Goal: Information Seeking & Learning: Learn about a topic

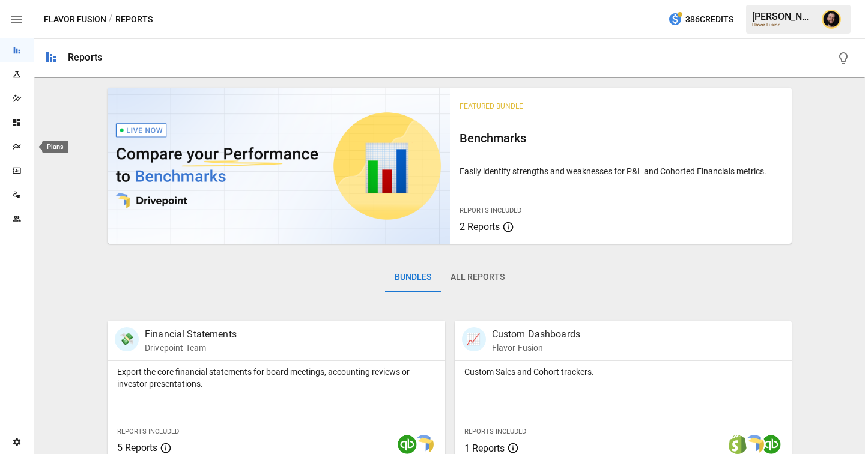
click at [12, 144] on icon "Plans" at bounding box center [17, 147] width 10 height 10
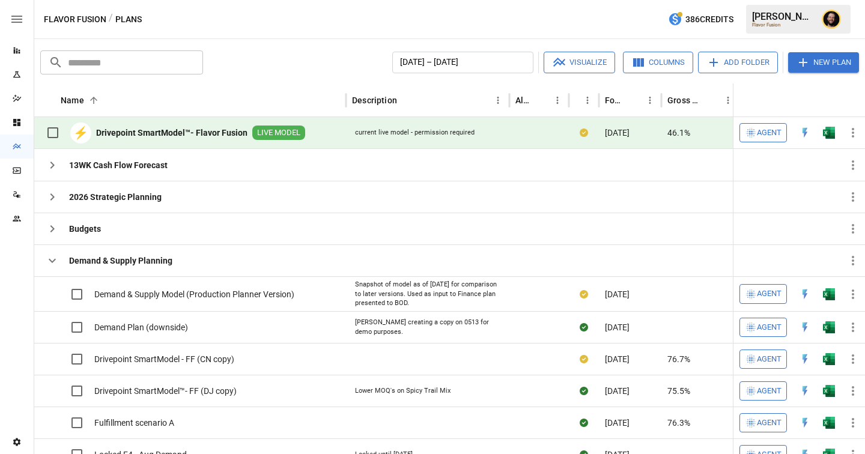
click at [827, 133] on img "Open in Excel" at bounding box center [829, 133] width 12 height 12
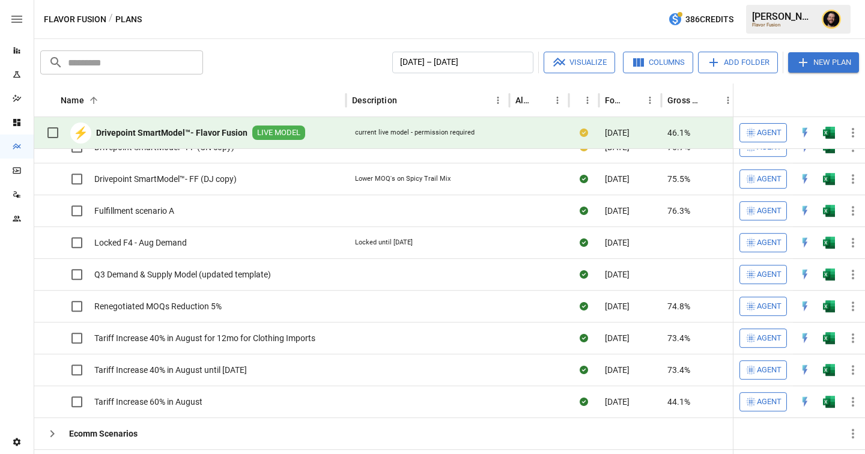
scroll to position [175, 0]
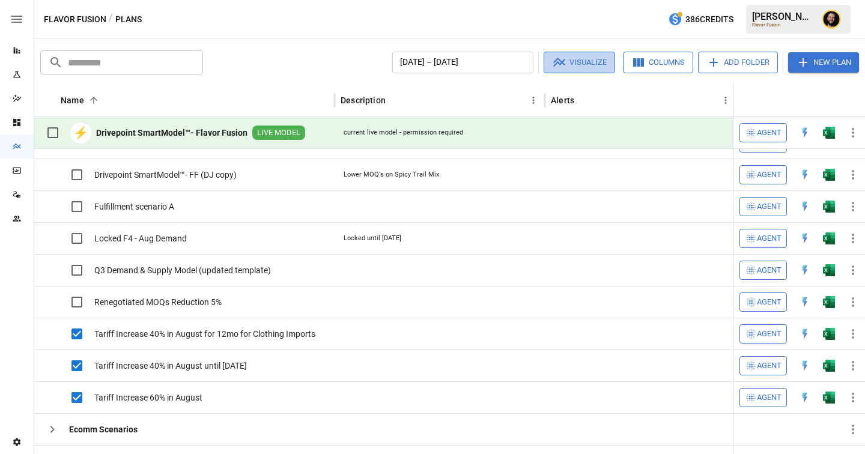
click at [587, 66] on button "Visualize" at bounding box center [578, 63] width 71 height 22
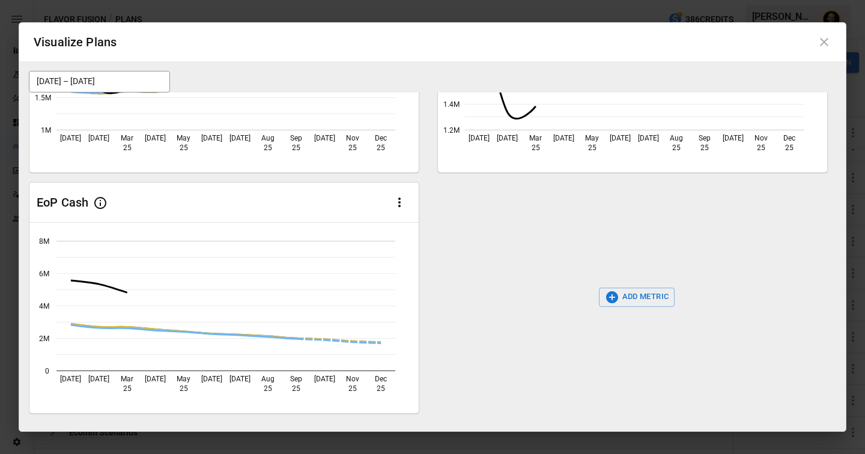
scroll to position [162, 0]
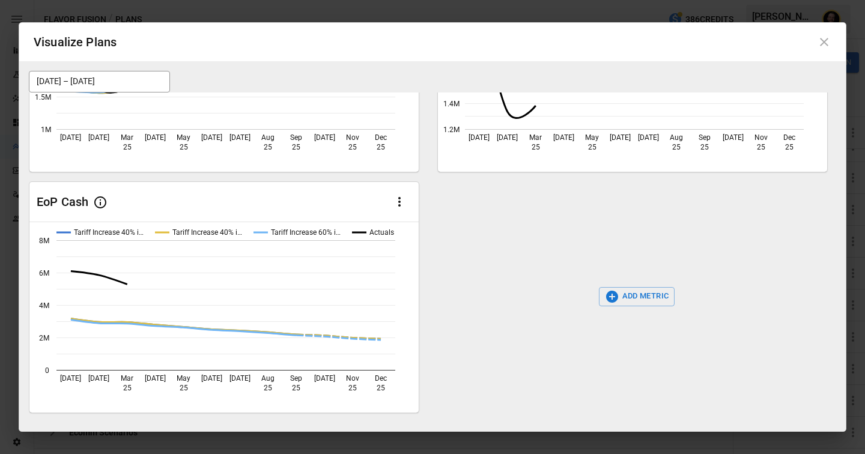
click at [824, 39] on icon at bounding box center [824, 42] width 14 height 14
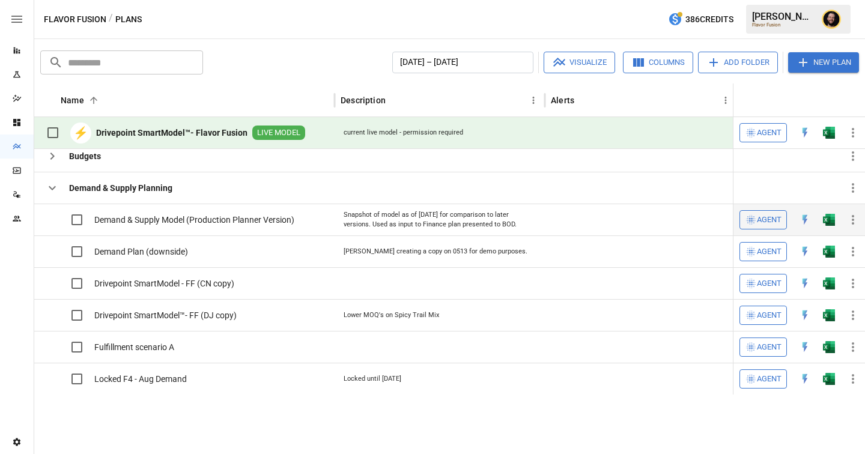
scroll to position [0, 0]
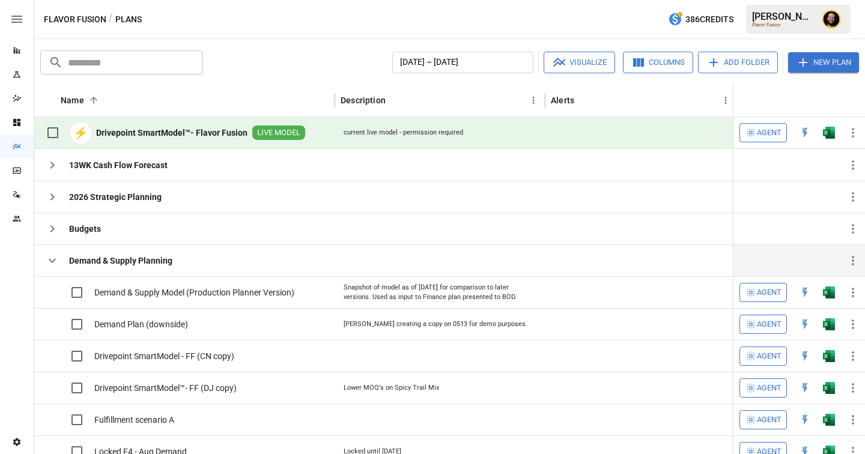
click at [55, 257] on icon "button" at bounding box center [52, 260] width 14 height 14
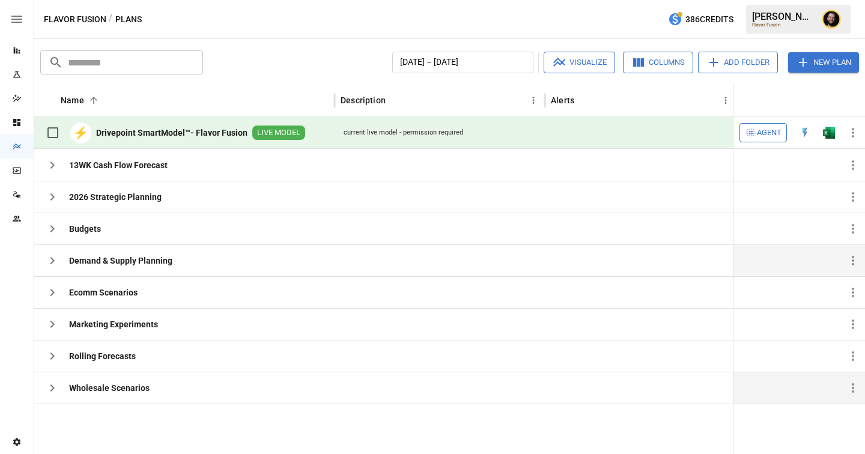
click at [53, 382] on icon "button" at bounding box center [52, 388] width 14 height 14
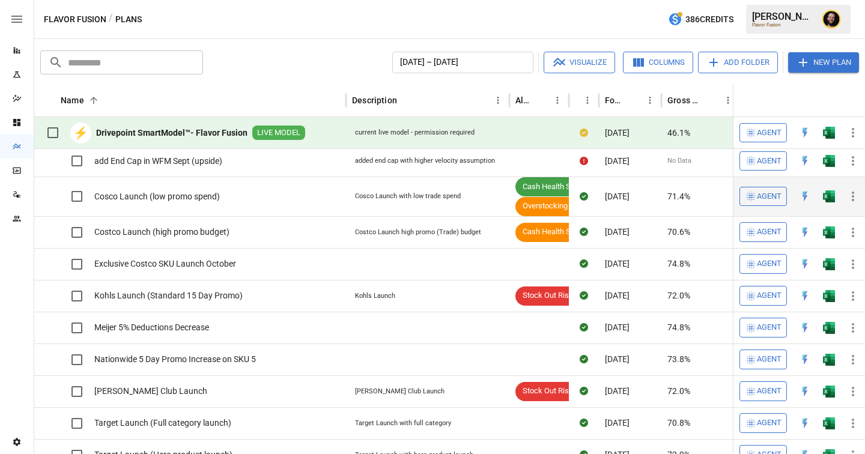
scroll to position [85, 0]
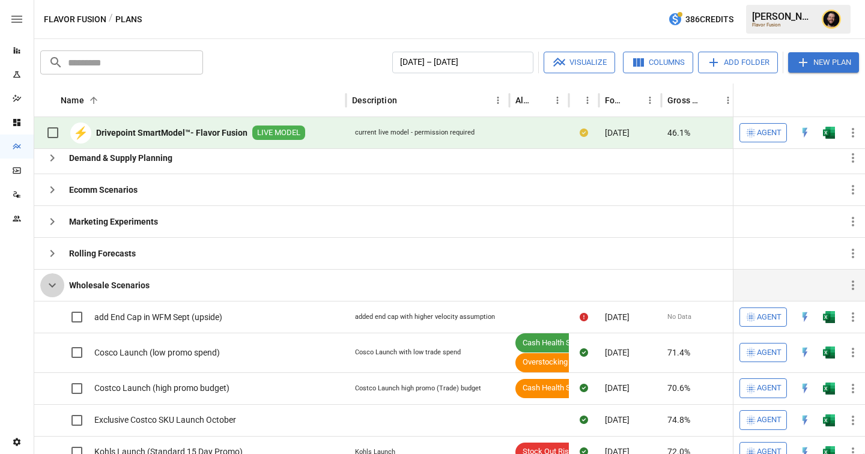
click at [46, 285] on icon "button" at bounding box center [52, 285] width 14 height 14
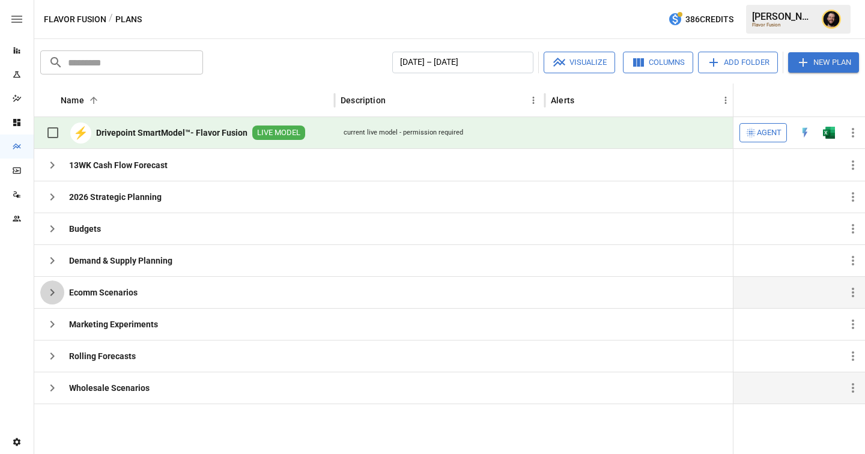
click at [51, 296] on icon "button" at bounding box center [52, 292] width 14 height 14
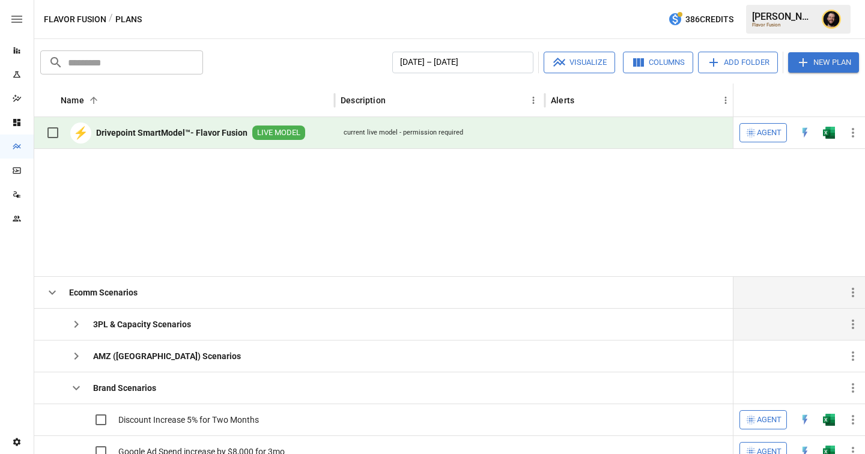
scroll to position [124, 0]
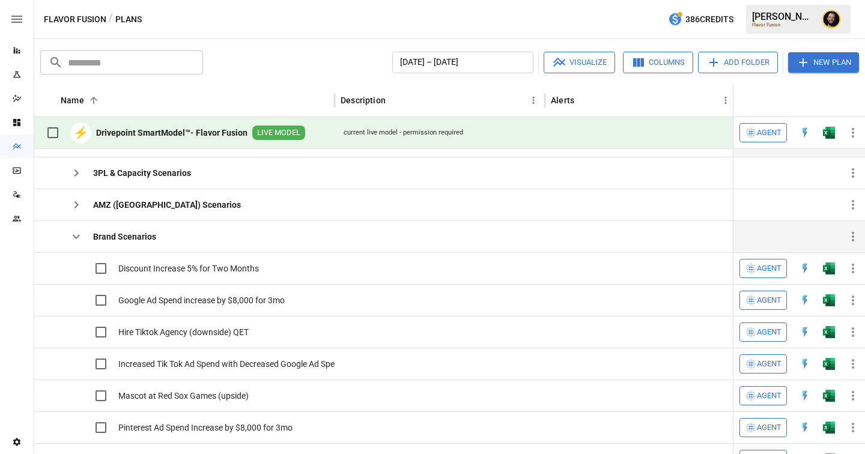
click at [77, 232] on icon "button" at bounding box center [76, 236] width 14 height 14
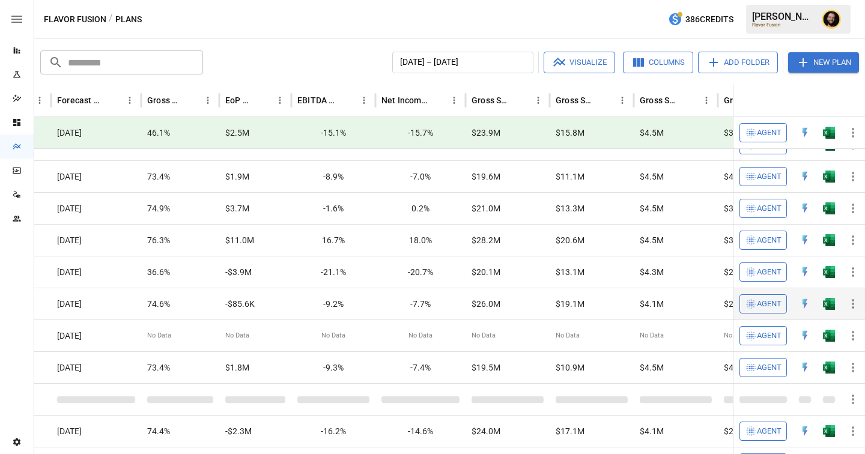
scroll to position [370, 632]
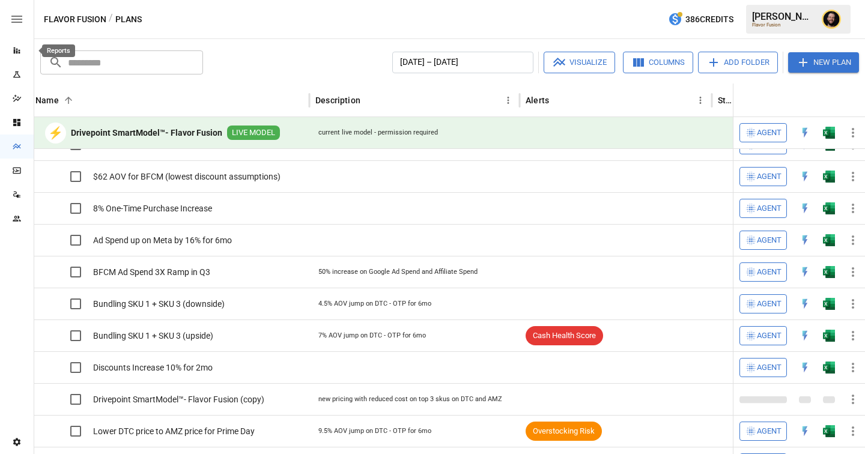
click at [21, 55] on icon "Reports" at bounding box center [17, 51] width 10 height 10
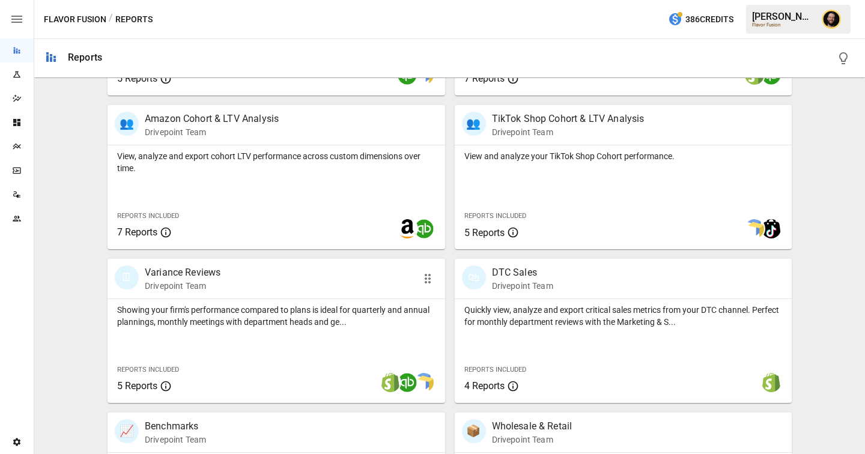
click at [235, 319] on p "Showing your firm's performance compared to plans is ideal for quarterly and an…" at bounding box center [276, 316] width 318 height 24
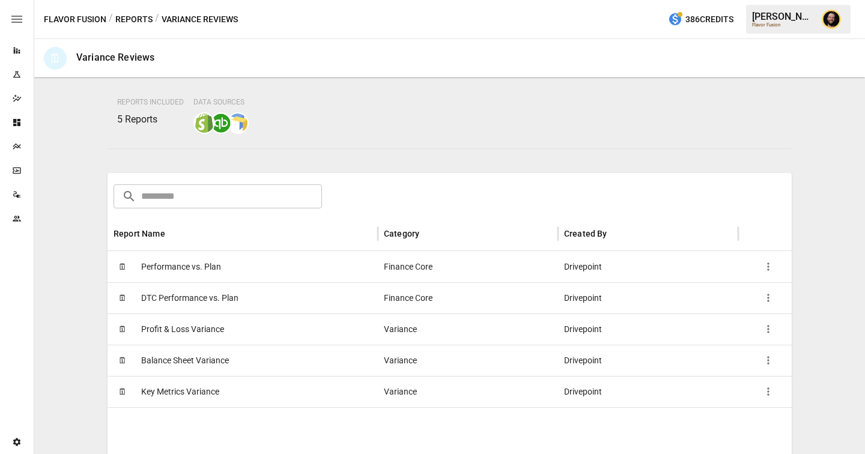
click at [217, 269] on span "Performance vs. Plan" at bounding box center [181, 267] width 80 height 31
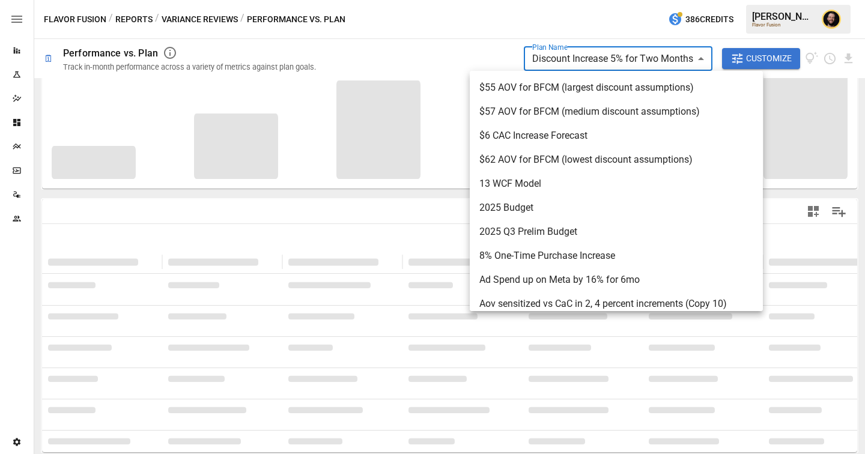
click at [618, 0] on body "**********" at bounding box center [432, 0] width 865 height 0
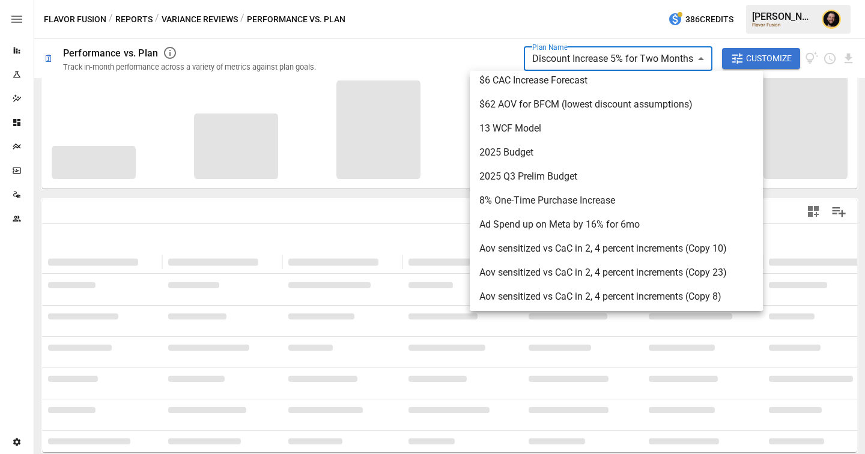
click at [437, 14] on div at bounding box center [432, 227] width 865 height 454
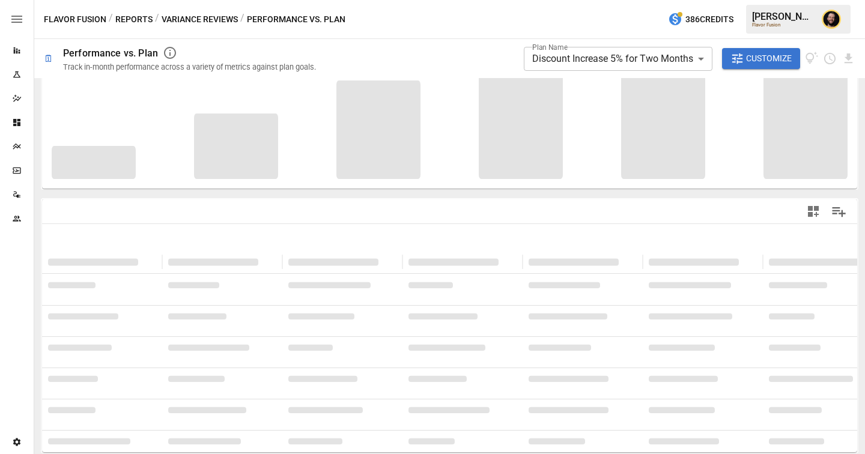
click at [298, 214] on div at bounding box center [449, 211] width 815 height 24
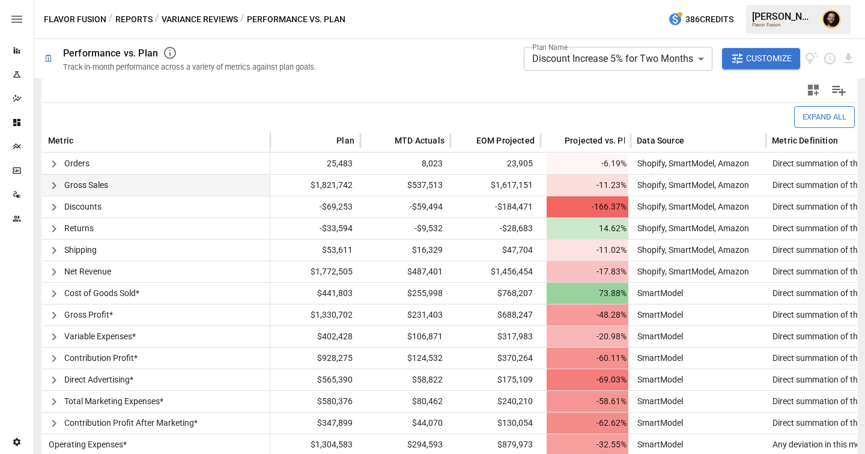
click at [56, 187] on icon "button" at bounding box center [54, 185] width 14 height 14
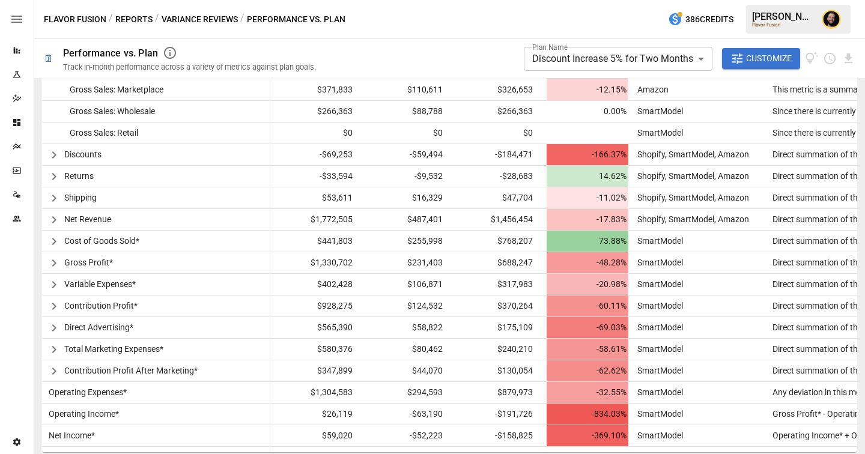
click at [633, 0] on body "**********" at bounding box center [432, 0] width 865 height 0
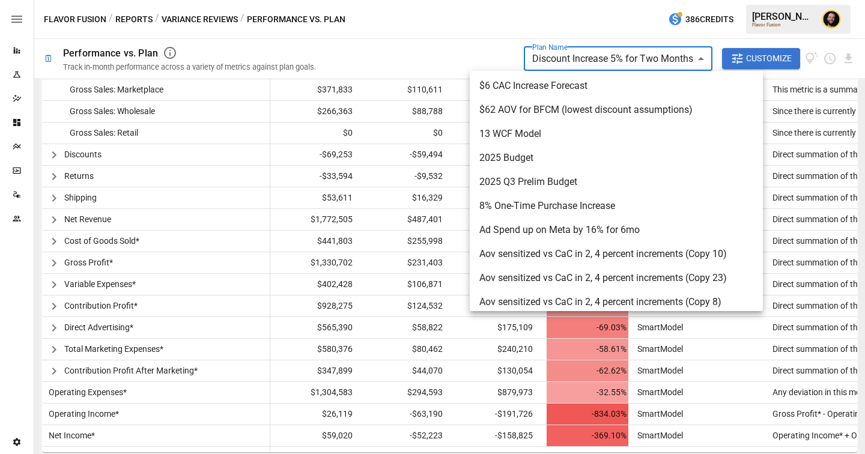
click at [438, 67] on div at bounding box center [432, 227] width 865 height 454
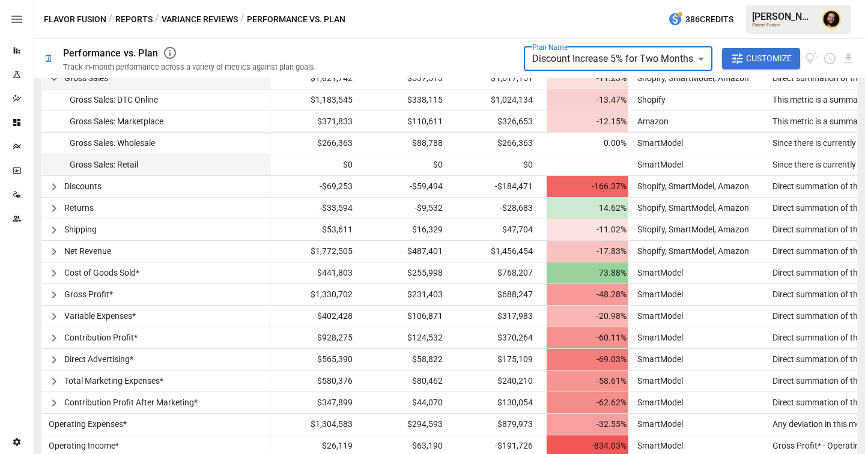
scroll to position [367, 0]
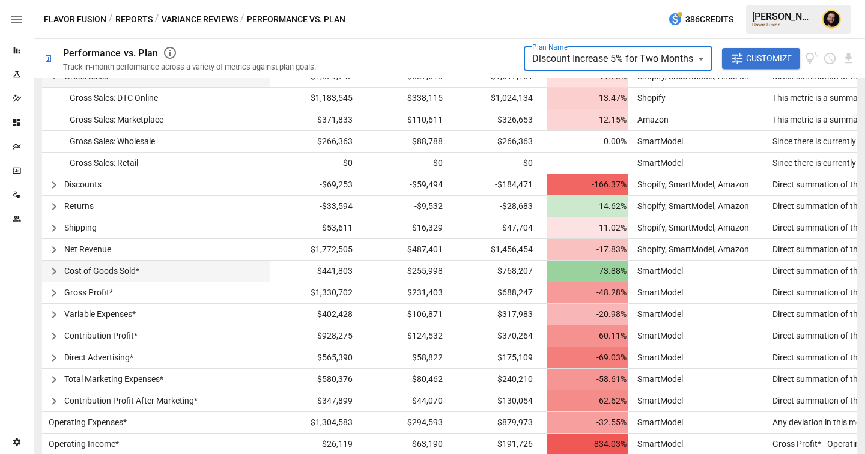
click at [58, 269] on icon "button" at bounding box center [54, 271] width 14 height 14
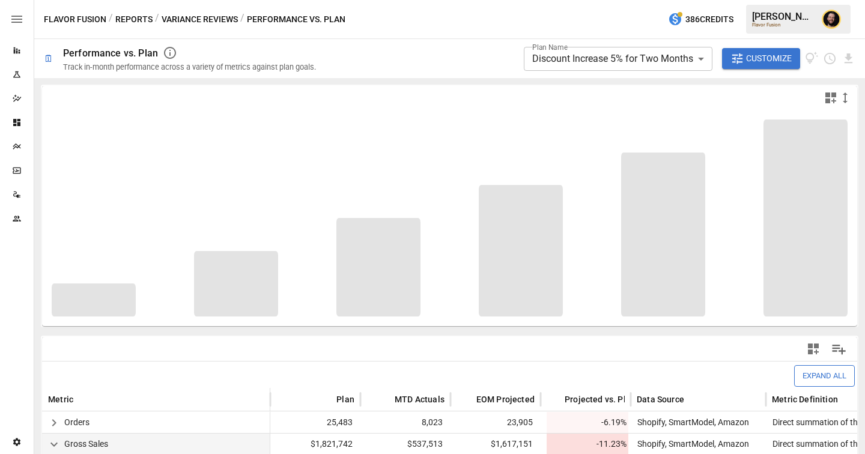
scroll to position [58, 0]
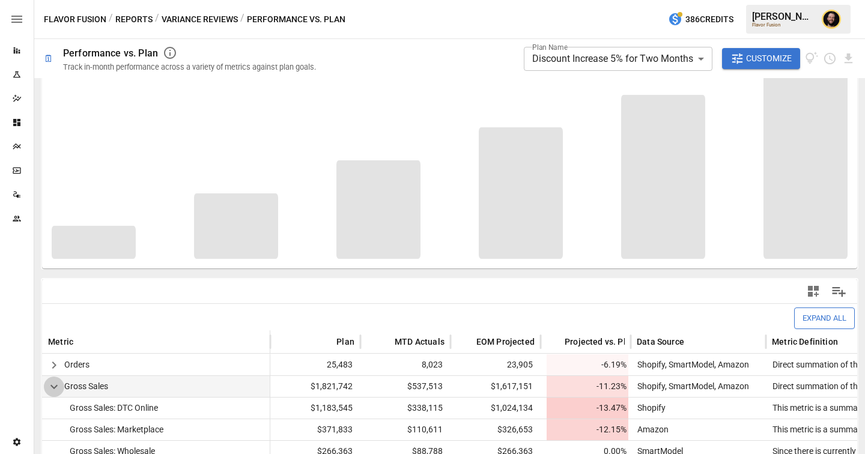
click at [58, 383] on icon "button" at bounding box center [54, 386] width 14 height 14
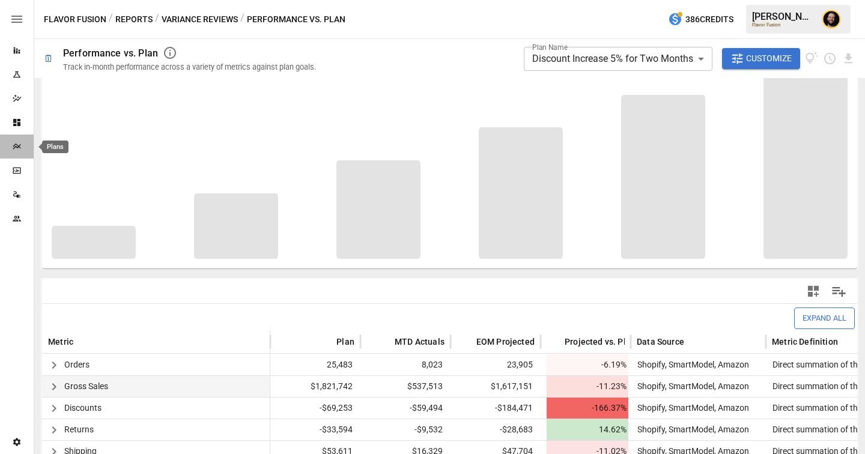
click at [16, 148] on icon "Plans" at bounding box center [17, 147] width 10 height 10
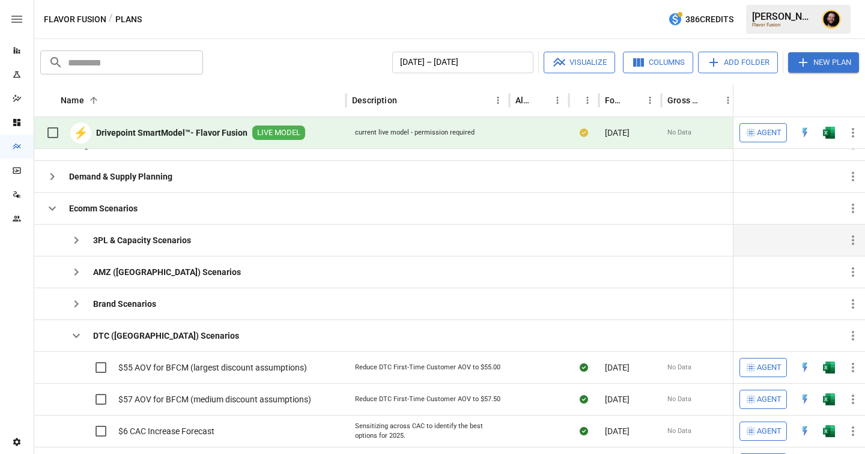
scroll to position [138, 0]
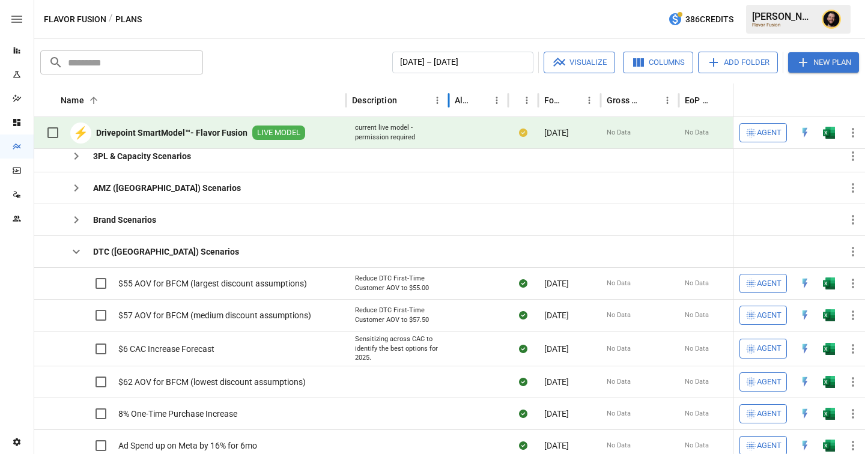
drag, startPoint x: 508, startPoint y: 98, endPoint x: 447, endPoint y: 99, distance: 60.6
click at [447, 99] on div at bounding box center [449, 100] width 6 height 34
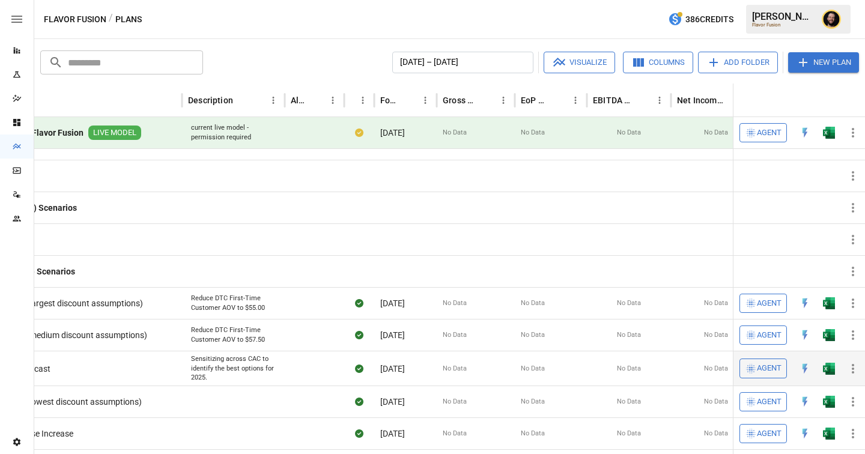
scroll to position [148, 0]
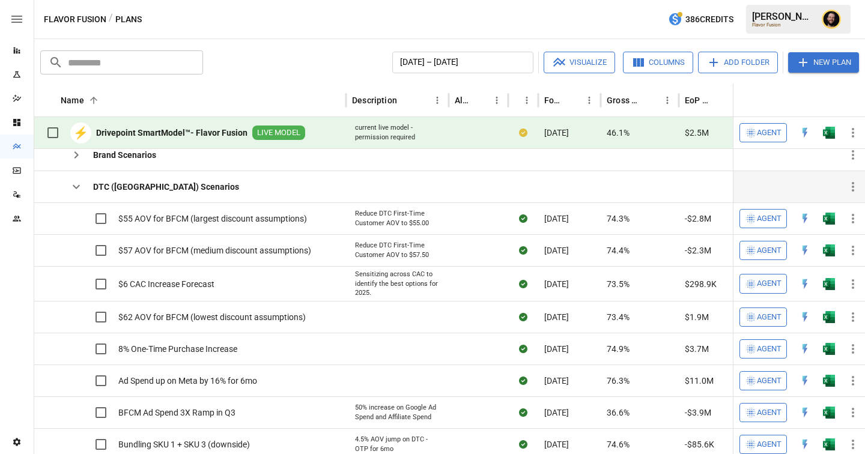
click at [77, 186] on icon "button" at bounding box center [76, 187] width 7 height 4
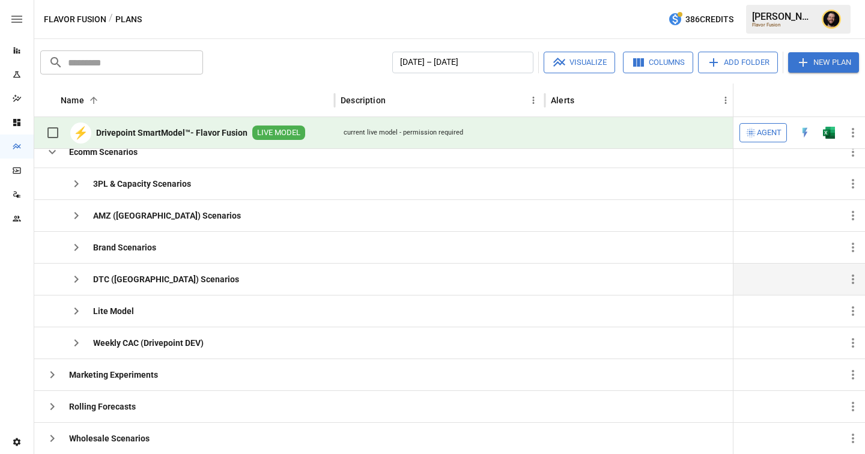
scroll to position [115, 0]
click at [52, 157] on icon "button" at bounding box center [52, 152] width 14 height 14
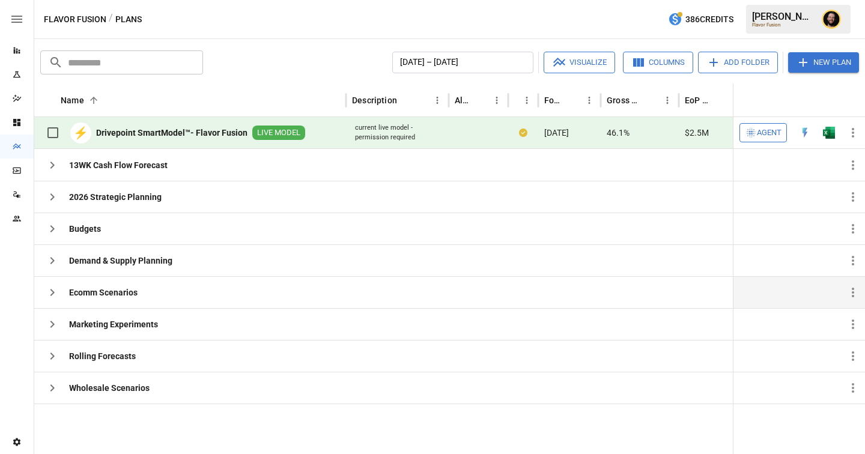
click at [21, 58] on div "Reports" at bounding box center [17, 50] width 34 height 24
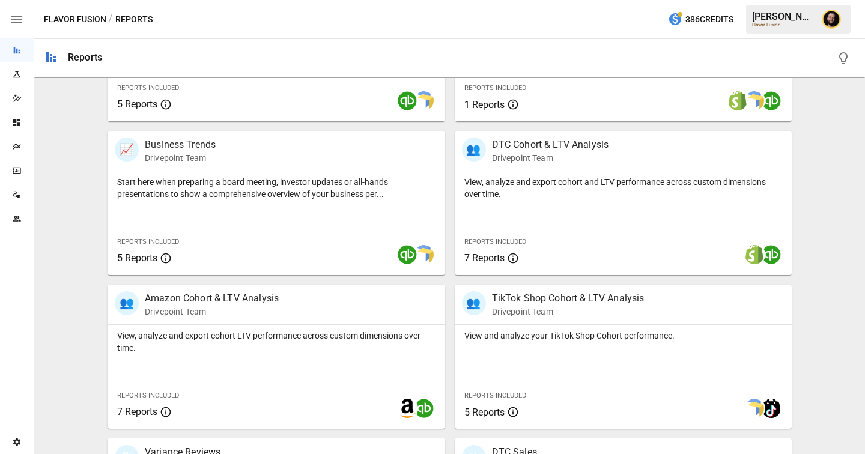
scroll to position [344, 0]
click at [332, 329] on p "View, analyze and export cohort LTV performance across custom dimensions over t…" at bounding box center [276, 341] width 318 height 24
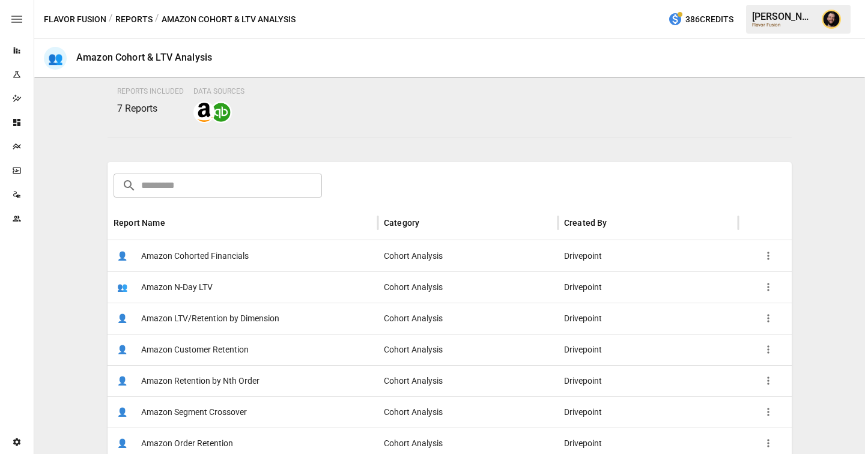
scroll to position [100, 0]
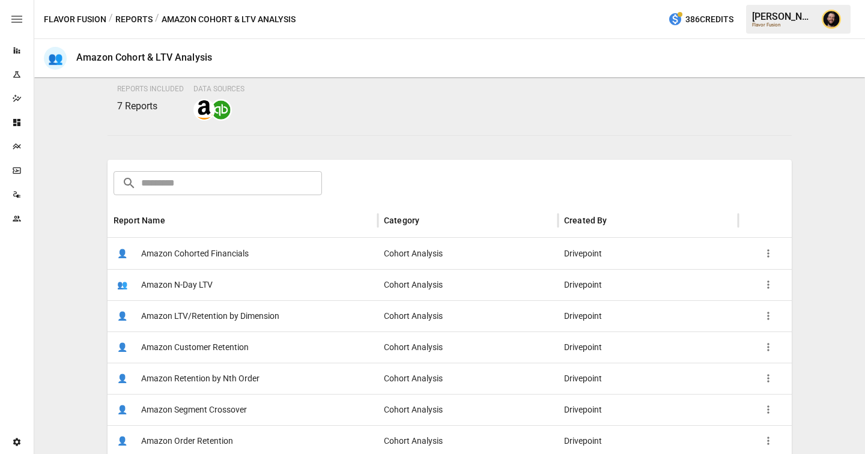
click at [263, 252] on div "👤 Amazon Cohorted Financials" at bounding box center [242, 253] width 270 height 31
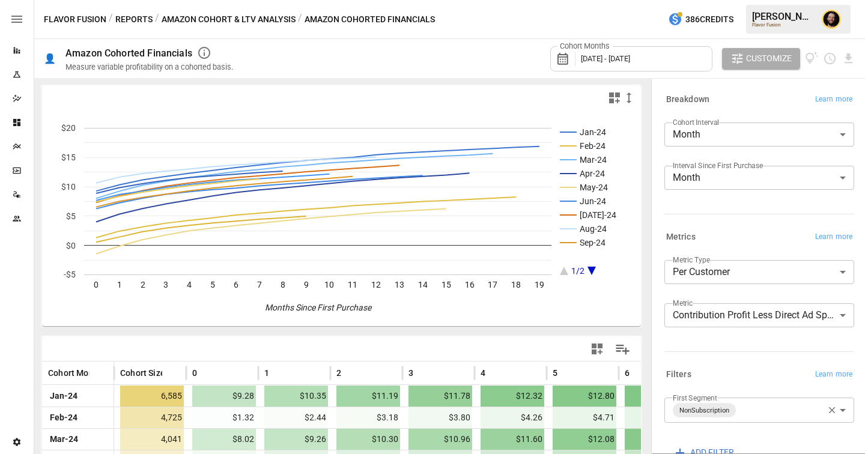
click at [727, 0] on body "Reports Experiments Dazzler Studio Dashboards Plans SmartModel ™ Data Sources T…" at bounding box center [432, 0] width 865 height 0
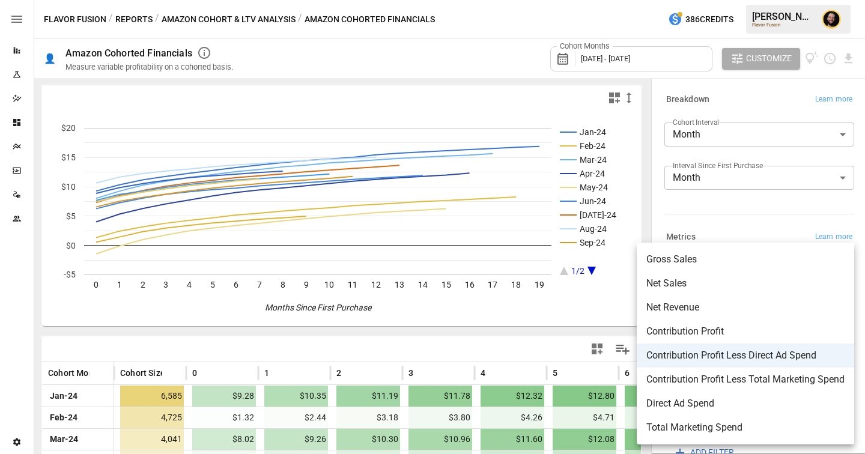
click at [555, 334] on div at bounding box center [432, 227] width 865 height 454
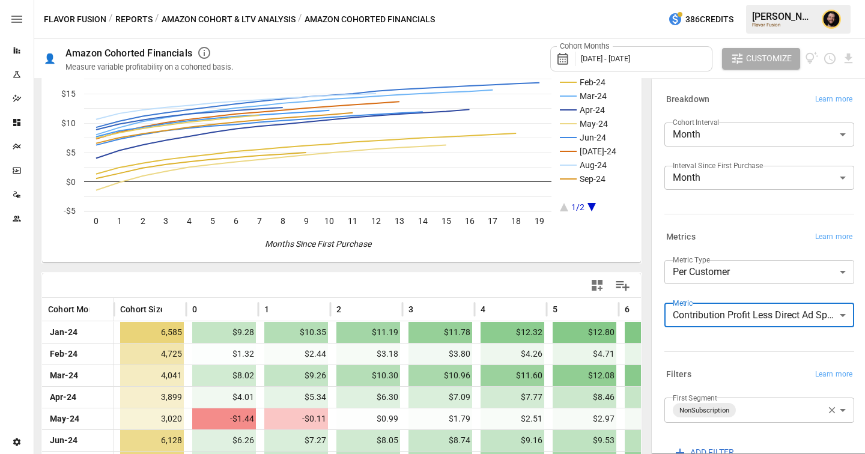
scroll to position [120, 0]
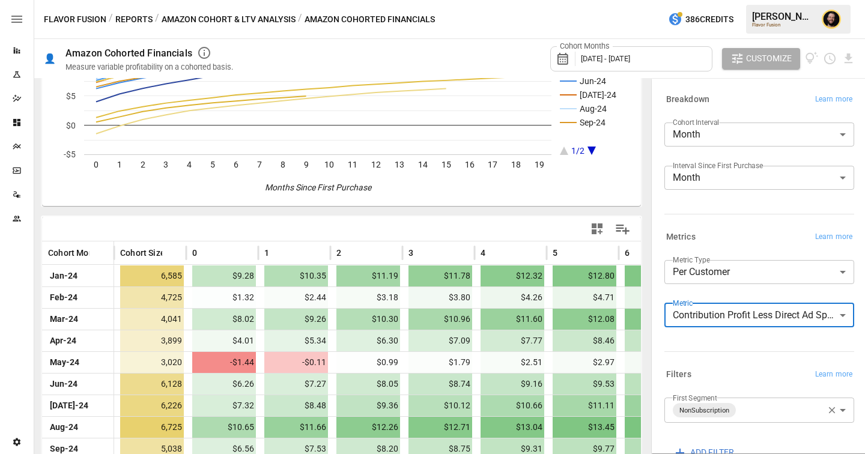
click at [768, 0] on body "Reports Experiments Dazzler Studio Dashboards Plans SmartModel ™ Data Sources T…" at bounding box center [432, 0] width 865 height 0
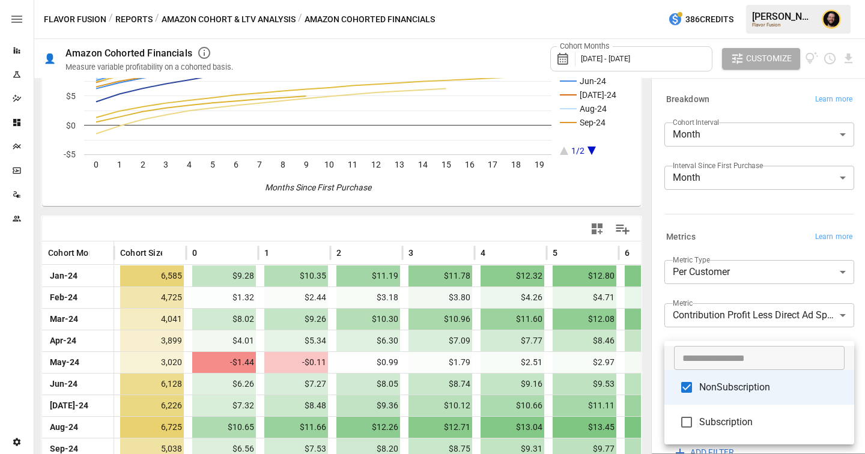
click at [737, 234] on div at bounding box center [432, 227] width 865 height 454
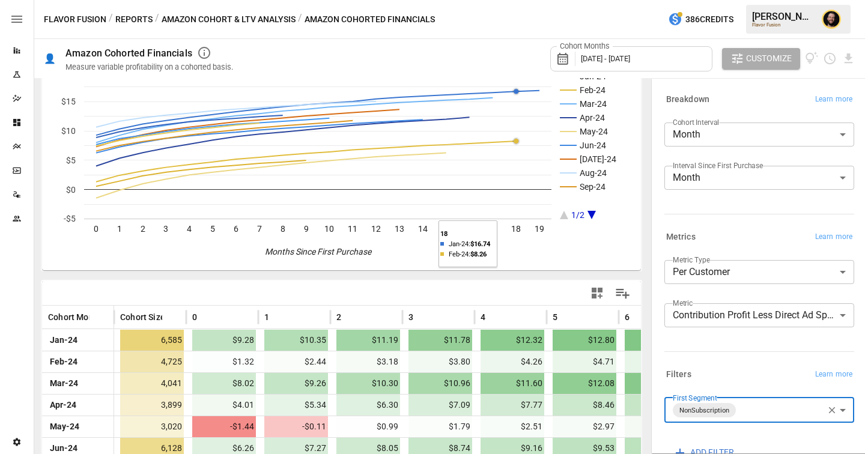
scroll to position [101, 0]
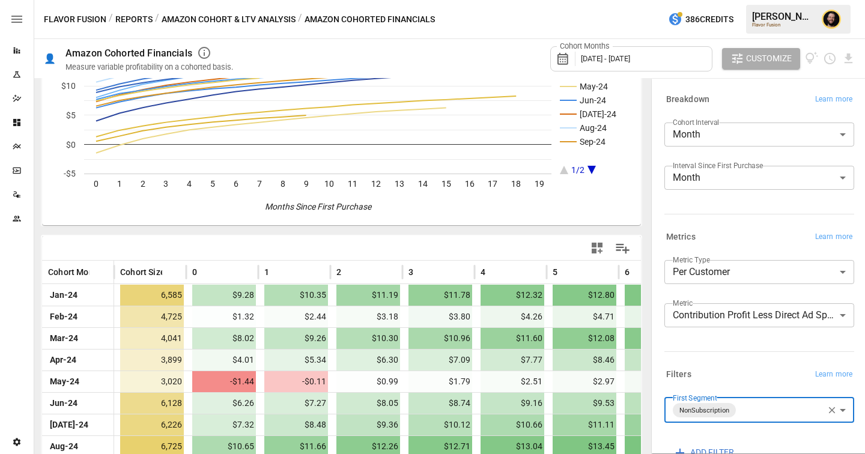
click at [706, 0] on body "Reports Experiments Dazzler Studio Dashboards Plans SmartModel ™ Data Sources T…" at bounding box center [432, 0] width 865 height 0
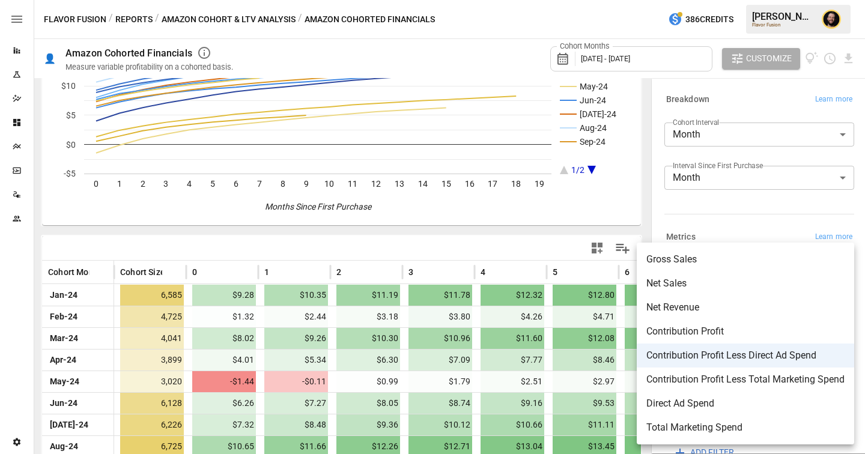
click at [461, 235] on div at bounding box center [432, 227] width 865 height 454
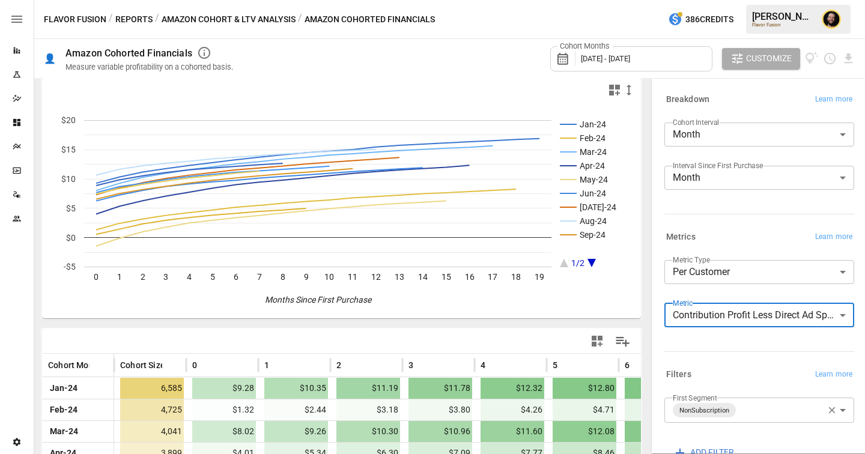
scroll to position [0, 0]
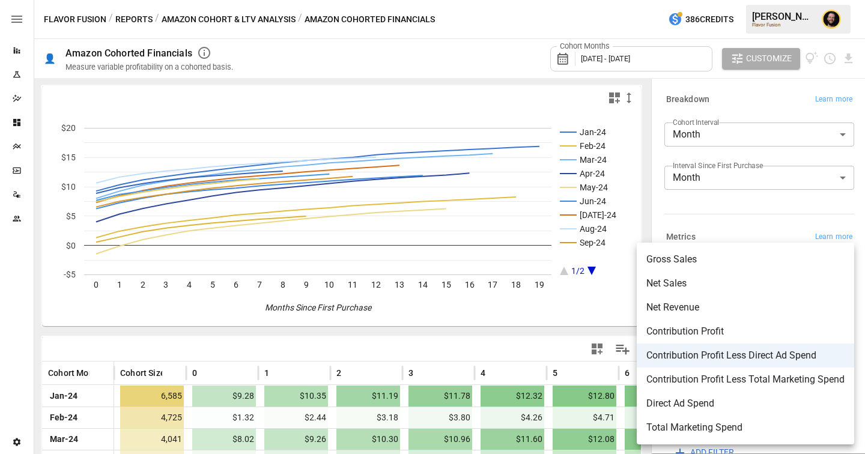
click at [746, 0] on body "Reports Experiments Dazzler Studio Dashboards Plans SmartModel ™ Data Sources T…" at bounding box center [432, 0] width 865 height 0
click at [504, 312] on div at bounding box center [432, 227] width 865 height 454
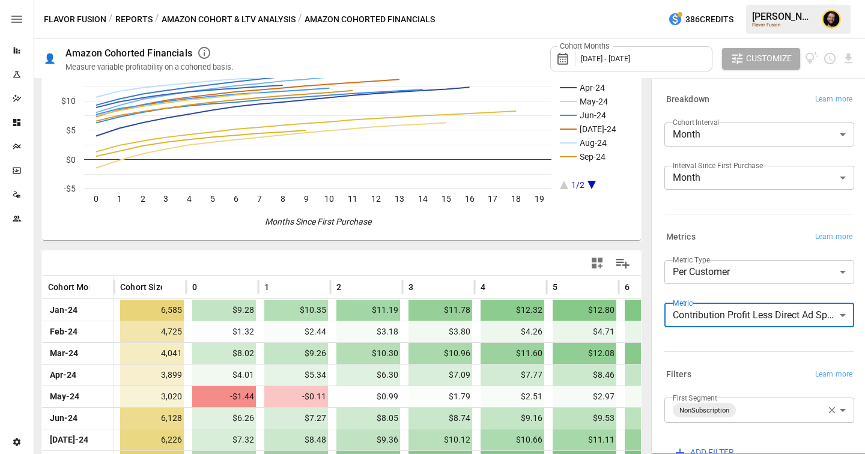
scroll to position [91, 0]
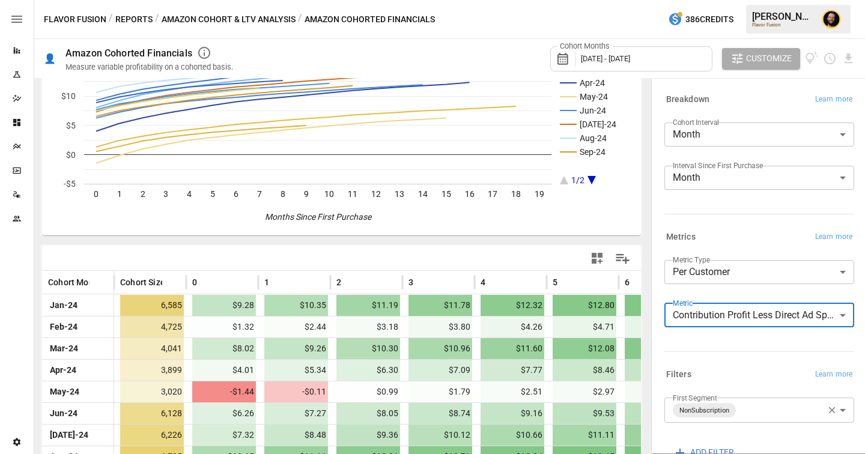
click at [213, 18] on button "Amazon Cohort & LTV Analysis" at bounding box center [229, 19] width 134 height 15
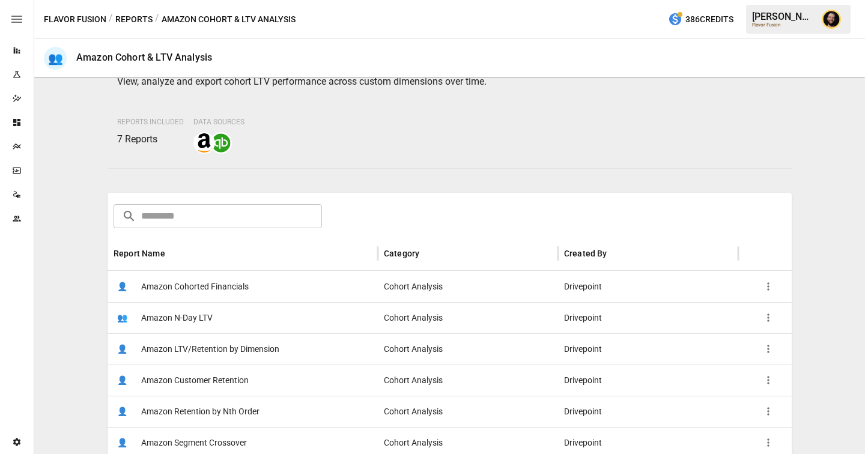
scroll to position [91, 0]
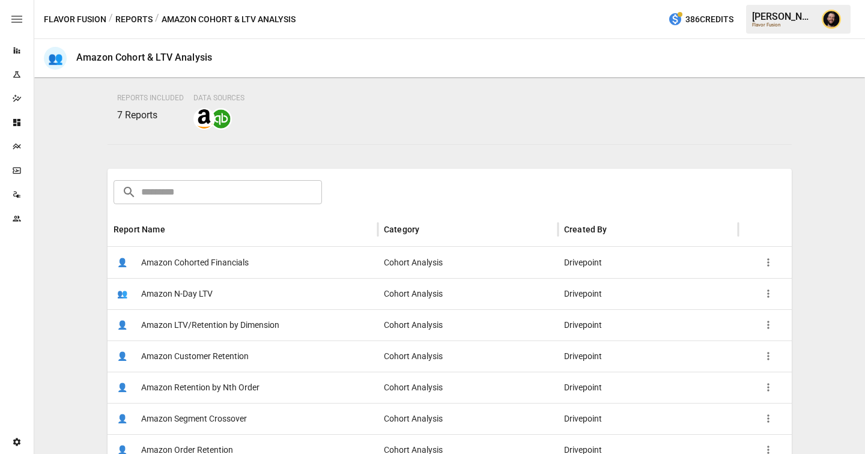
click at [239, 325] on span "Amazon LTV/Retention by Dimension" at bounding box center [210, 325] width 138 height 31
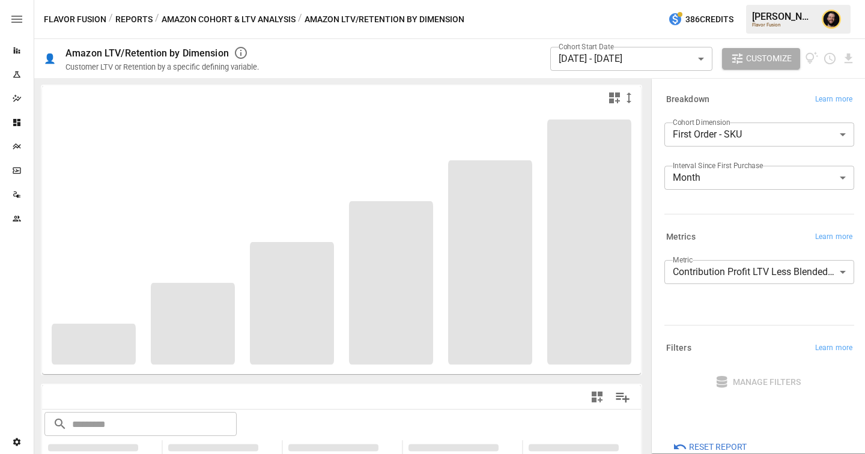
click at [720, 0] on body "**********" at bounding box center [432, 0] width 865 height 0
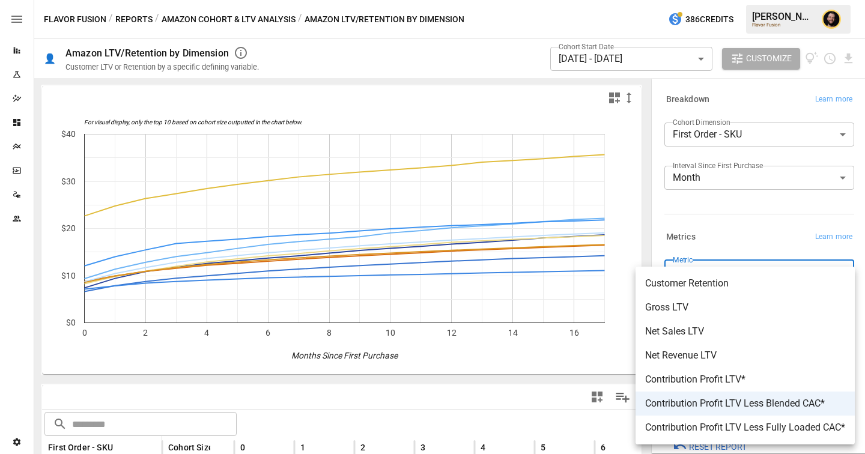
click at [731, 222] on div at bounding box center [432, 227] width 865 height 454
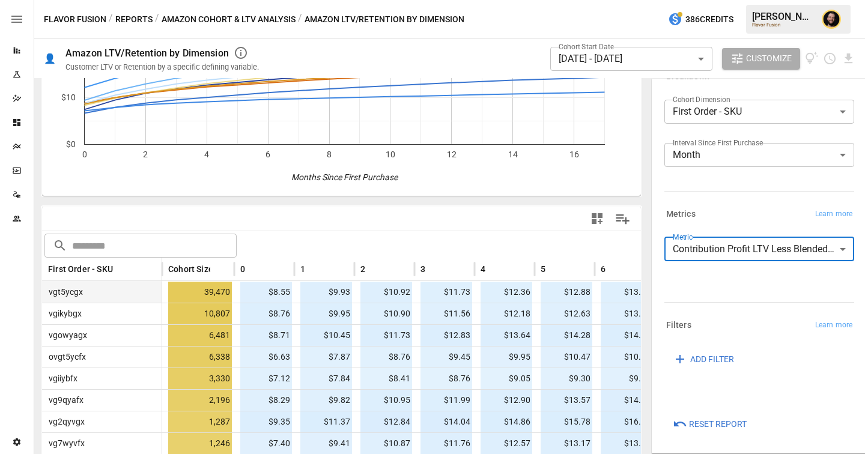
scroll to position [199, 0]
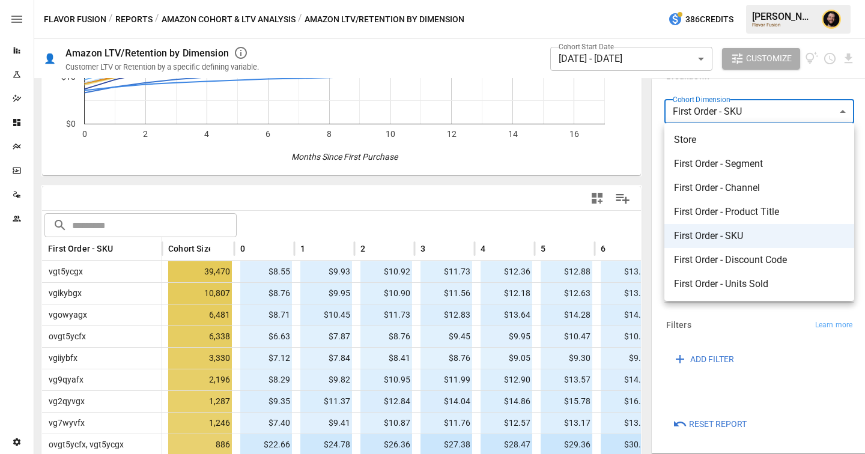
click at [696, 0] on body "Reports Experiments Dazzler Studio Dashboards Plans SmartModel ™ Data Sources T…" at bounding box center [432, 0] width 865 height 0
click at [314, 195] on div at bounding box center [432, 227] width 865 height 454
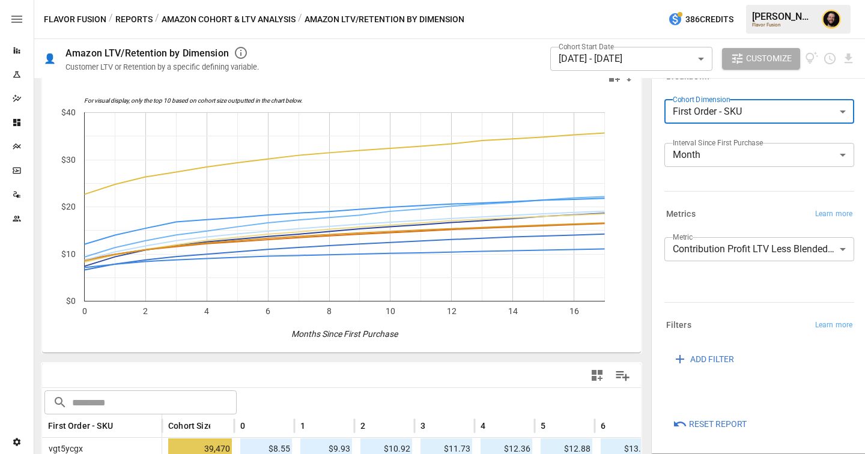
scroll to position [210, 0]
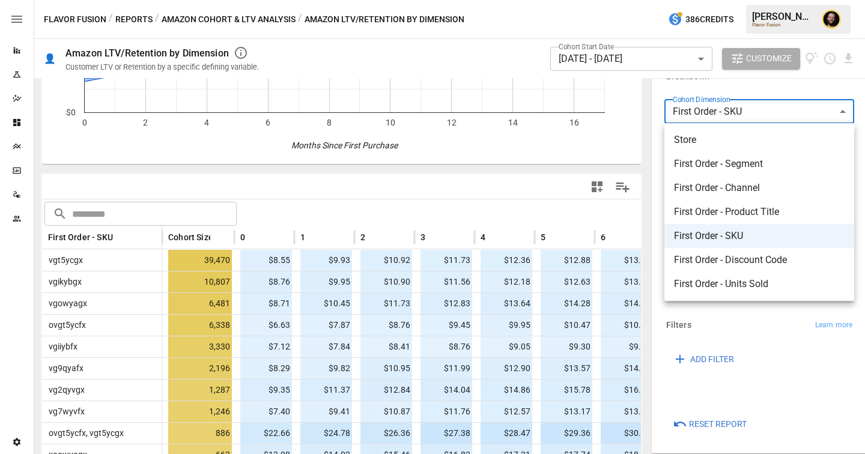
click at [760, 0] on body "Reports Experiments Dazzler Studio Dashboards Plans SmartModel ™ Data Sources T…" at bounding box center [432, 0] width 865 height 0
click at [722, 184] on span "First Order - Channel" at bounding box center [759, 188] width 171 height 14
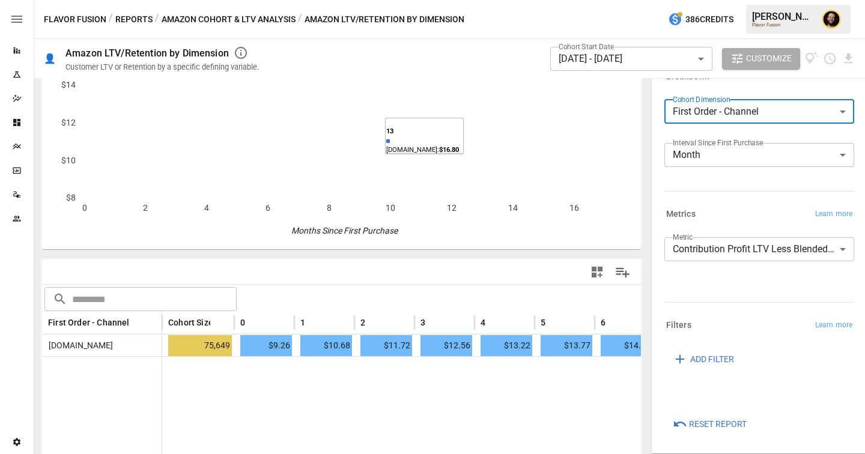
scroll to position [179, 0]
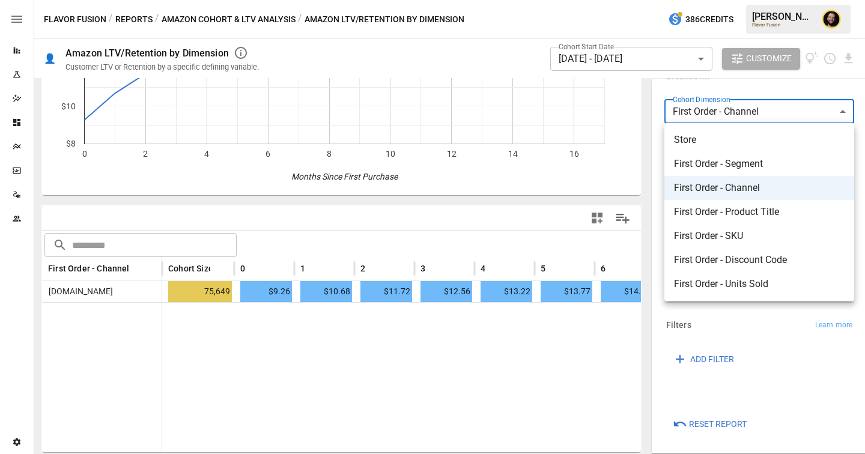
click at [706, 0] on body "**********" at bounding box center [432, 0] width 865 height 0
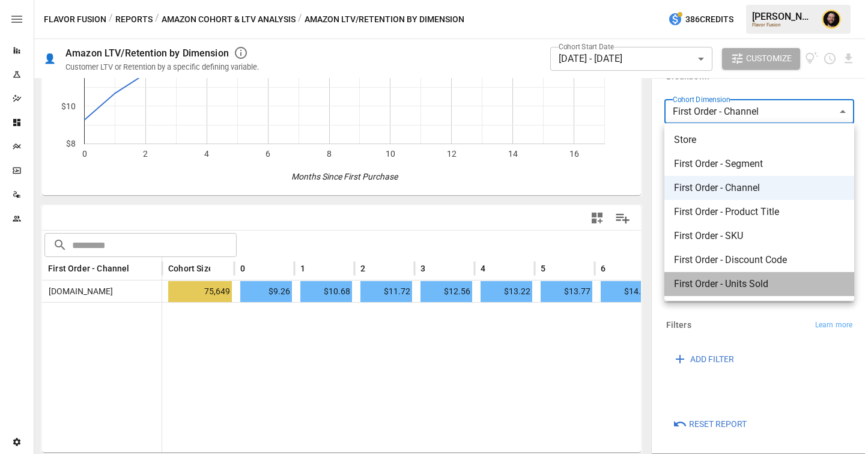
click at [719, 289] on span "First Order - Units Sold" at bounding box center [759, 284] width 171 height 14
type input "**********"
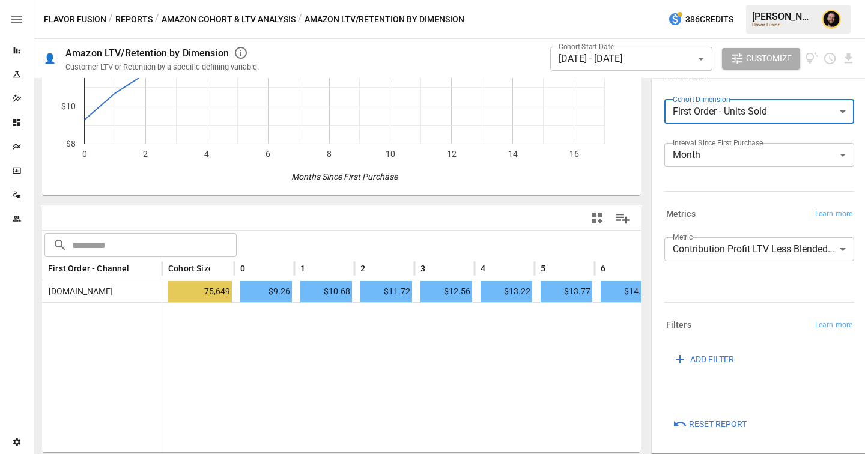
scroll to position [186, 0]
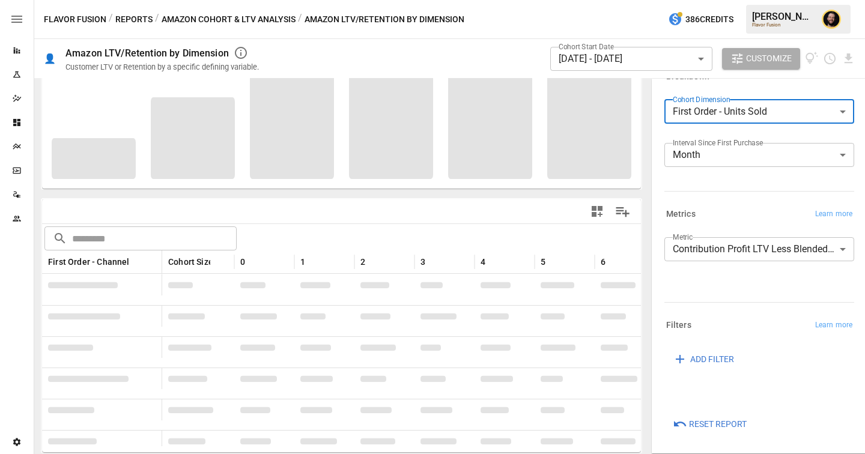
click at [219, 12] on button "Amazon Cohort & LTV Analysis" at bounding box center [229, 19] width 134 height 15
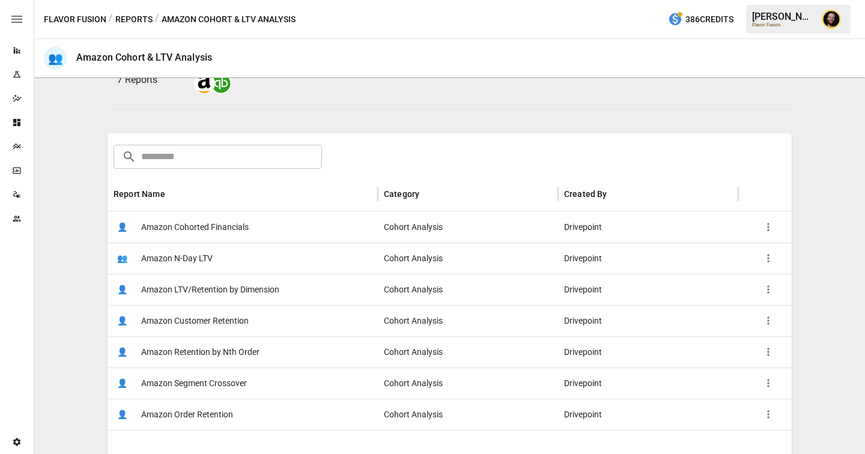
scroll to position [158, 0]
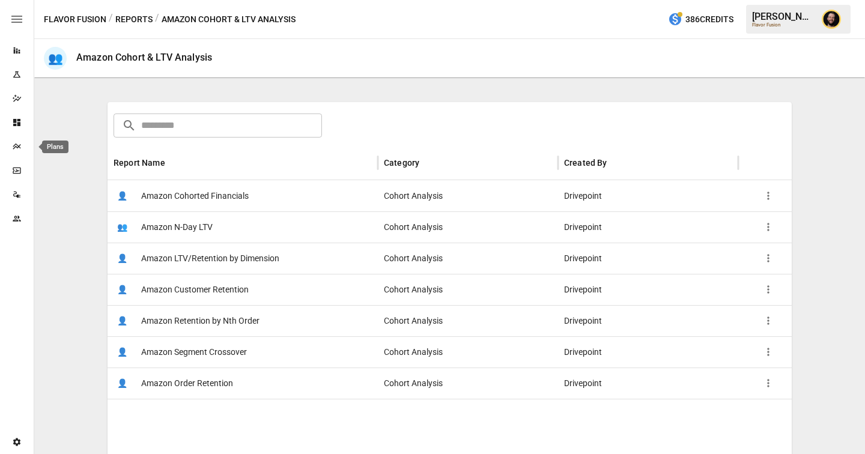
click at [19, 148] on icon "Plans" at bounding box center [17, 147] width 10 height 10
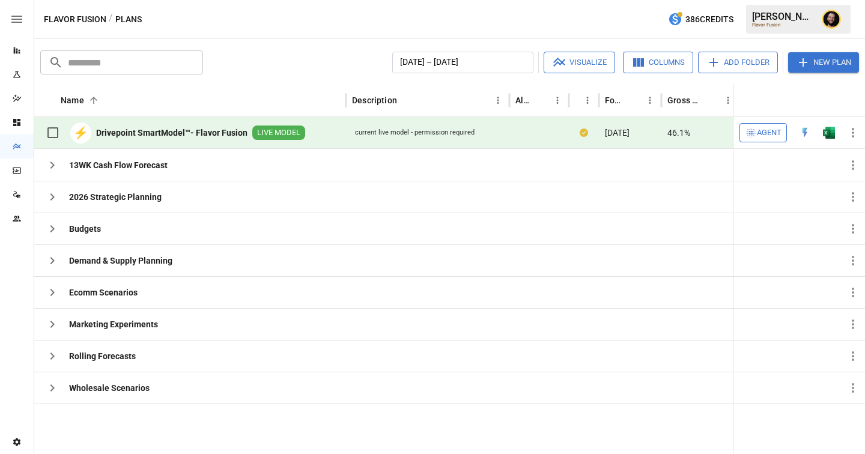
click at [21, 55] on div "Reports" at bounding box center [17, 50] width 34 height 24
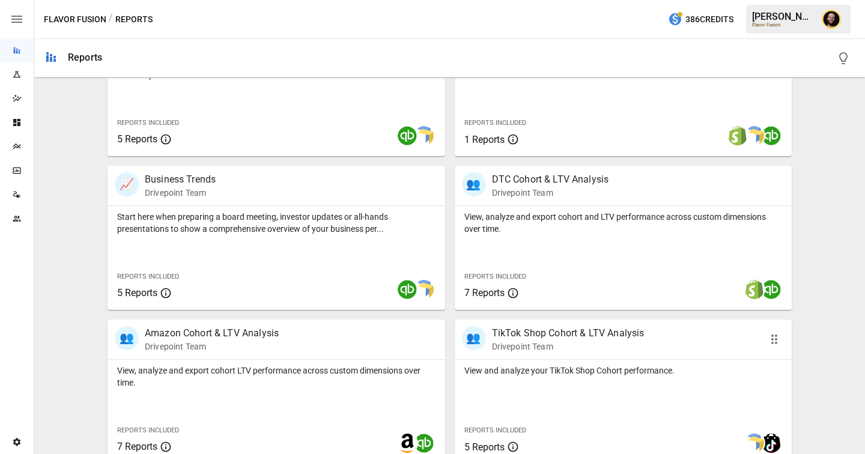
scroll to position [323, 0]
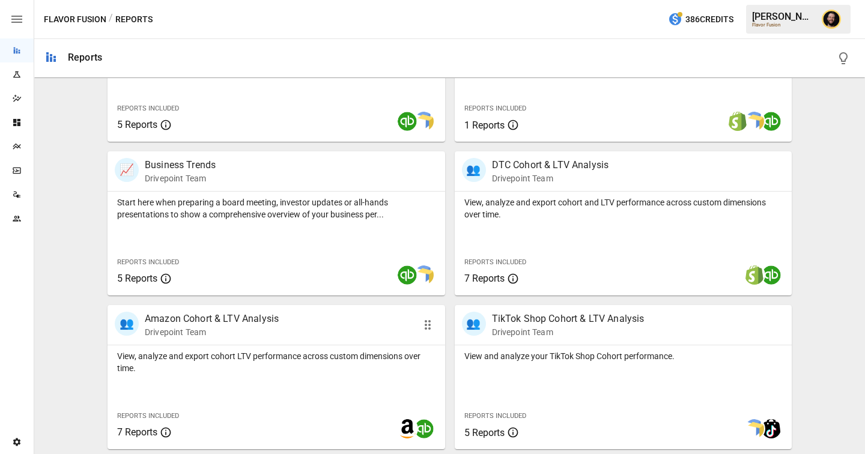
click at [351, 355] on p "View, analyze and export cohort LTV performance across custom dimensions over t…" at bounding box center [276, 362] width 318 height 24
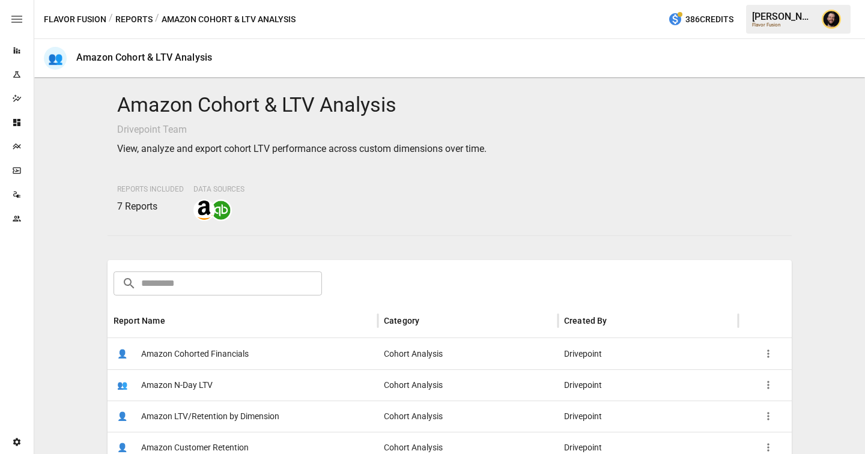
scroll to position [130, 0]
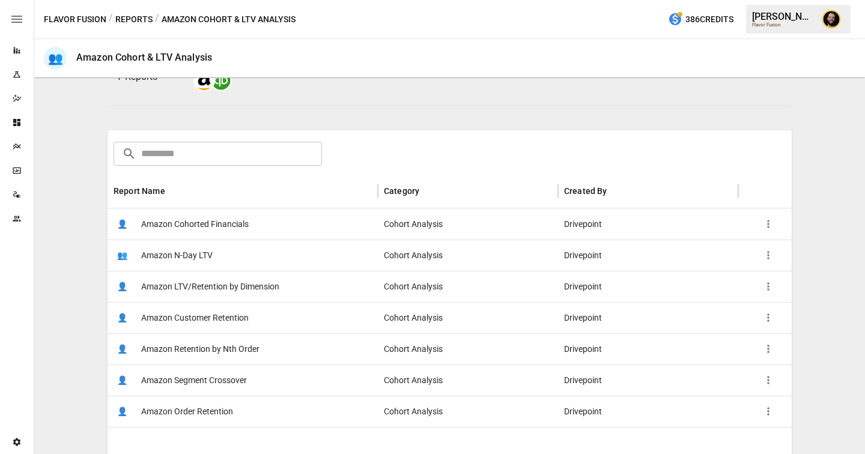
click at [135, 14] on button "Reports" at bounding box center [133, 19] width 37 height 15
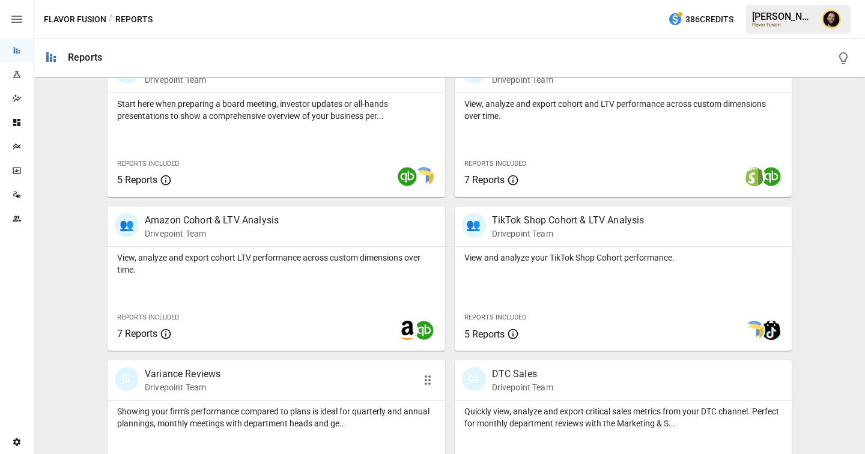
scroll to position [414, 0]
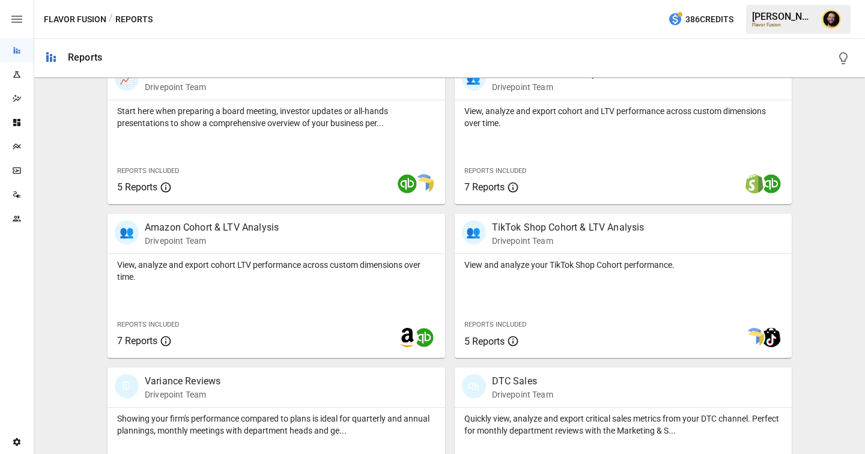
click at [20, 150] on icon "Plans" at bounding box center [17, 147] width 10 height 10
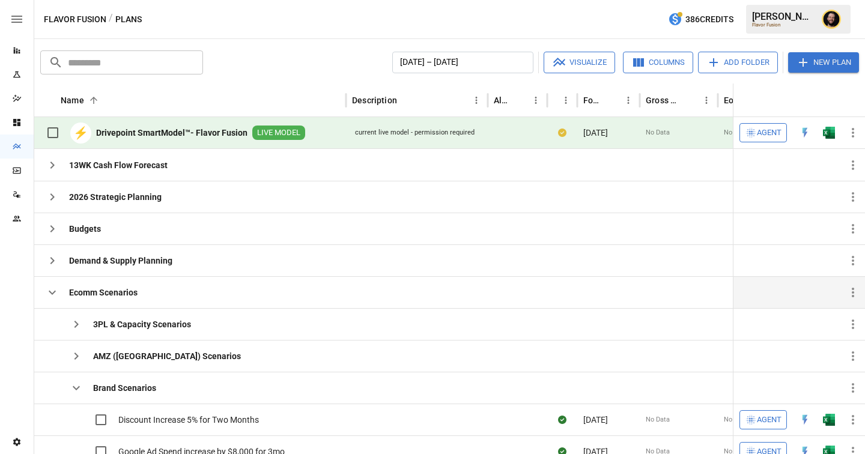
click at [55, 288] on icon "button" at bounding box center [52, 292] width 14 height 14
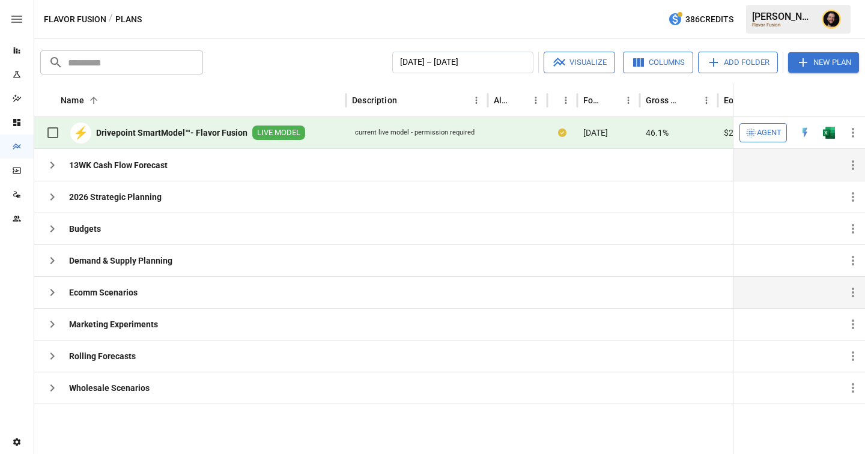
click at [49, 168] on icon "button" at bounding box center [52, 165] width 14 height 14
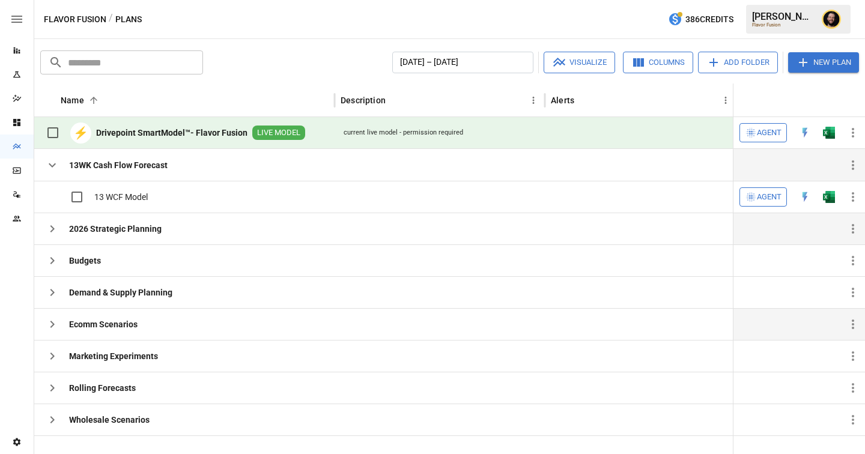
click at [56, 228] on icon "button" at bounding box center [52, 229] width 14 height 14
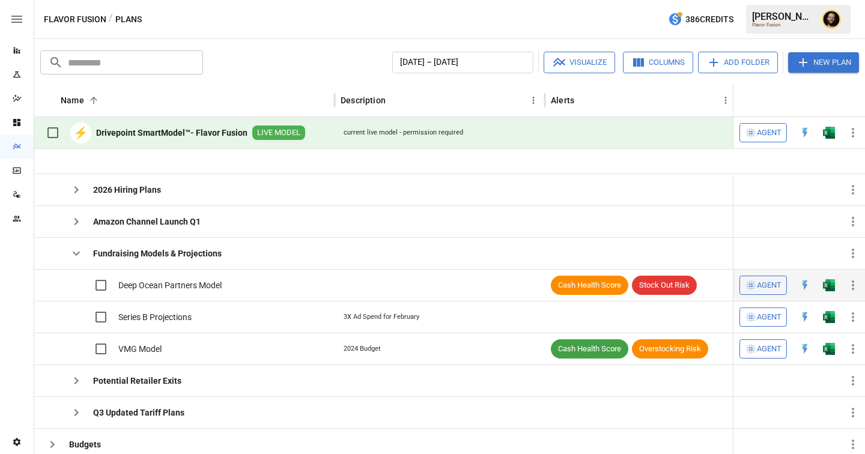
scroll to position [105, 0]
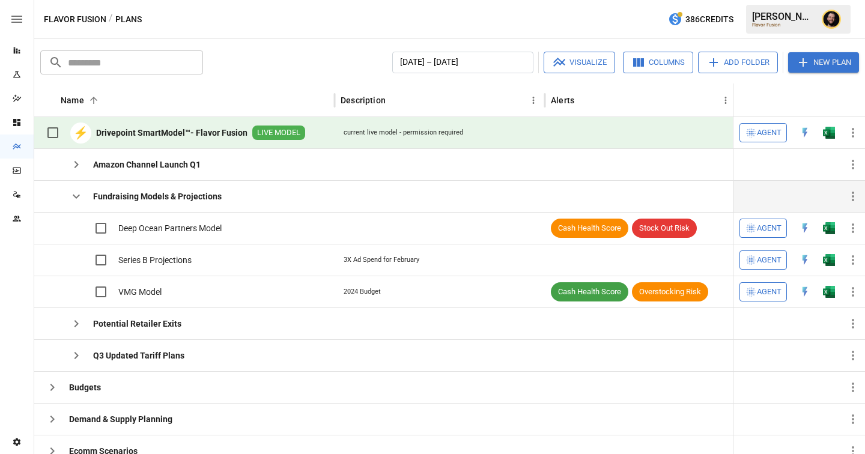
click at [77, 197] on icon "button" at bounding box center [76, 197] width 7 height 4
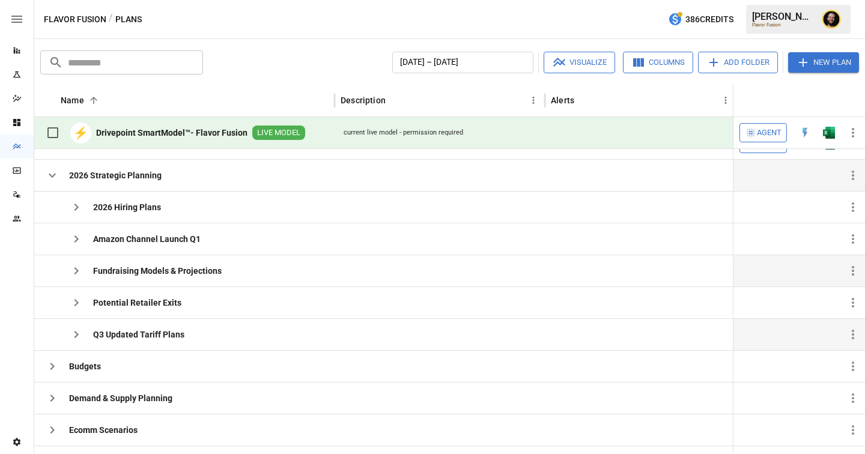
scroll to position [41, 0]
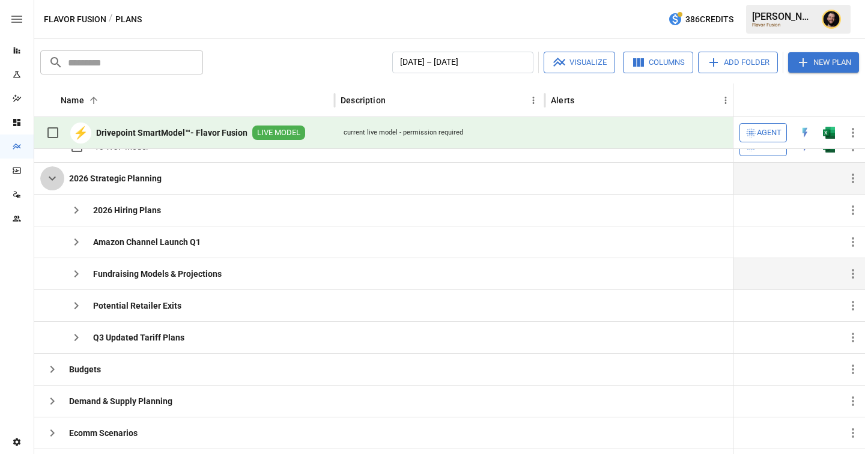
click at [52, 181] on icon "button" at bounding box center [52, 178] width 14 height 14
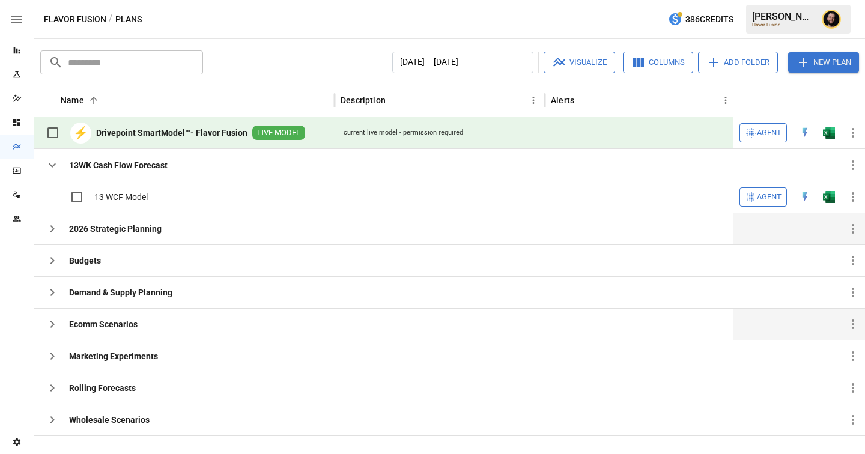
click at [50, 333] on button "button" at bounding box center [52, 324] width 24 height 24
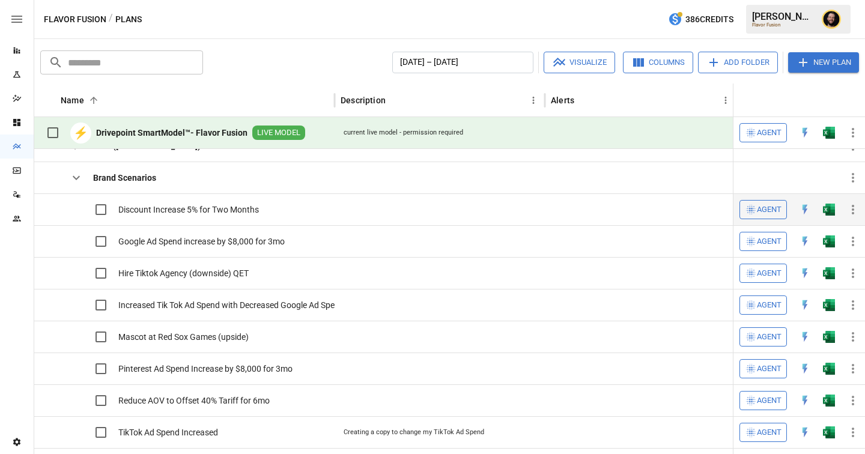
scroll to position [200, 0]
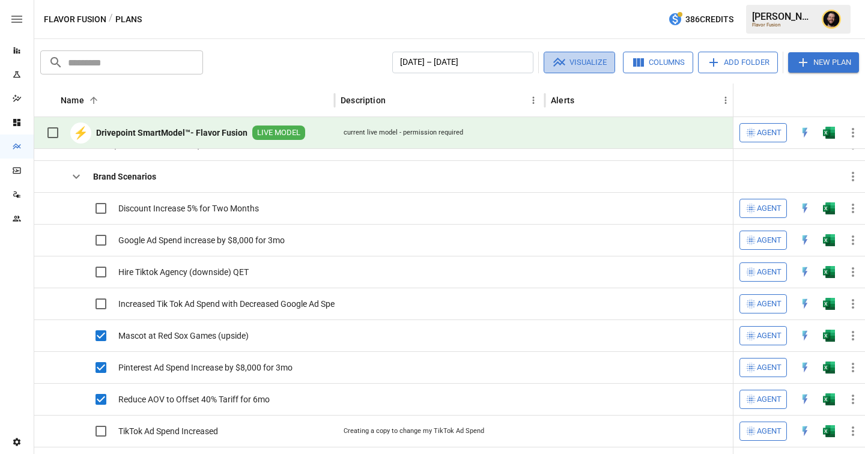
click at [577, 60] on button "Visualize" at bounding box center [578, 63] width 71 height 22
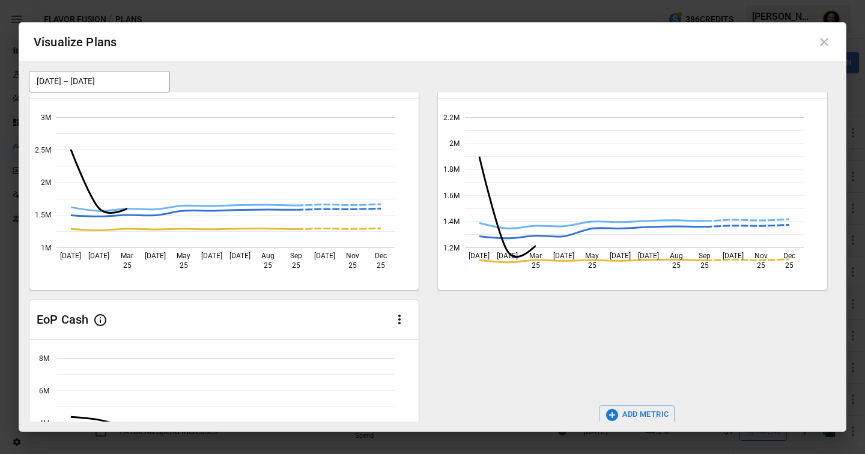
scroll to position [146, 0]
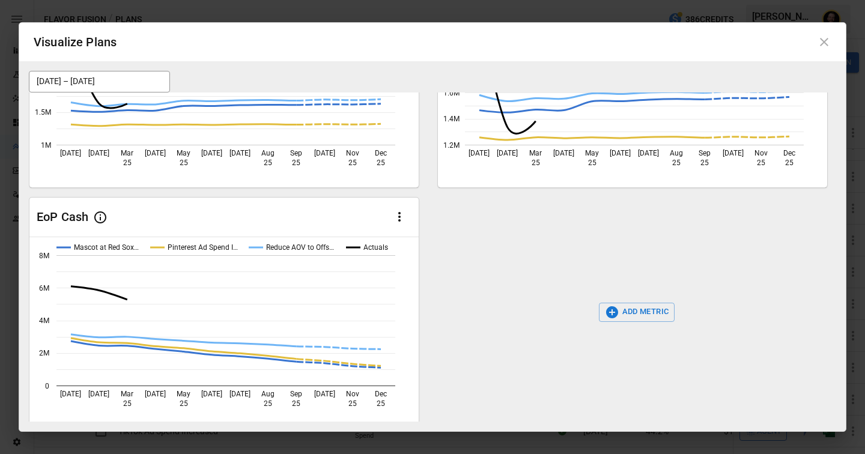
click at [830, 44] on icon at bounding box center [824, 42] width 14 height 14
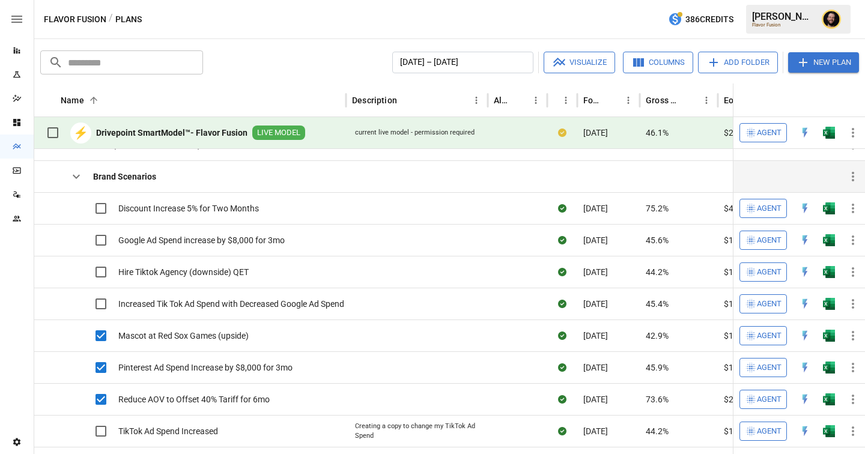
click at [79, 178] on icon "button" at bounding box center [76, 176] width 14 height 14
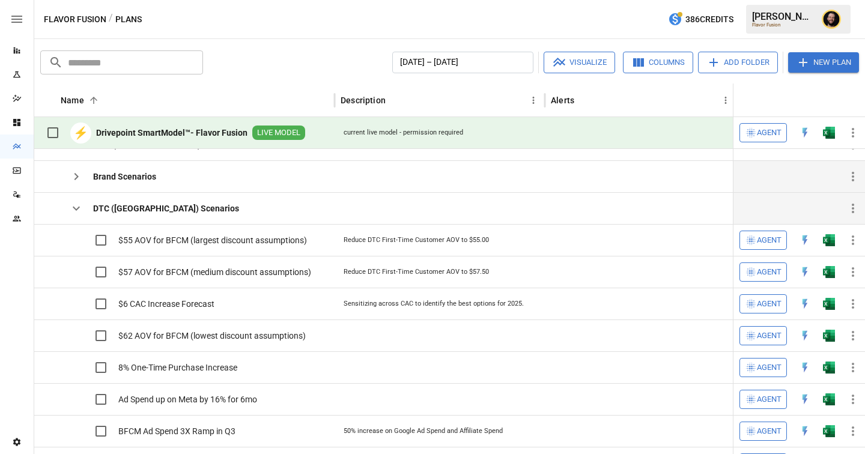
click at [73, 212] on icon "button" at bounding box center [76, 208] width 14 height 14
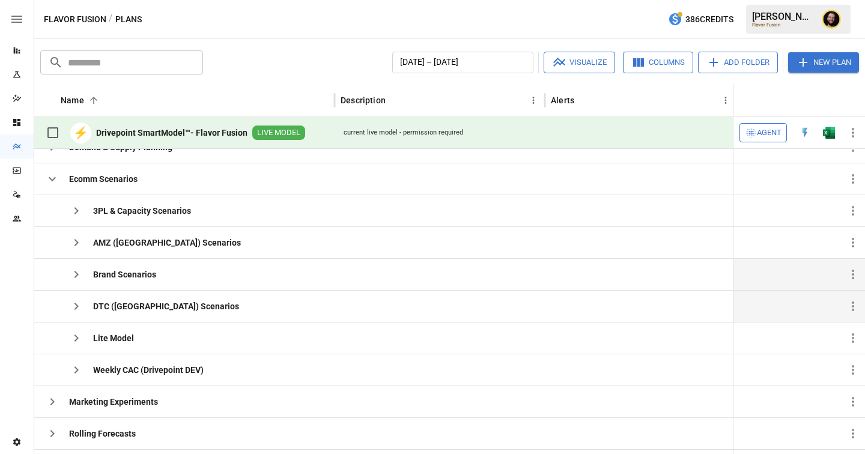
scroll to position [114, 0]
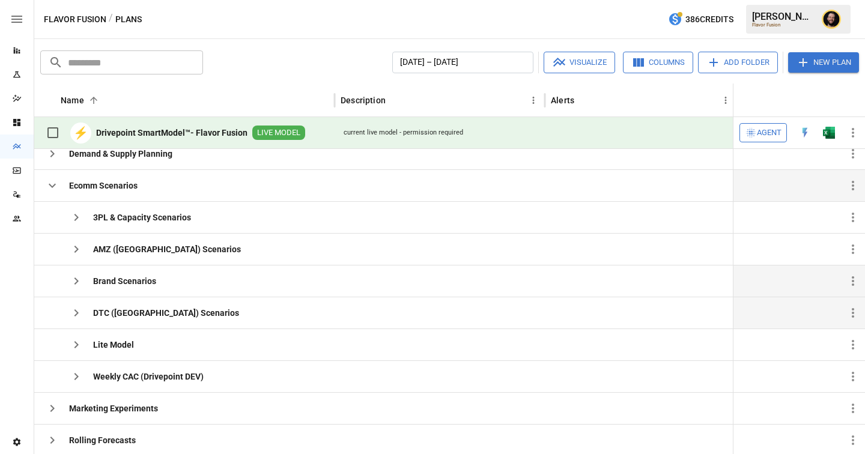
click at [53, 189] on icon "button" at bounding box center [52, 185] width 14 height 14
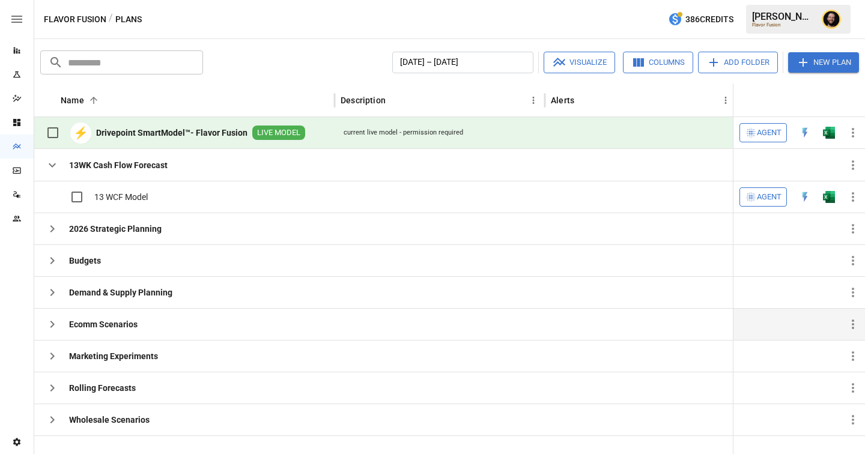
scroll to position [0, 0]
click at [54, 168] on icon "button" at bounding box center [52, 165] width 14 height 14
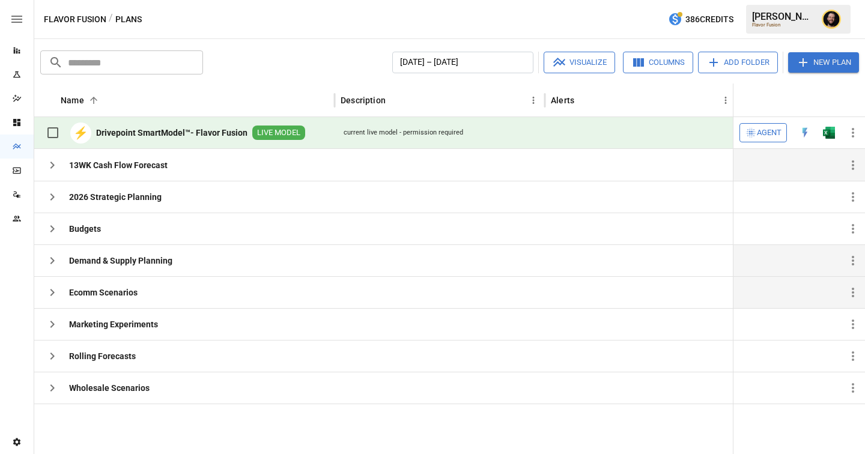
click at [56, 258] on icon "button" at bounding box center [52, 260] width 14 height 14
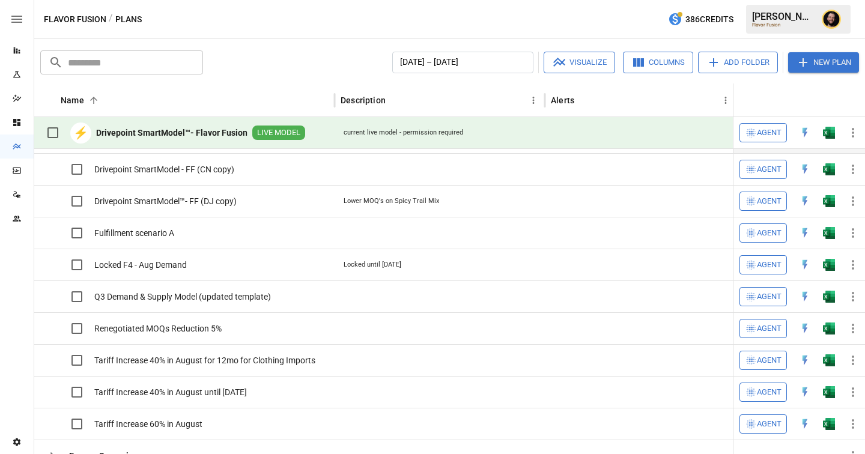
scroll to position [228, 0]
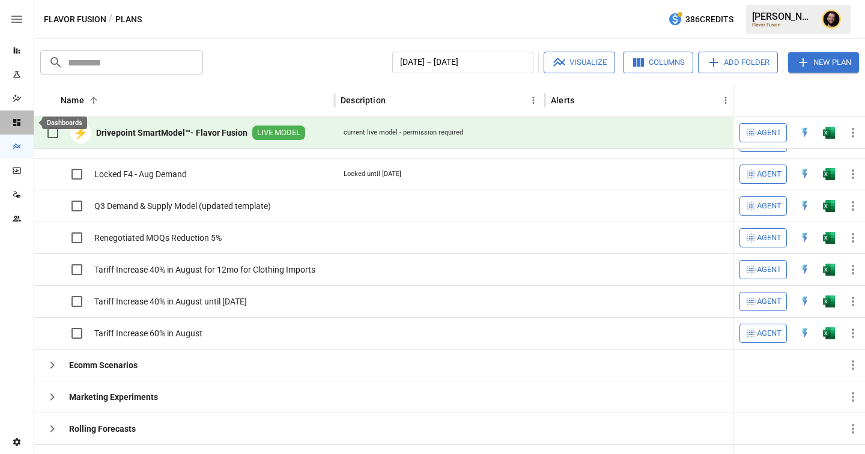
click at [14, 121] on icon "Dashboards" at bounding box center [16, 122] width 7 height 7
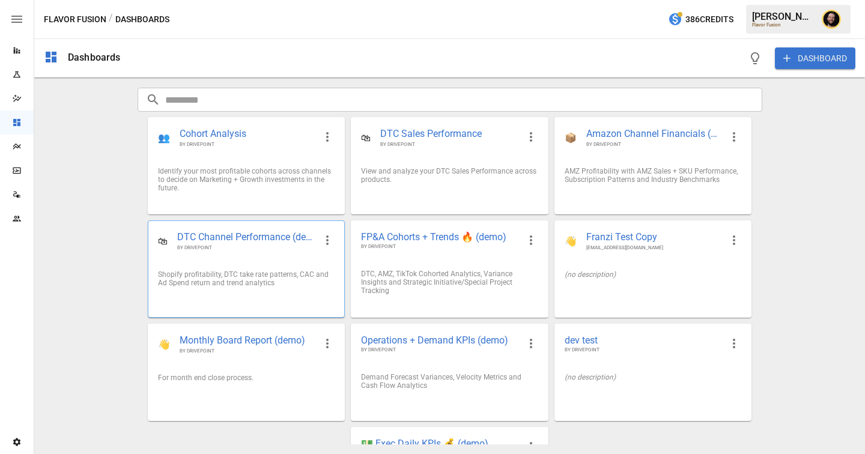
scroll to position [80, 0]
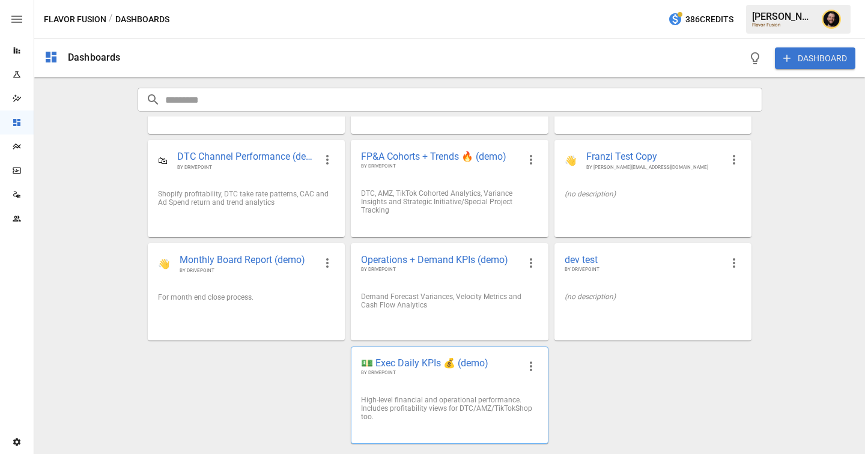
click at [422, 380] on div "💵 Exec Daily KPIs 💰 (demo) BY DRIVEPOINT" at bounding box center [449, 366] width 196 height 39
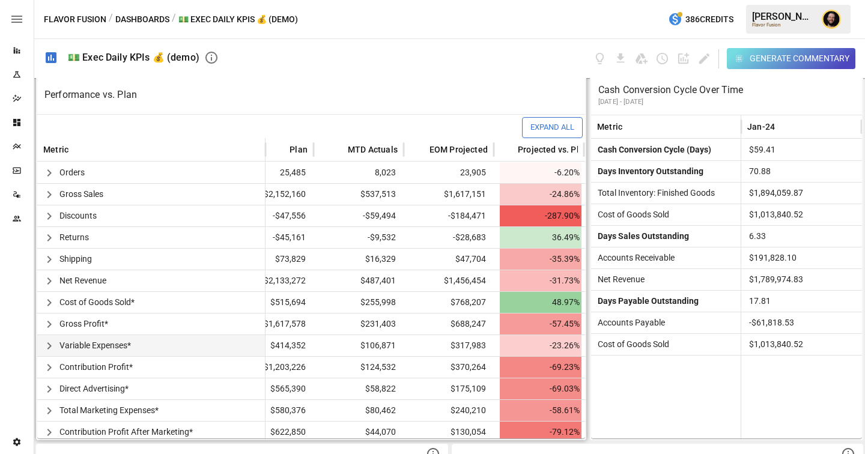
scroll to position [69, 42]
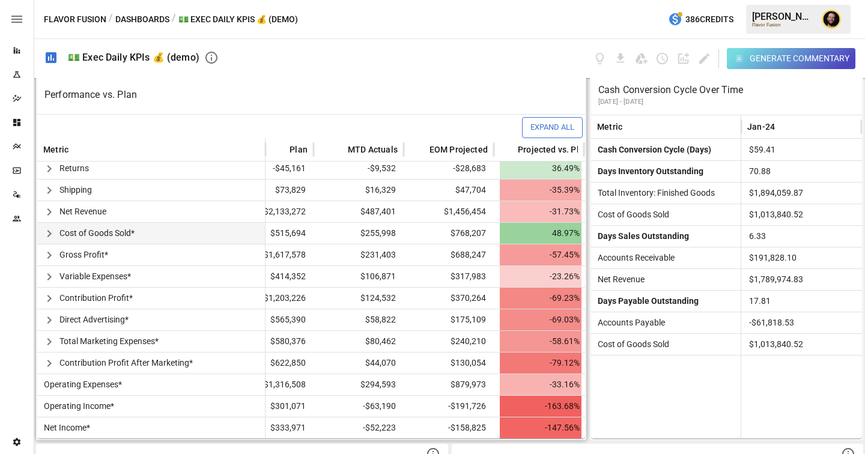
click at [52, 233] on icon "button" at bounding box center [49, 233] width 14 height 14
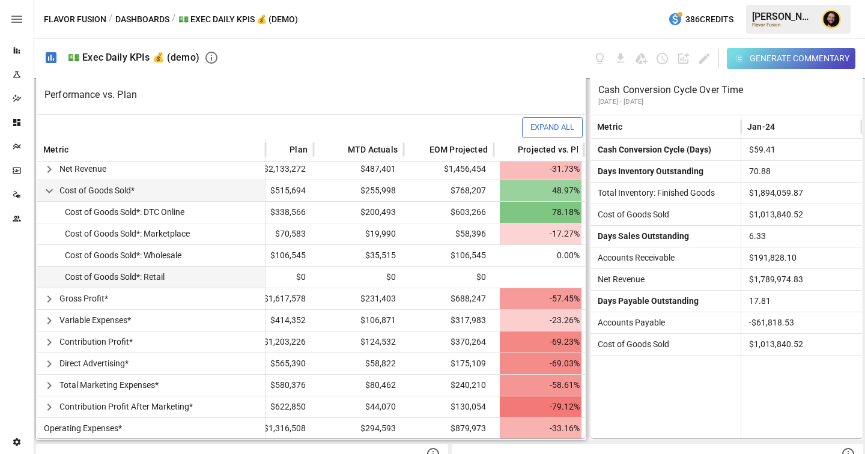
scroll to position [112, 42]
click at [48, 316] on icon "button" at bounding box center [49, 320] width 14 height 14
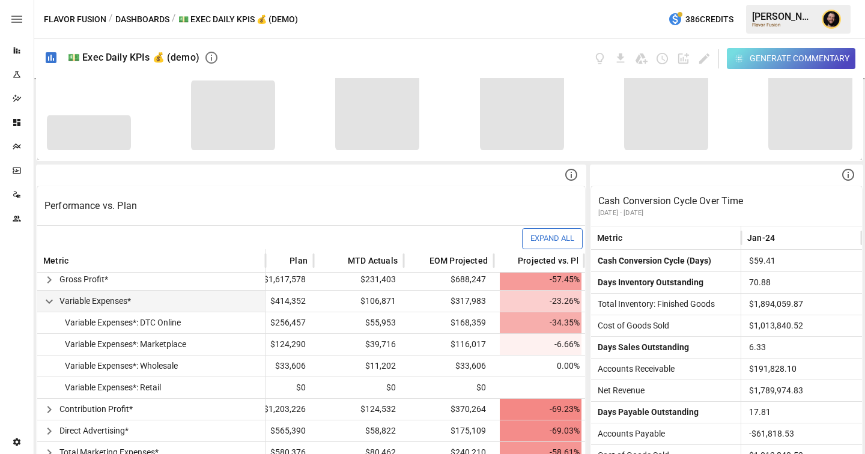
scroll to position [0, 0]
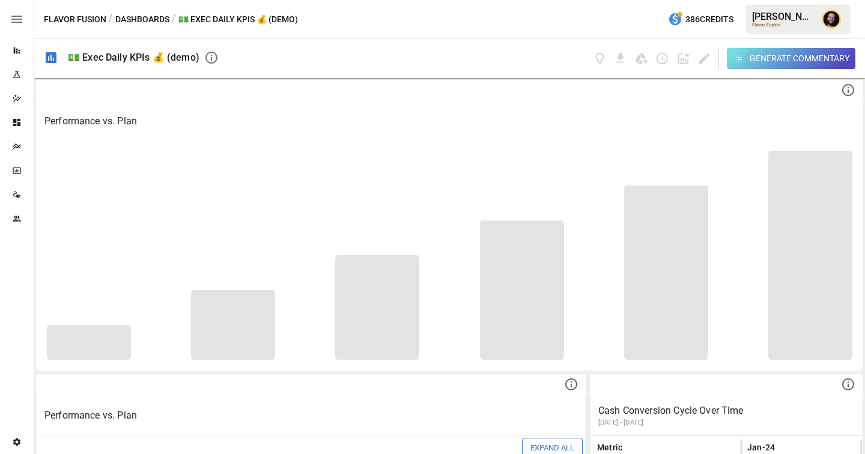
click at [769, 62] on div "Generate Commentary" at bounding box center [799, 58] width 100 height 15
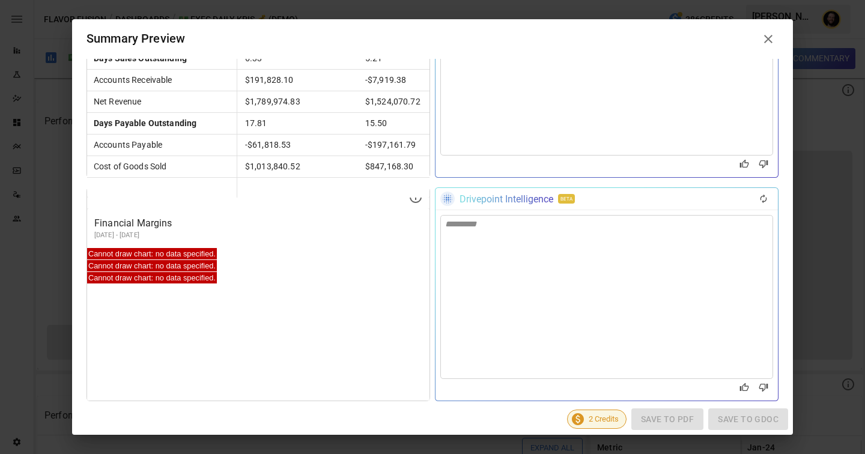
scroll to position [591, 0]
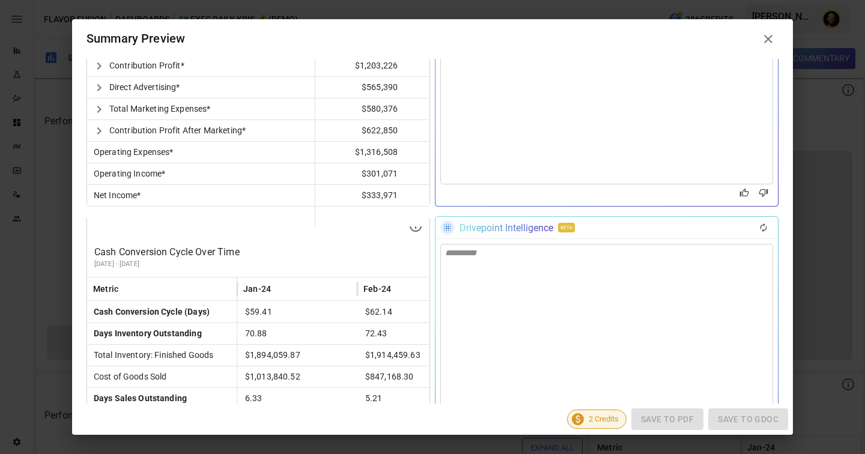
click at [506, 291] on div "*********" at bounding box center [606, 370] width 333 height 252
click at [464, 259] on div "*********" at bounding box center [606, 254] width 322 height 10
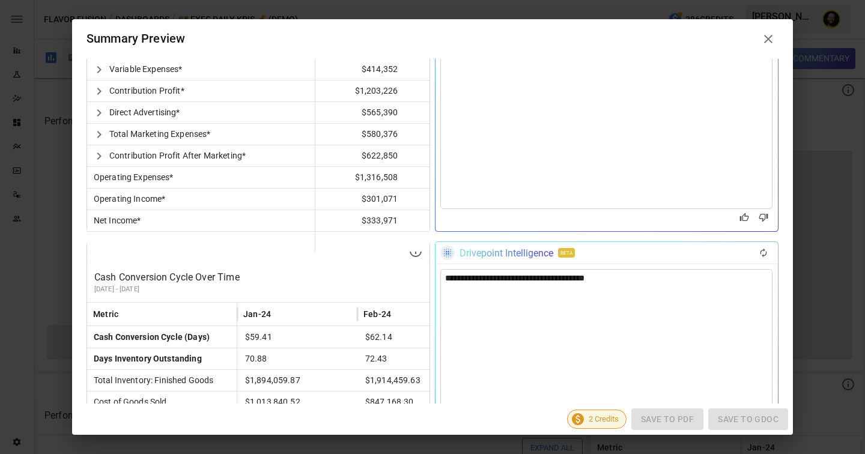
scroll to position [709, 0]
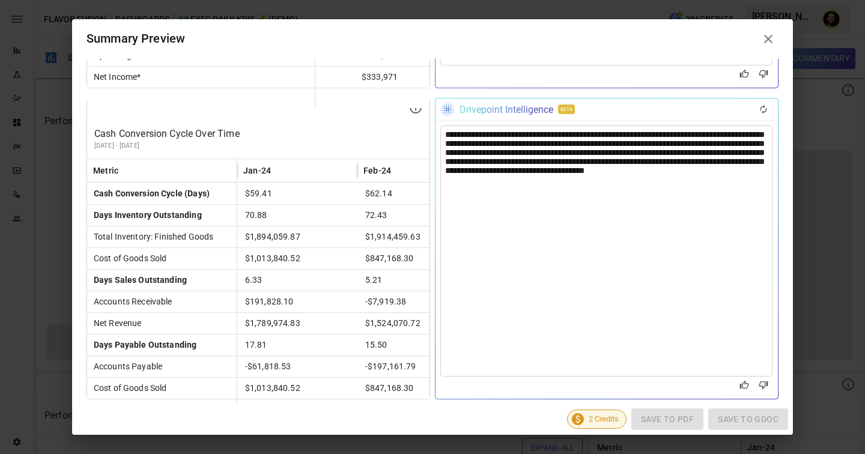
click at [765, 34] on icon at bounding box center [768, 39] width 14 height 14
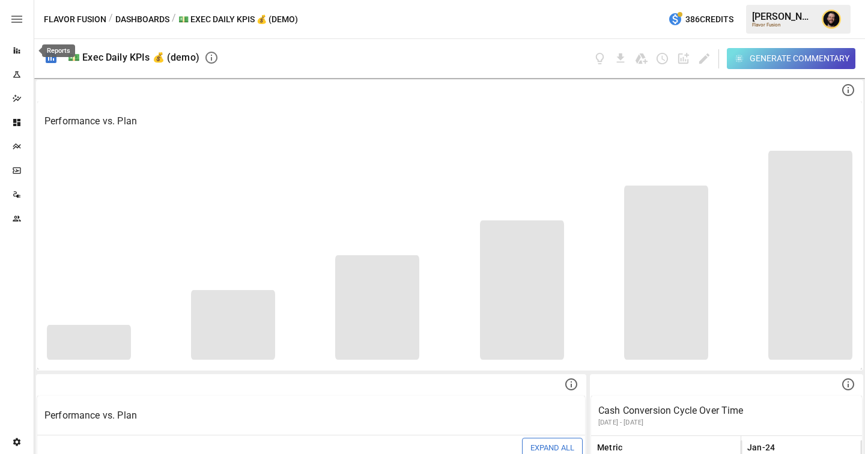
click at [15, 52] on icon "Reports" at bounding box center [17, 51] width 10 height 10
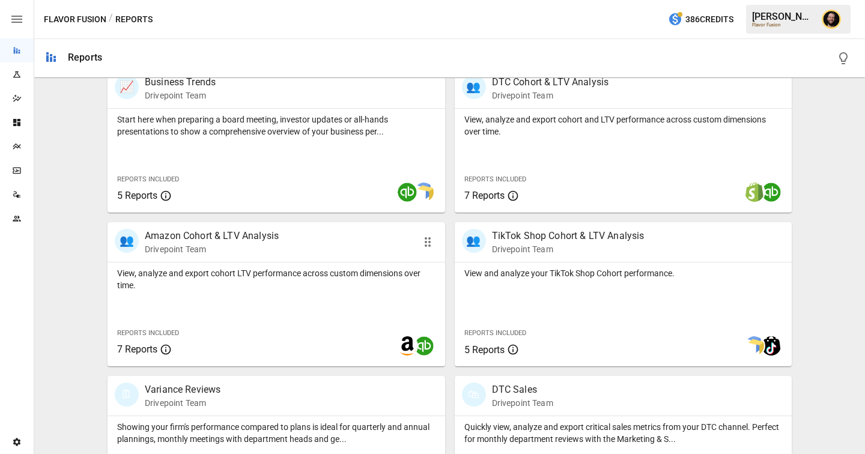
scroll to position [358, 0]
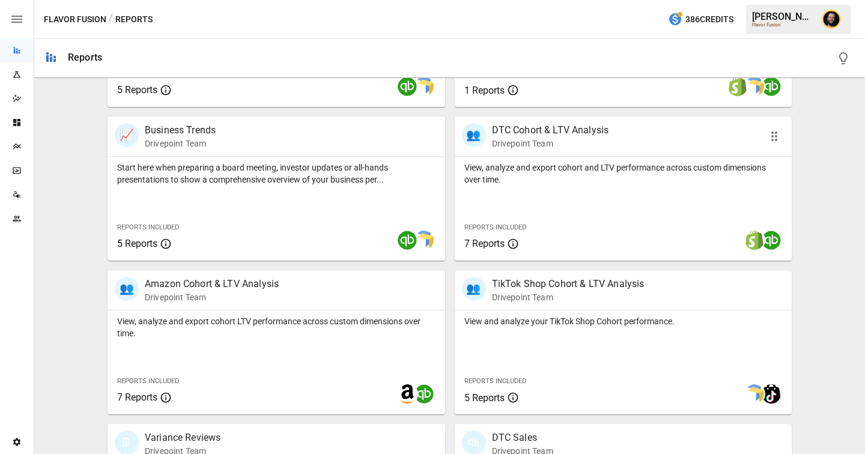
click at [624, 181] on p "View, analyze and export cohort and LTV performance across custom dimensions ov…" at bounding box center [623, 174] width 318 height 24
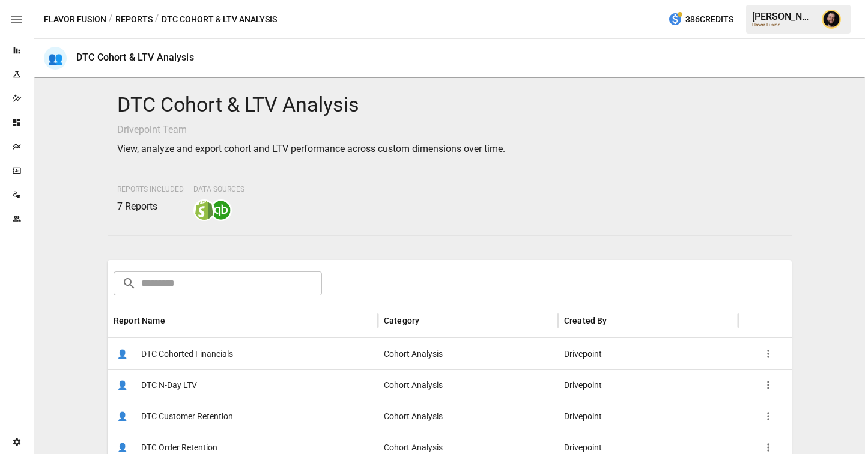
scroll to position [126, 0]
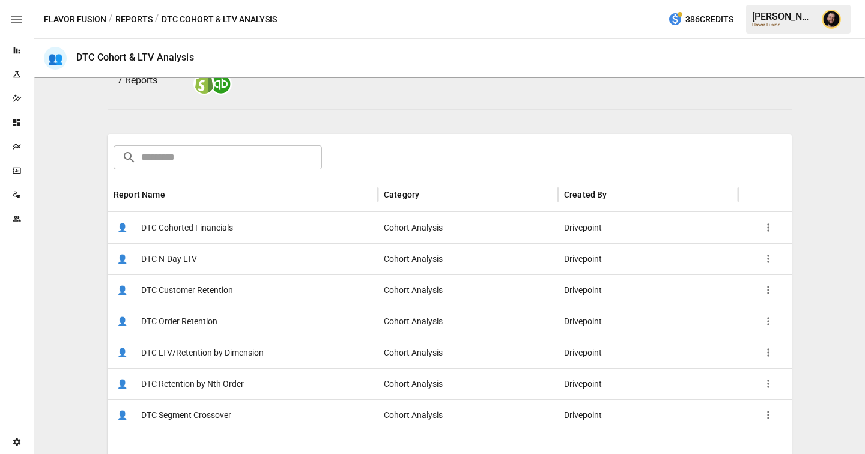
click at [222, 225] on span "DTC Cohorted Financials" at bounding box center [187, 228] width 92 height 31
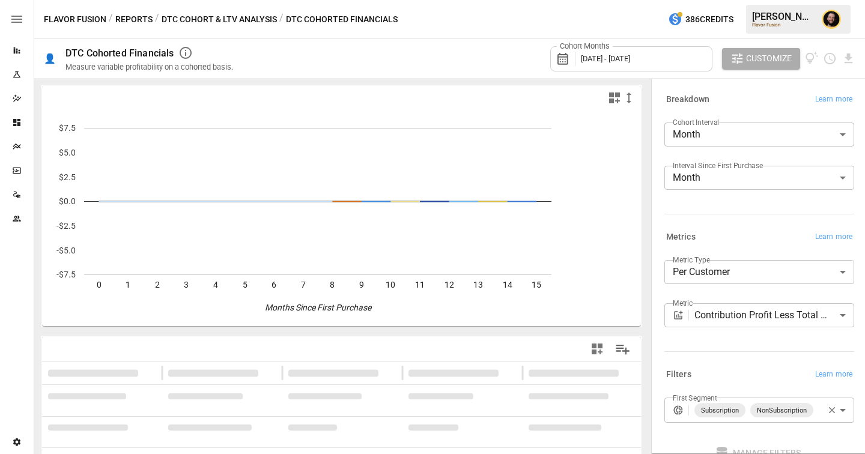
click at [630, 58] on span "[DATE] - [DATE]" at bounding box center [605, 58] width 49 height 9
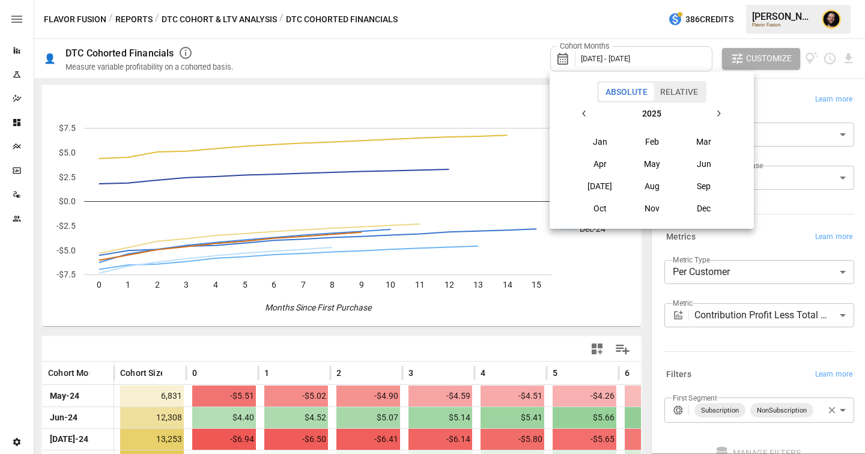
click at [795, 94] on div at bounding box center [432, 227] width 865 height 454
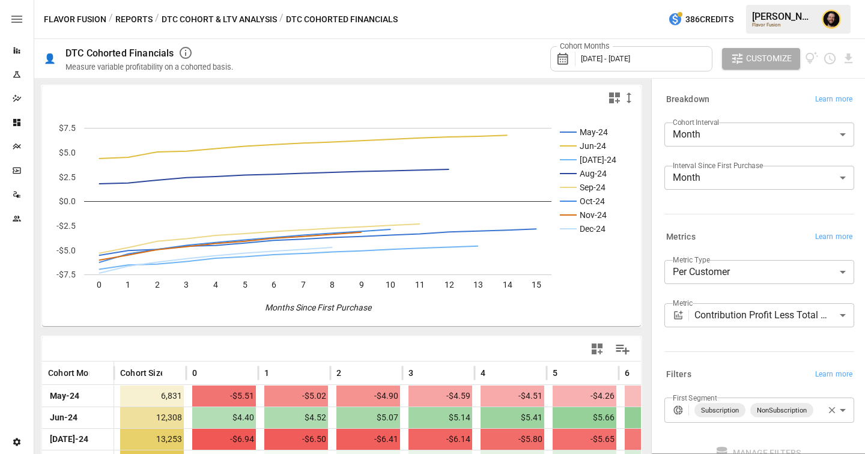
click at [754, 0] on body "Reports Experiments Dazzler Studio Dashboards Plans SmartModel ™ Data Sources T…" at bounding box center [432, 0] width 865 height 0
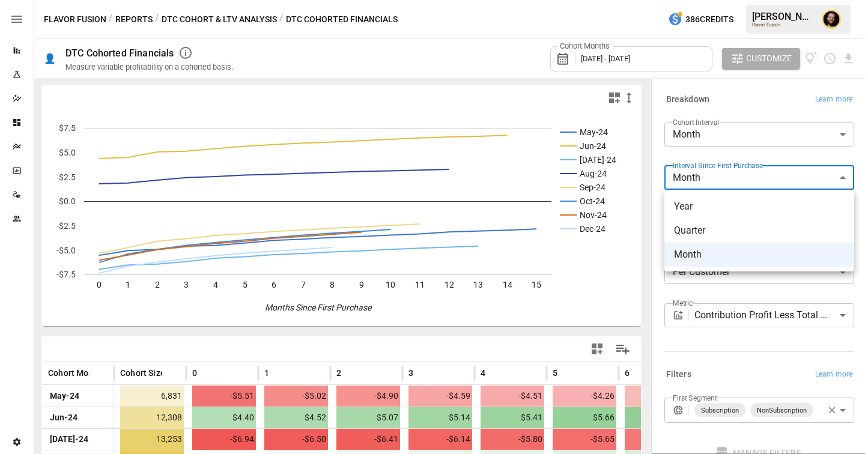
click at [736, 96] on div at bounding box center [432, 227] width 865 height 454
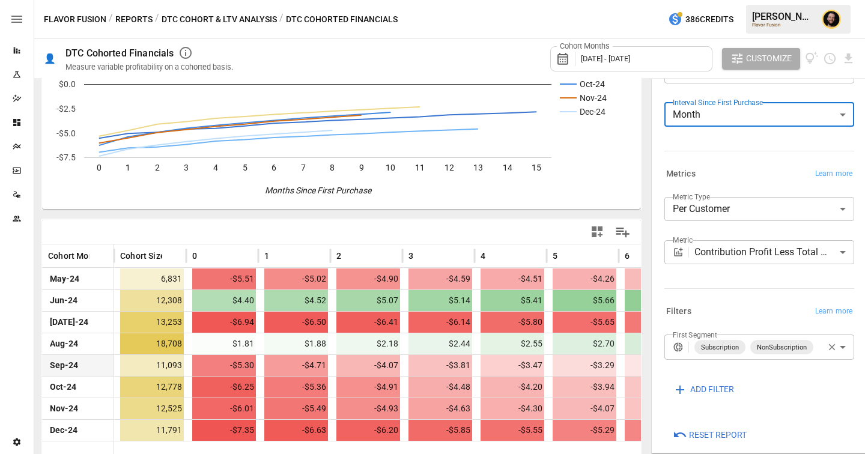
click at [746, 0] on body "Reports Experiments Dazzler Studio Dashboards Plans SmartModel ™ Data Sources T…" at bounding box center [432, 0] width 865 height 0
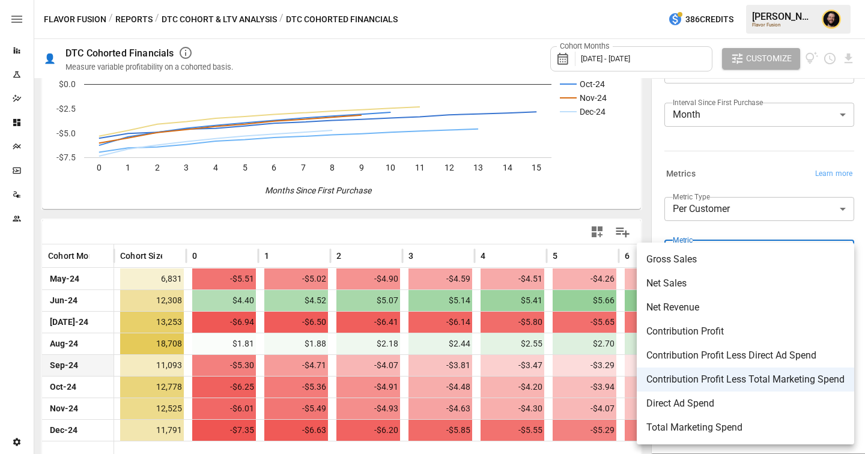
click at [497, 226] on div at bounding box center [432, 227] width 865 height 454
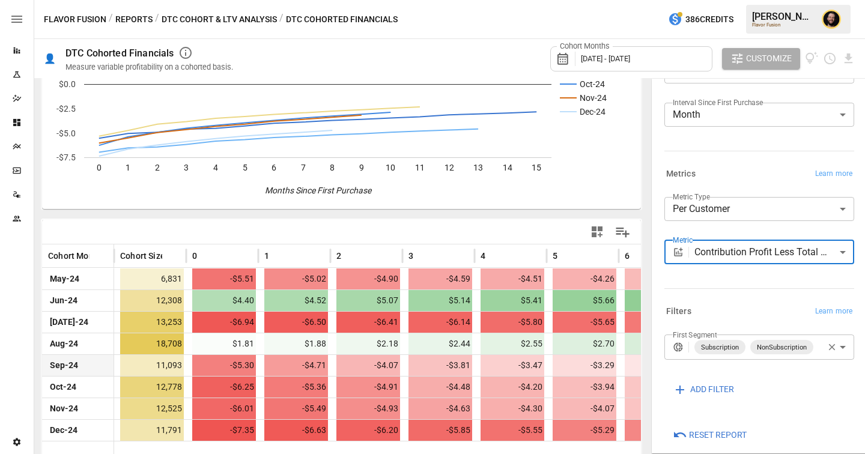
click at [734, 0] on body "Reports Experiments Dazzler Studio Dashboards Plans SmartModel ™ Data Sources T…" at bounding box center [432, 0] width 865 height 0
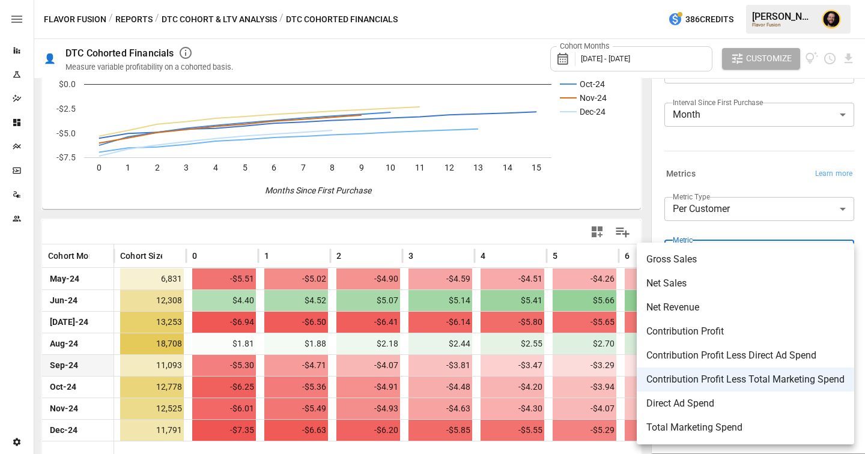
click at [234, 24] on div at bounding box center [432, 227] width 865 height 454
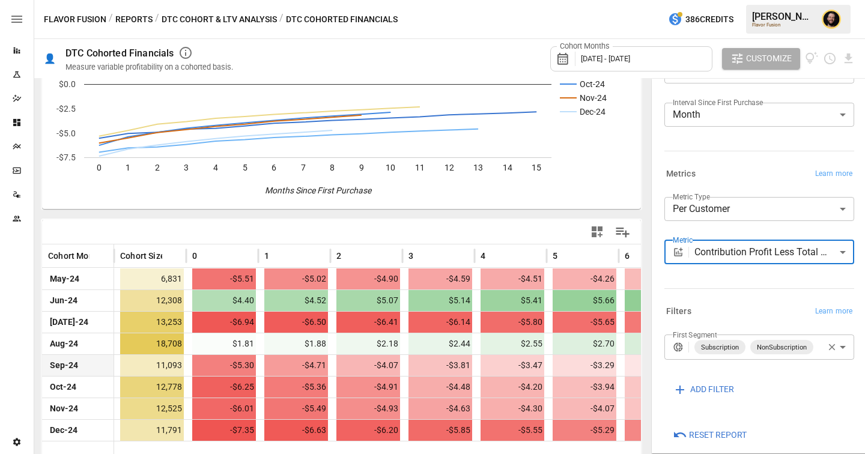
click at [228, 21] on button "DTC Cohort & LTV Analysis" at bounding box center [219, 19] width 115 height 15
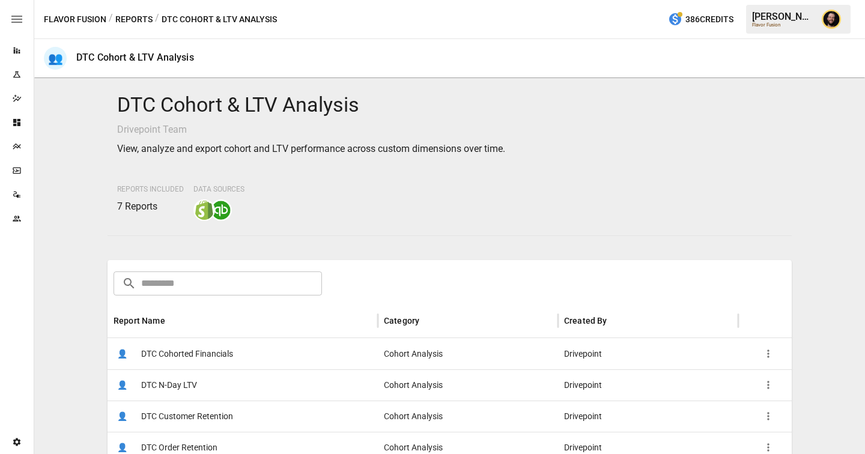
scroll to position [199, 0]
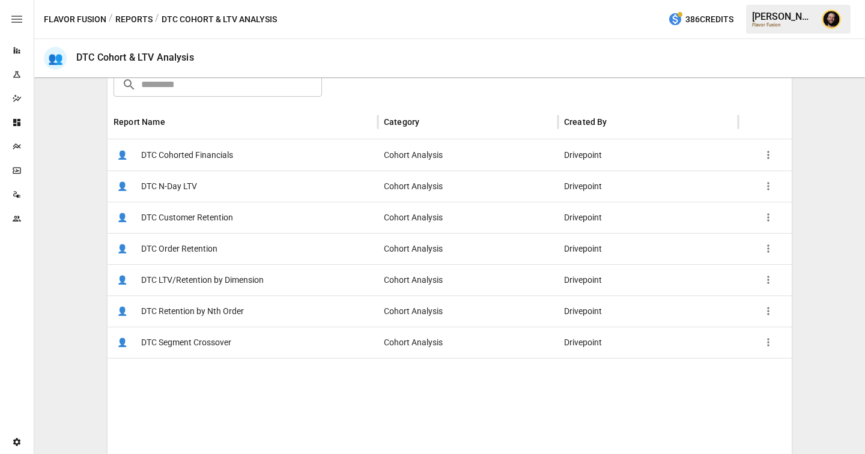
click at [228, 284] on span "DTC LTV/Retention by Dimension" at bounding box center [202, 280] width 122 height 31
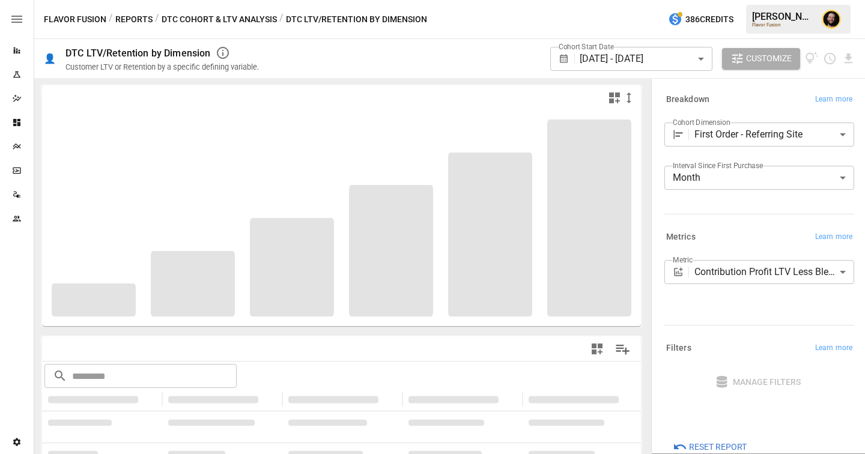
click at [770, 0] on body "**********" at bounding box center [432, 0] width 865 height 0
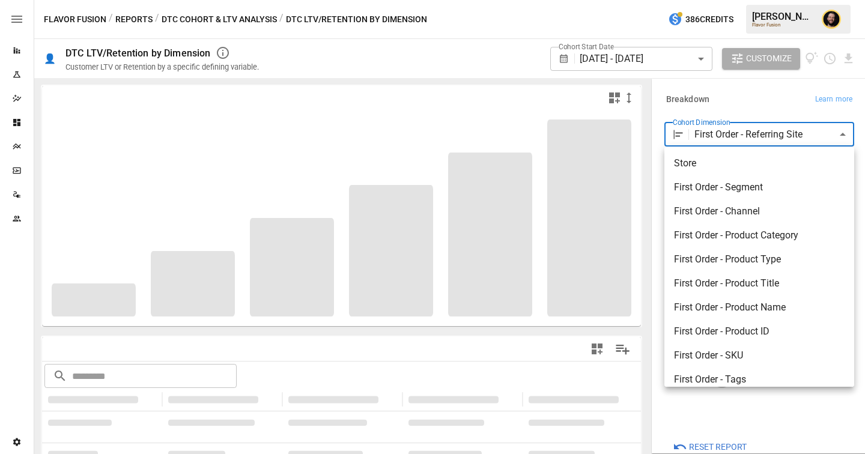
click at [729, 103] on div at bounding box center [432, 227] width 865 height 454
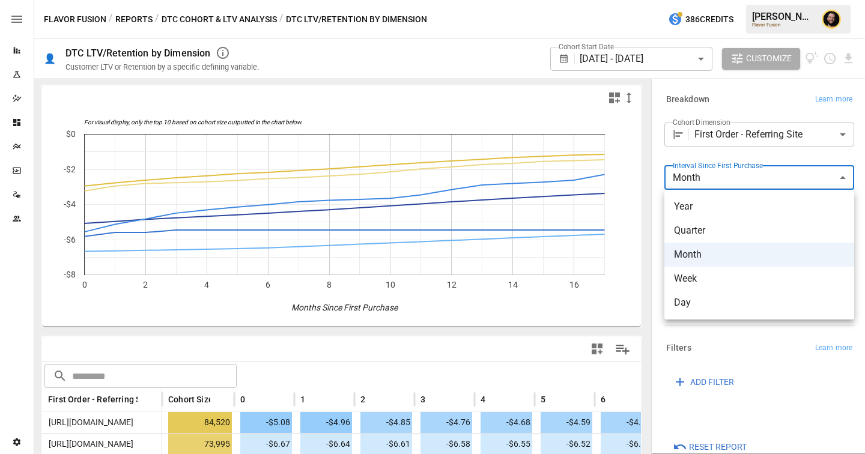
click at [731, 0] on body "Reports Experiments Dazzler Studio Dashboards Plans SmartModel ™ Data Sources T…" at bounding box center [432, 0] width 865 height 0
click at [721, 330] on div at bounding box center [432, 227] width 865 height 454
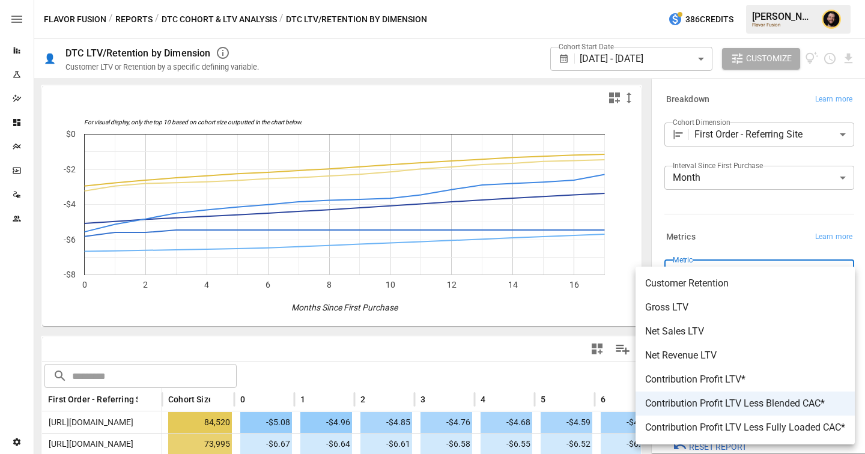
click at [732, 0] on body "Reports Experiments Dazzler Studio Dashboards Plans SmartModel ™ Data Sources T…" at bounding box center [432, 0] width 865 height 0
click at [748, 225] on div at bounding box center [432, 227] width 865 height 454
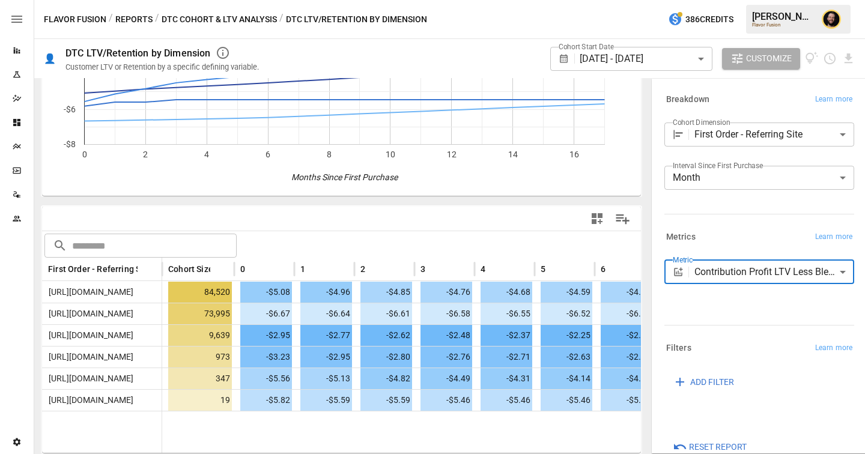
scroll to position [131, 0]
click at [704, 0] on body "Reports Experiments Dazzler Studio Dashboards Plans SmartModel ™ Data Sources T…" at bounding box center [432, 0] width 865 height 0
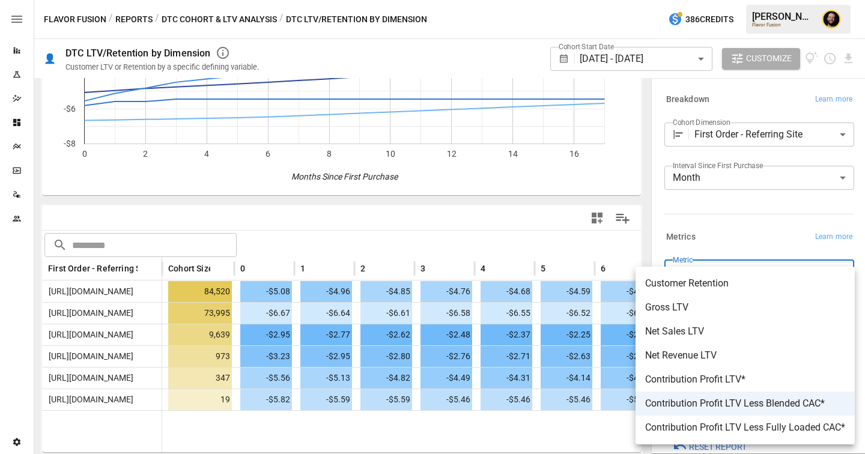
click at [490, 238] on div at bounding box center [432, 227] width 865 height 454
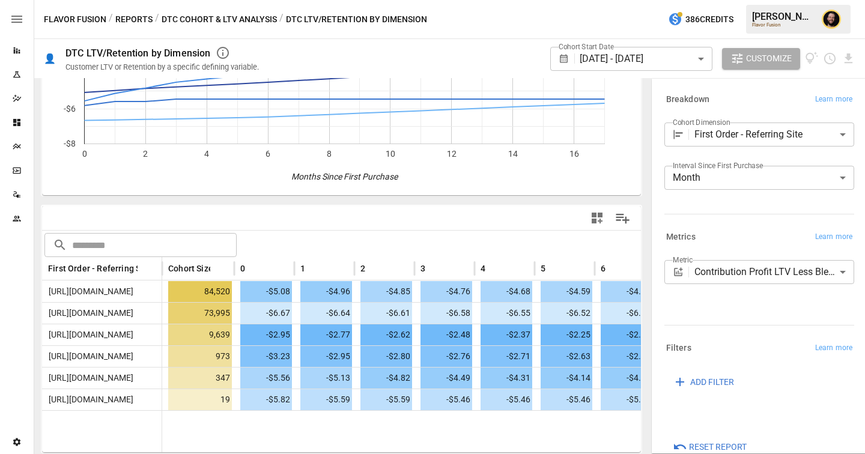
click at [428, 204] on div "For visual display, only the top 10 based on cohort size outputted in the chart…" at bounding box center [341, 200] width 605 height 497
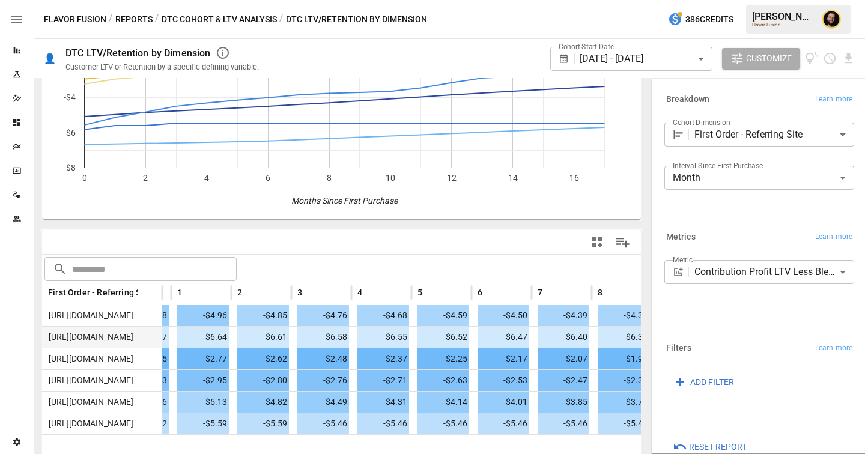
scroll to position [0, 0]
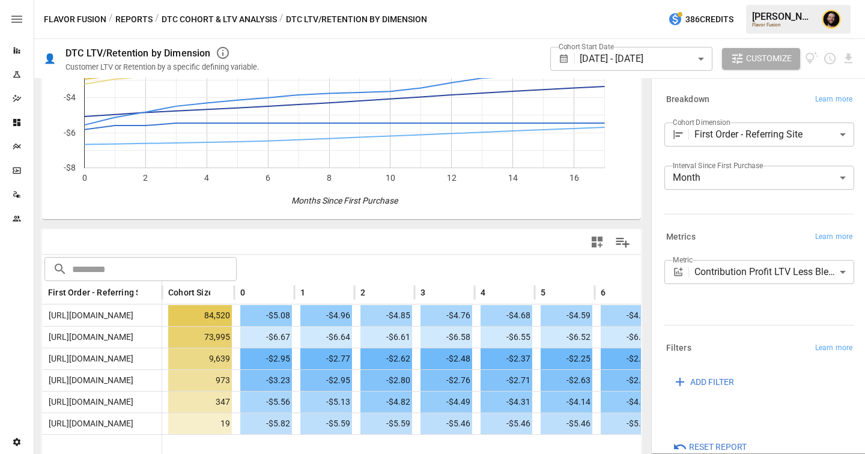
click at [145, 15] on button "Reports" at bounding box center [133, 19] width 37 height 15
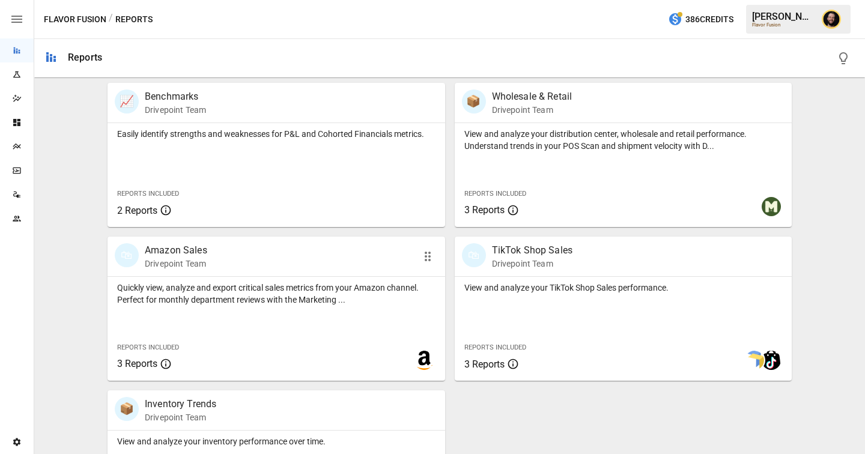
scroll to position [836, 0]
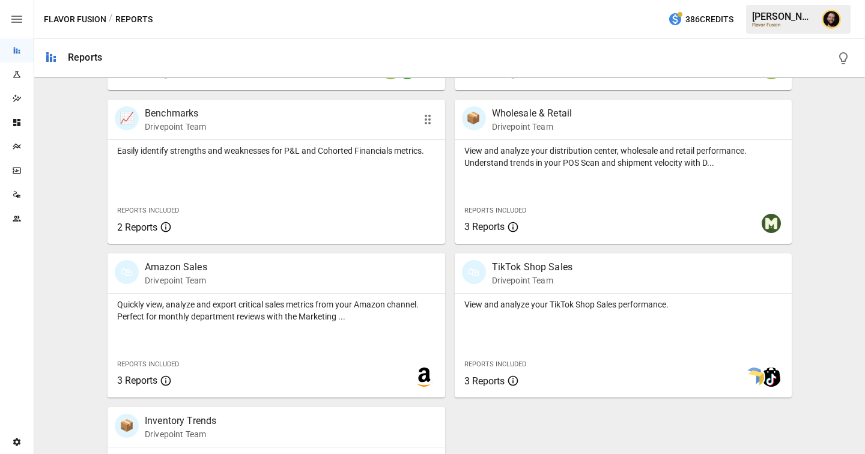
click at [261, 193] on div "Easily identify strengths and weaknesses for P&L and Cohorted Financials metric…" at bounding box center [275, 192] width 337 height 104
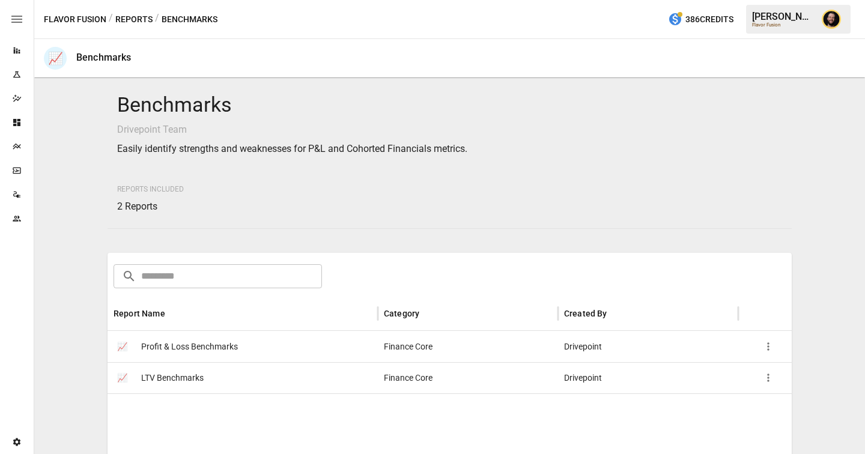
click at [222, 376] on div "📈 LTV Benchmarks" at bounding box center [242, 377] width 270 height 31
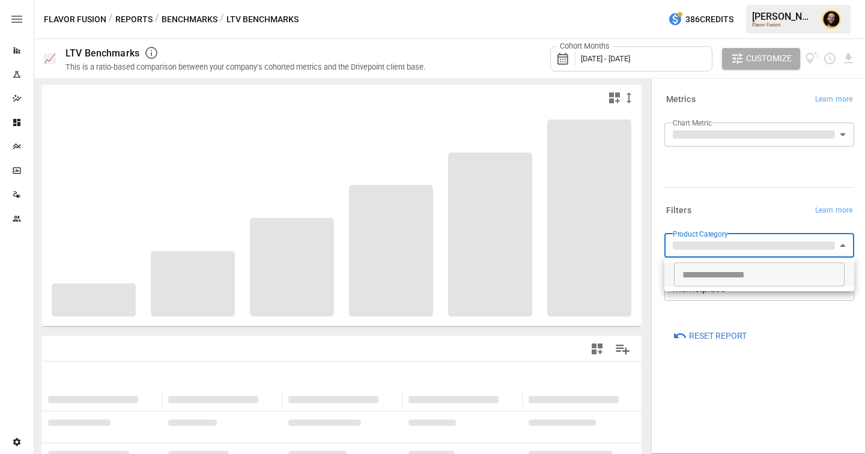
click at [737, 0] on body "**********" at bounding box center [432, 0] width 865 height 0
click at [735, 184] on div at bounding box center [432, 227] width 865 height 454
click at [792, 0] on body "**********" at bounding box center [432, 0] width 865 height 0
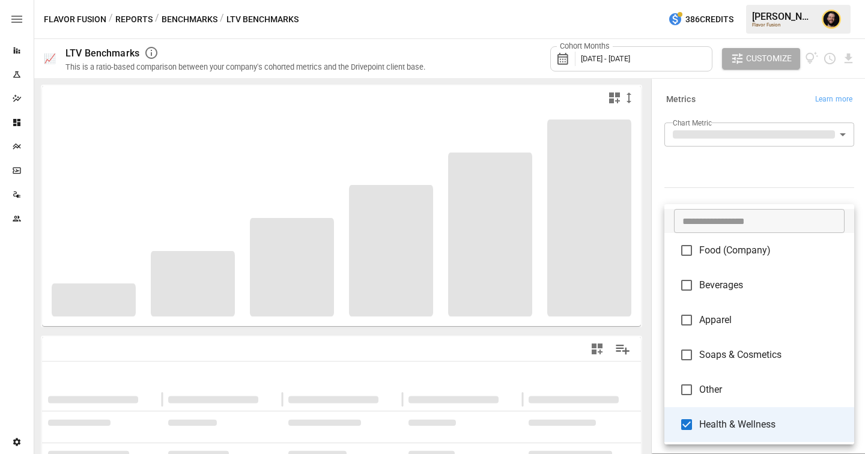
type input "**********"
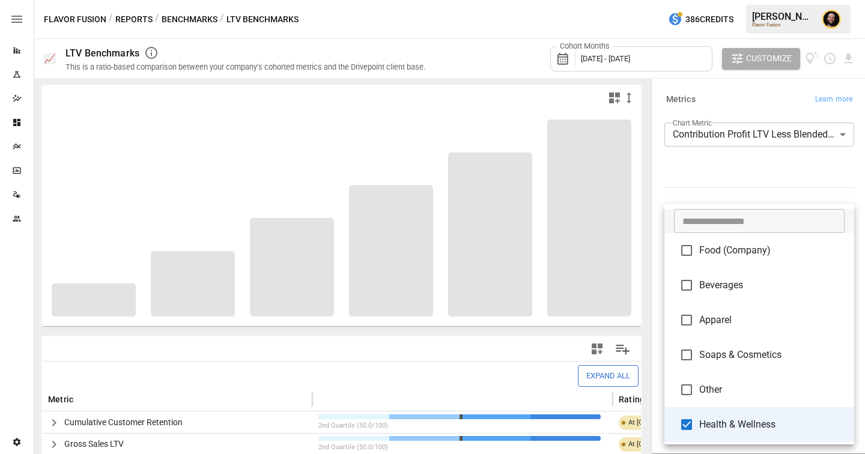
click at [716, 183] on div at bounding box center [432, 227] width 865 height 454
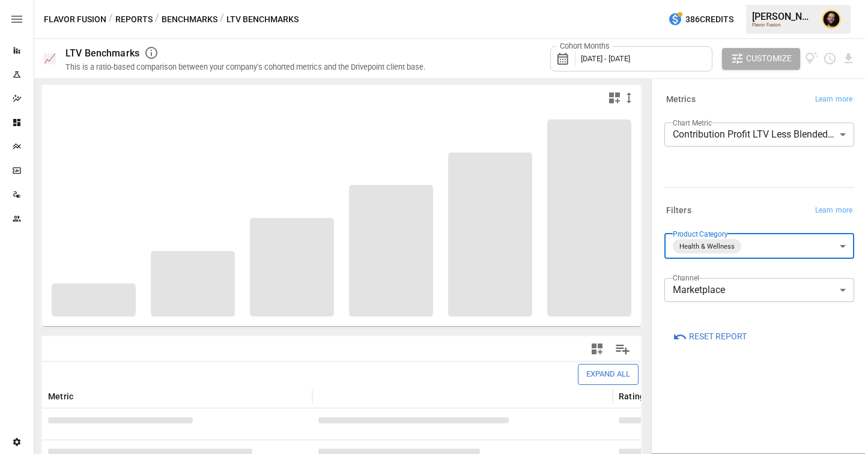
click at [706, 137] on div at bounding box center [432, 227] width 865 height 454
click at [776, 0] on body "Reports Experiments Dazzler Studio Dashboards Plans SmartModel ™ Data Sources T…" at bounding box center [432, 0] width 865 height 0
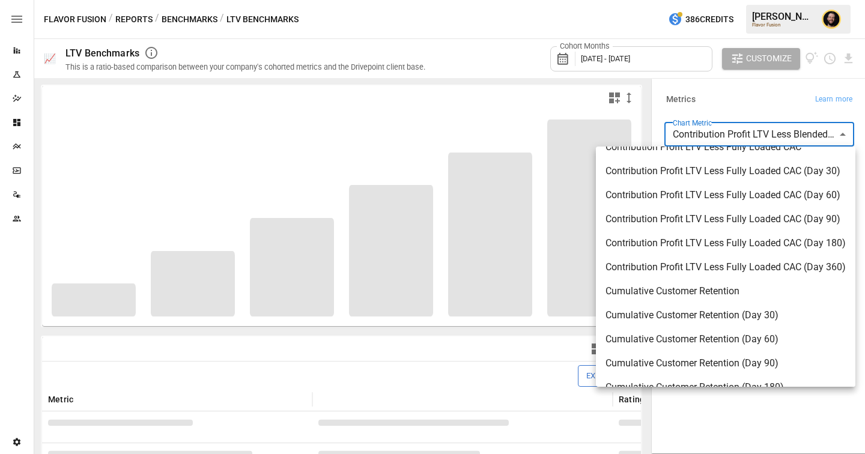
scroll to position [826, 0]
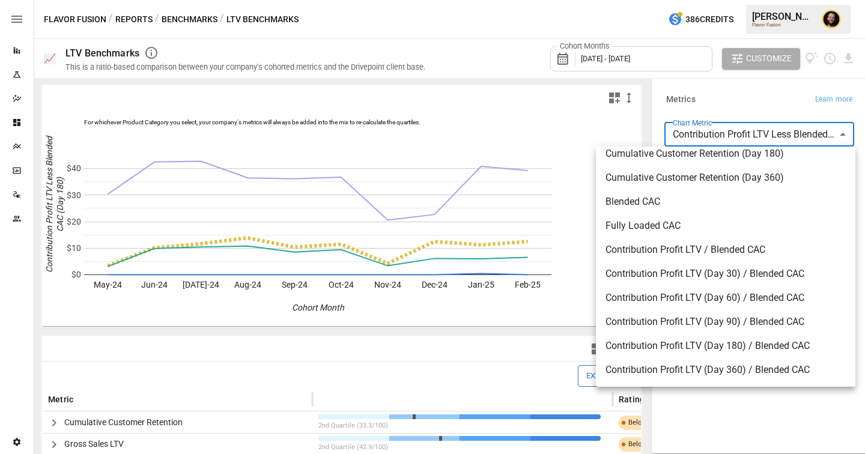
click at [785, 417] on div at bounding box center [432, 227] width 865 height 454
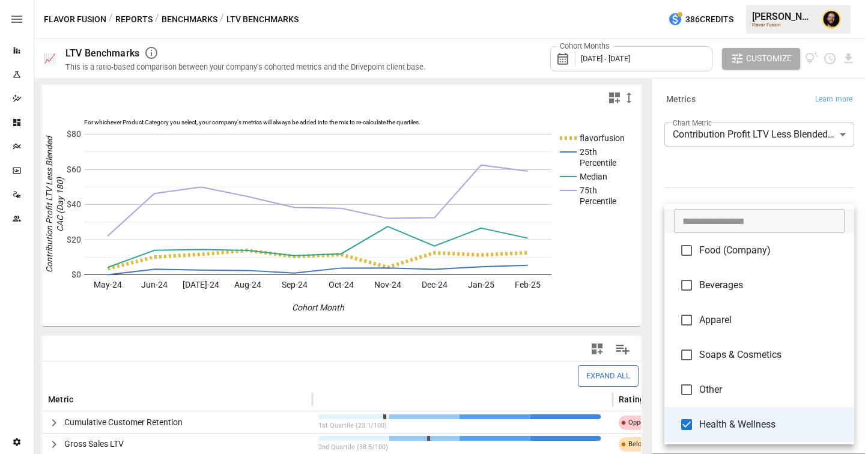
click at [808, 0] on body "Reports Experiments Dazzler Studio Dashboards Plans SmartModel ™ Data Sources T…" at bounding box center [432, 0] width 865 height 0
click at [759, 174] on div at bounding box center [432, 227] width 865 height 454
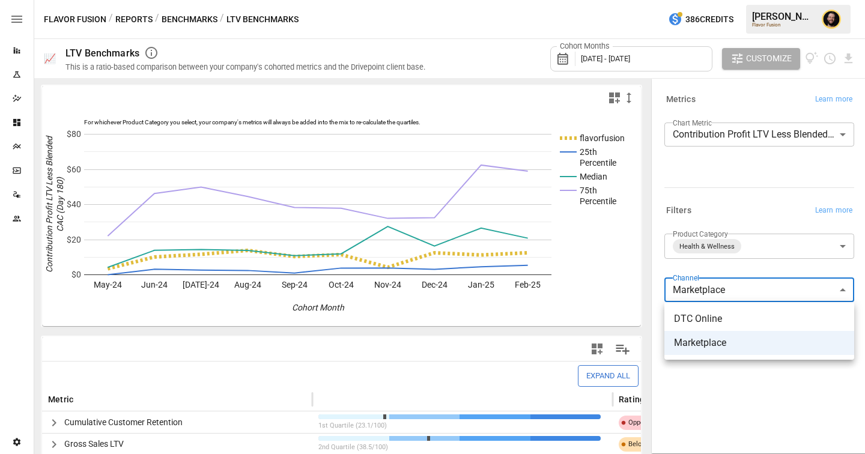
click at [739, 0] on body "Reports Experiments Dazzler Studio Dashboards Plans SmartModel ™ Data Sources T…" at bounding box center [432, 0] width 865 height 0
click at [758, 398] on div at bounding box center [432, 227] width 865 height 454
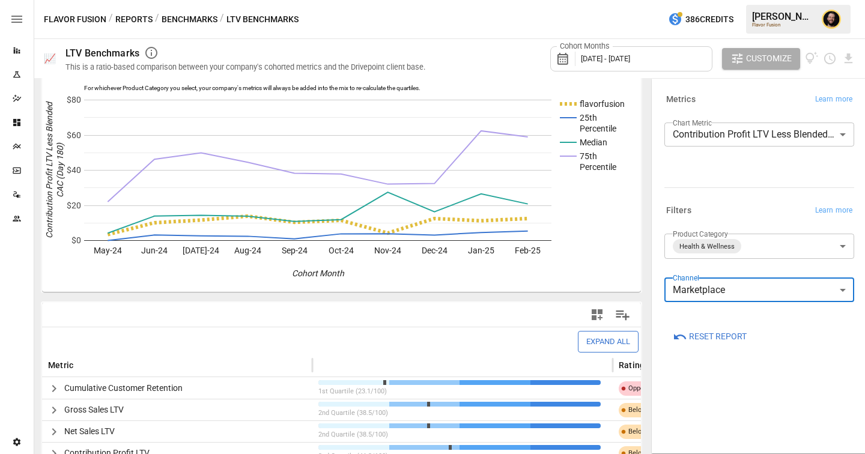
scroll to position [36, 0]
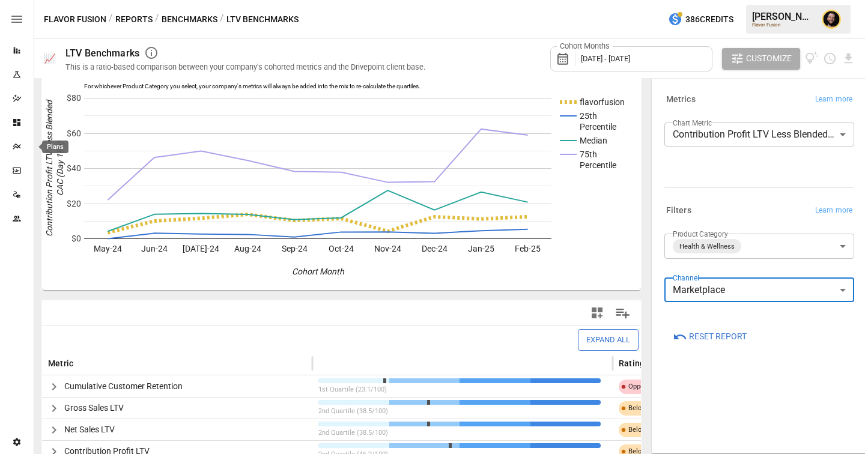
click at [16, 151] on div "Plans" at bounding box center [17, 147] width 34 height 24
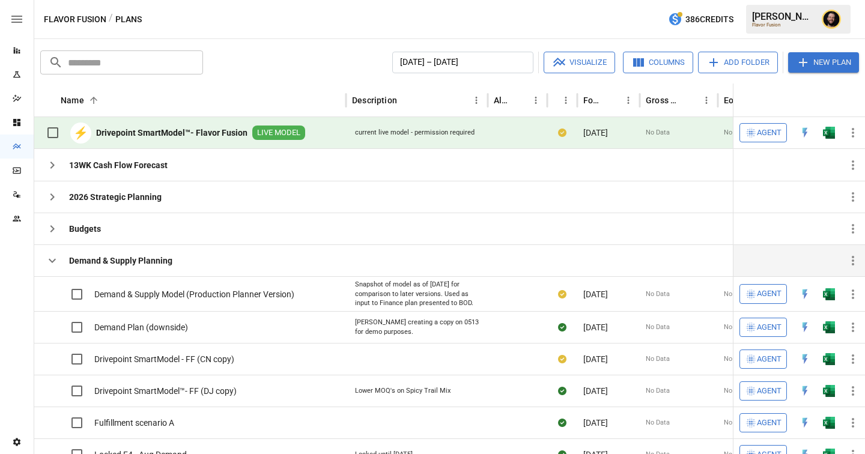
click at [50, 258] on icon "button" at bounding box center [52, 260] width 14 height 14
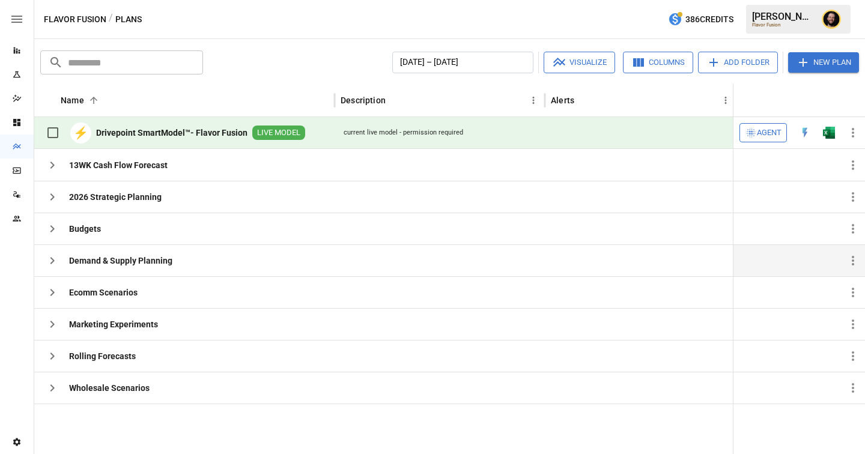
click at [19, 50] on icon "Reports" at bounding box center [17, 50] width 7 height 7
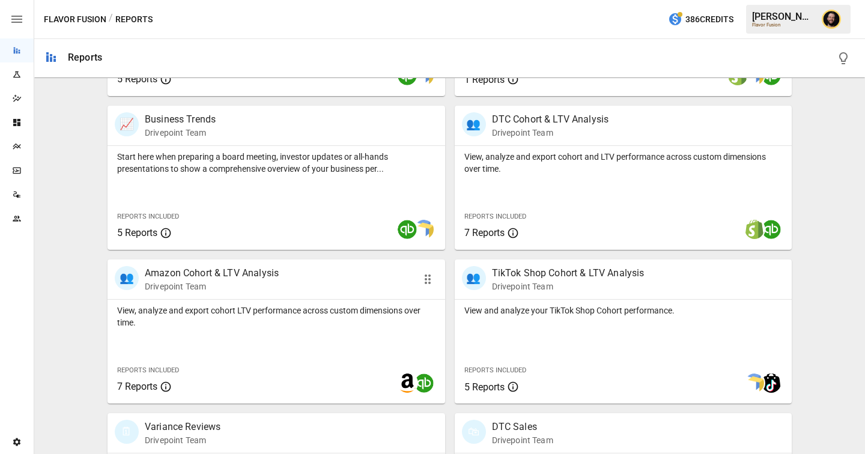
scroll to position [368, 0]
click at [345, 316] on p "View, analyze and export cohort LTV performance across custom dimensions over t…" at bounding box center [276, 317] width 318 height 24
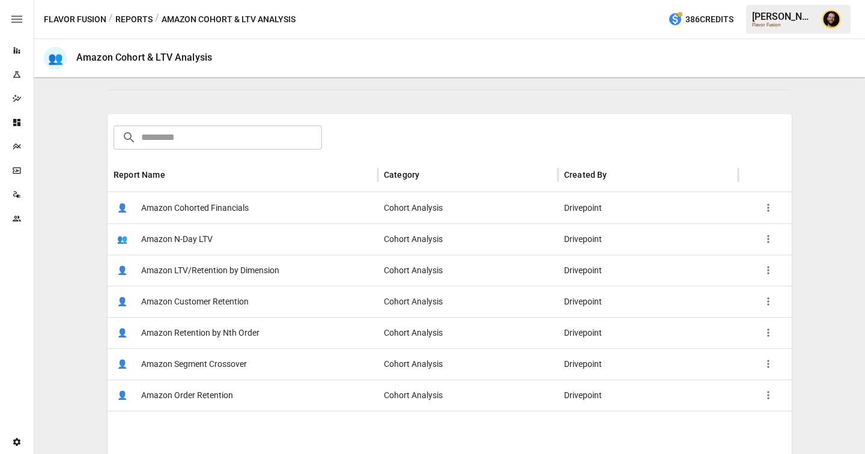
scroll to position [147, 0]
click at [254, 211] on div "👤 Amazon Cohorted Financials" at bounding box center [242, 207] width 270 height 31
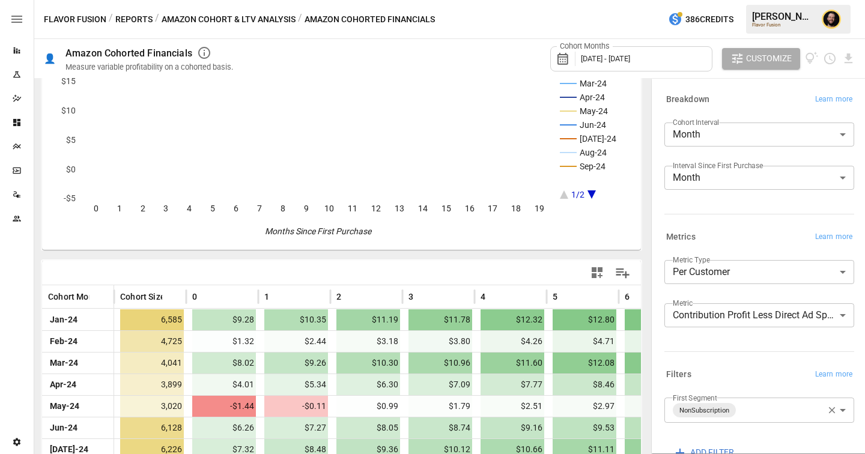
scroll to position [79, 0]
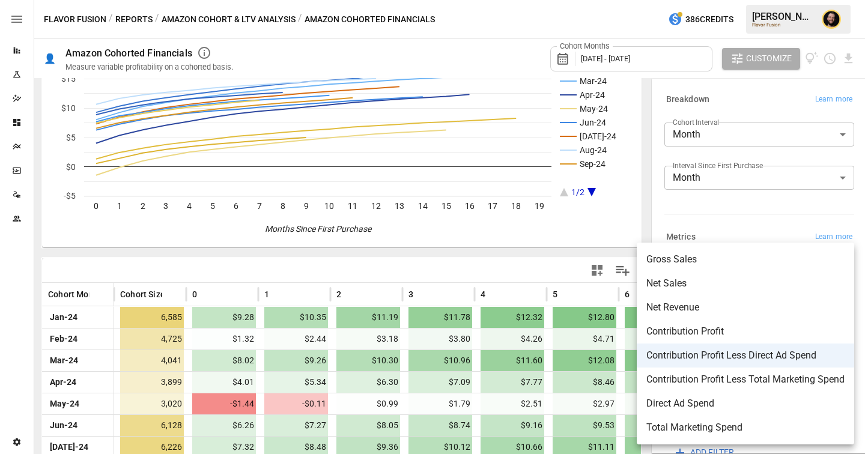
click at [746, 0] on body "Reports Experiments Dazzler Studio Dashboards Plans SmartModel ™ Data Sources T…" at bounding box center [432, 0] width 865 height 0
click at [379, 245] on div at bounding box center [432, 227] width 865 height 454
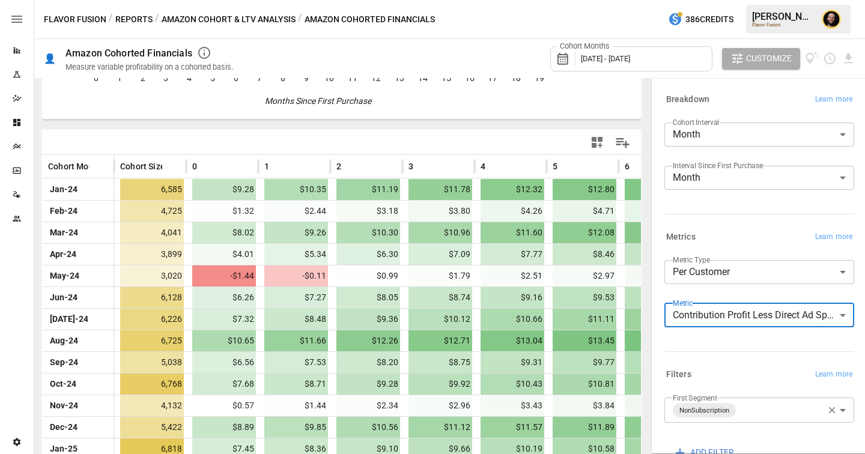
scroll to position [220, 0]
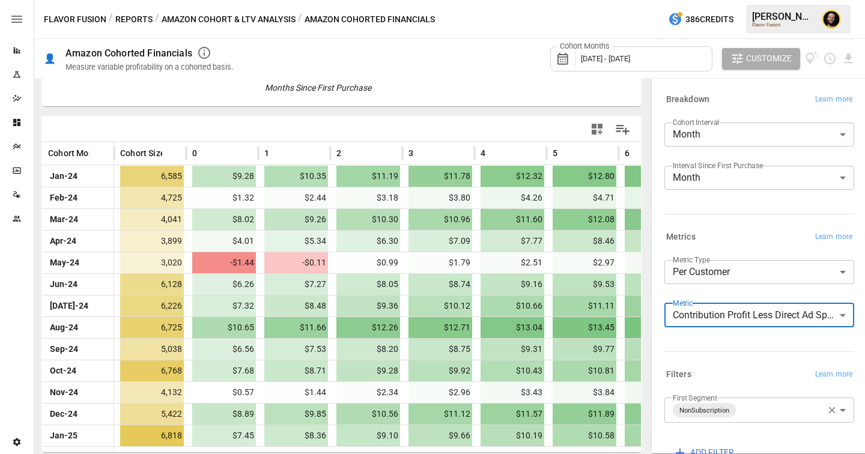
click at [772, 0] on body "Reports Experiments Dazzler Studio Dashboards Plans SmartModel ™ Data Sources T…" at bounding box center [432, 0] width 865 height 0
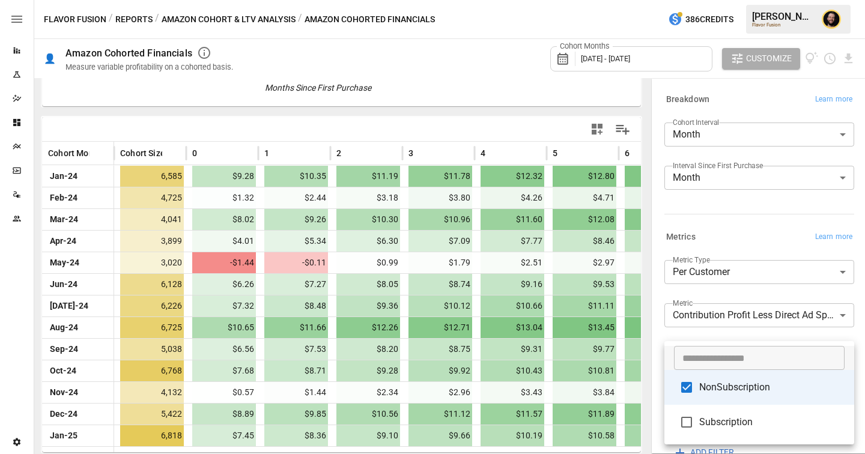
click at [727, 234] on div at bounding box center [432, 227] width 865 height 454
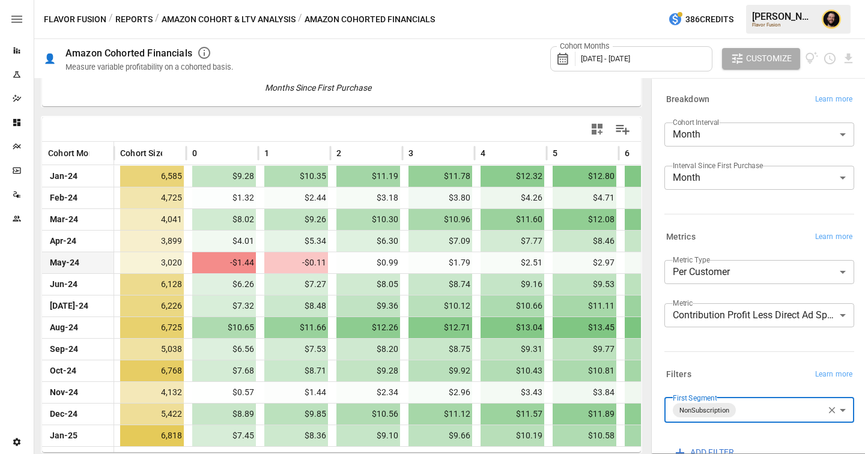
scroll to position [189, 0]
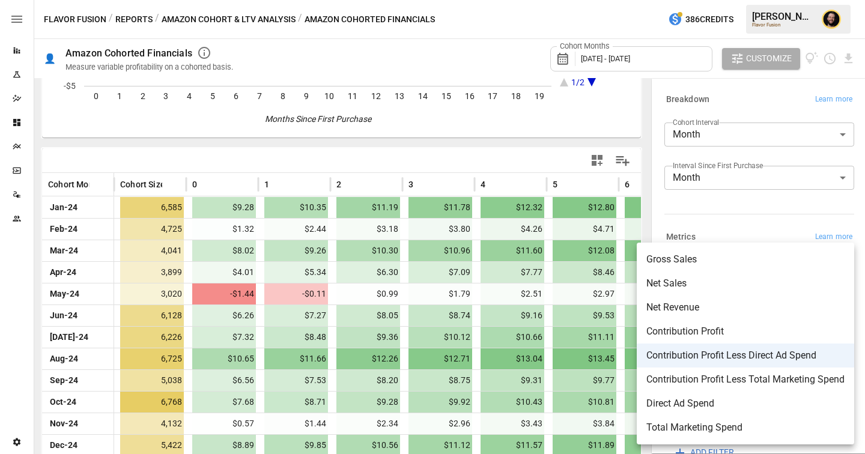
click at [738, 0] on body "Reports Experiments Dazzler Studio Dashboards Plans SmartModel ™ Data Sources T…" at bounding box center [432, 0] width 865 height 0
click at [723, 226] on div at bounding box center [432, 227] width 865 height 454
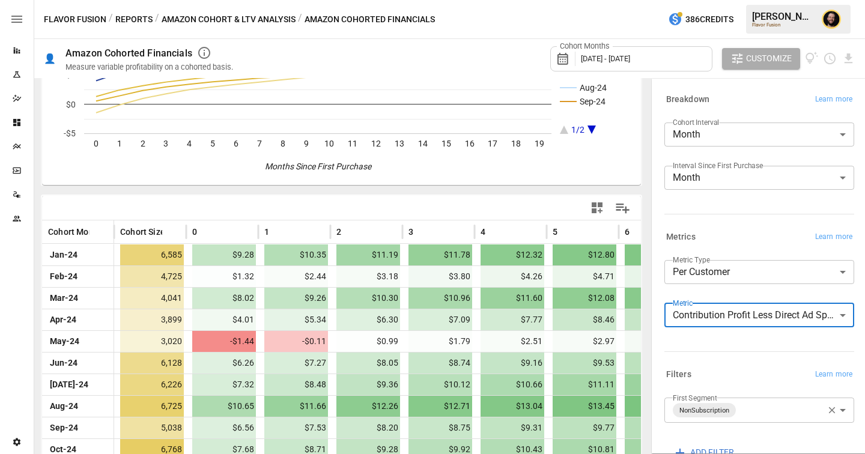
scroll to position [134, 0]
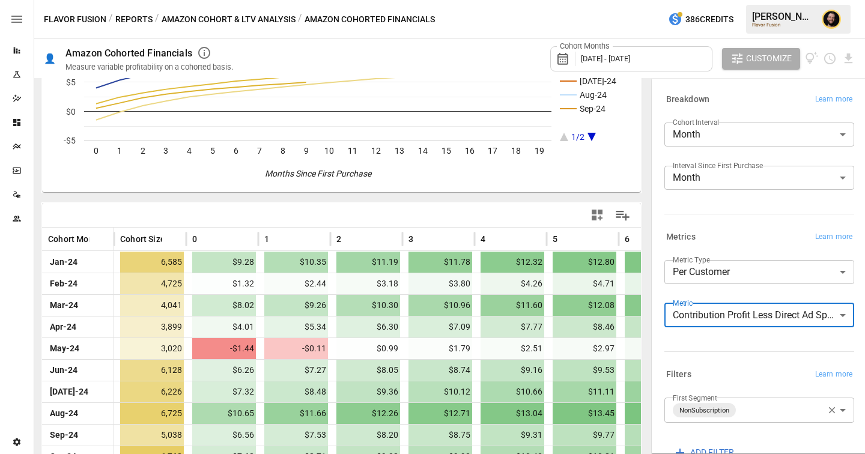
click at [726, 0] on body "Reports Experiments Dazzler Studio Dashboards Plans SmartModel ™ Data Sources T…" at bounding box center [432, 0] width 865 height 0
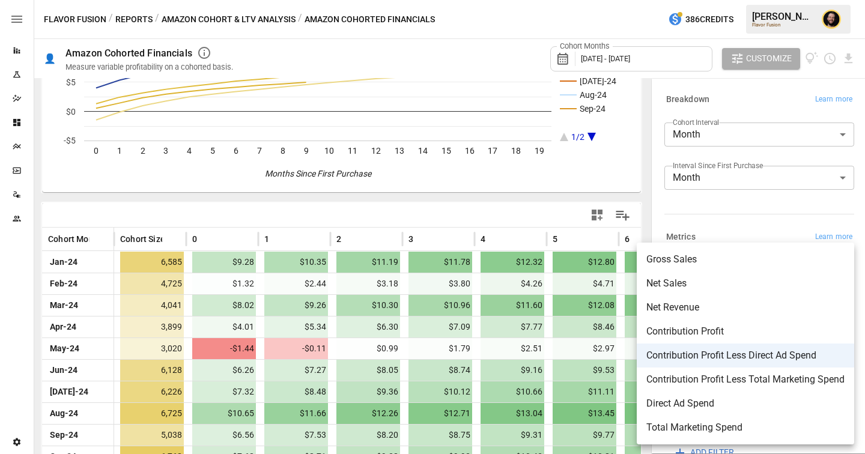
click at [692, 259] on span "Gross Sales" at bounding box center [745, 259] width 198 height 14
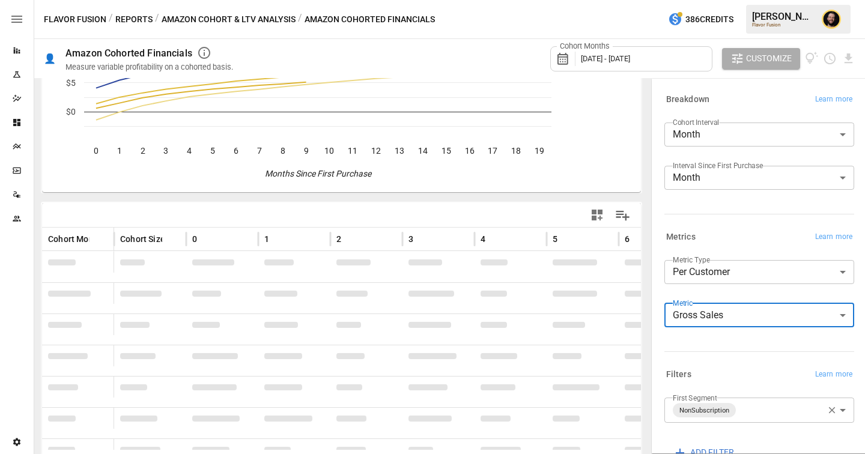
scroll to position [134, 0]
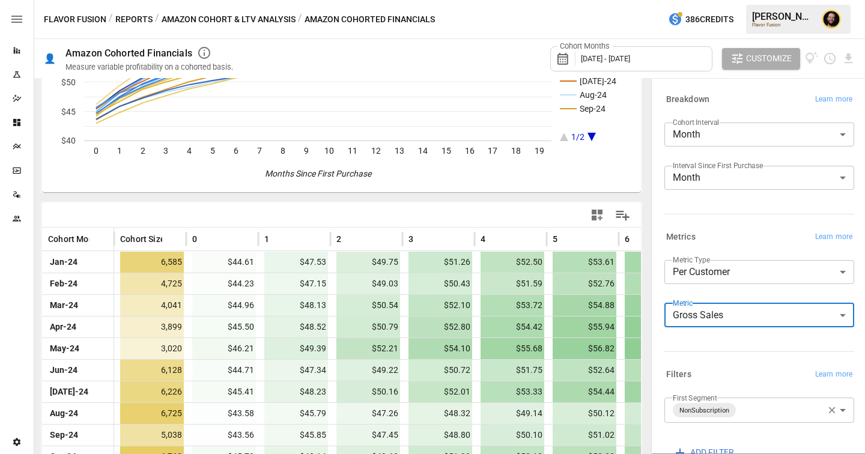
click at [727, 0] on body "Reports Experiments Dazzler Studio Dashboards Plans SmartModel ™ Data Sources T…" at bounding box center [432, 0] width 865 height 0
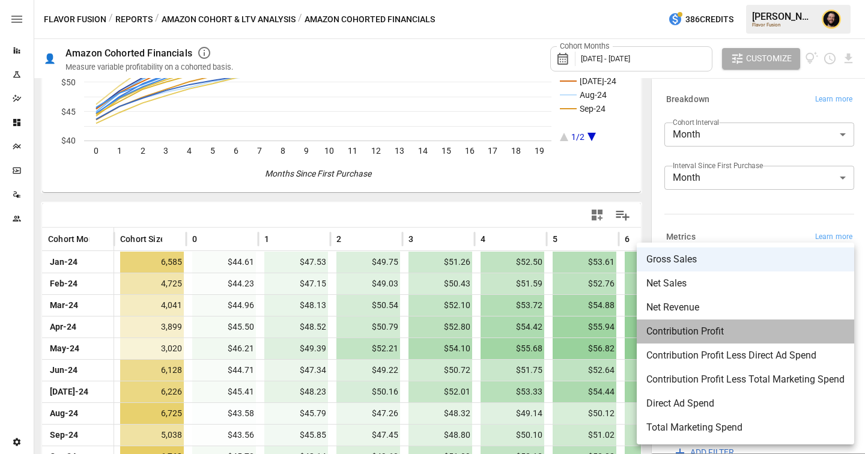
click at [690, 330] on span "Contribution Profit" at bounding box center [745, 331] width 198 height 14
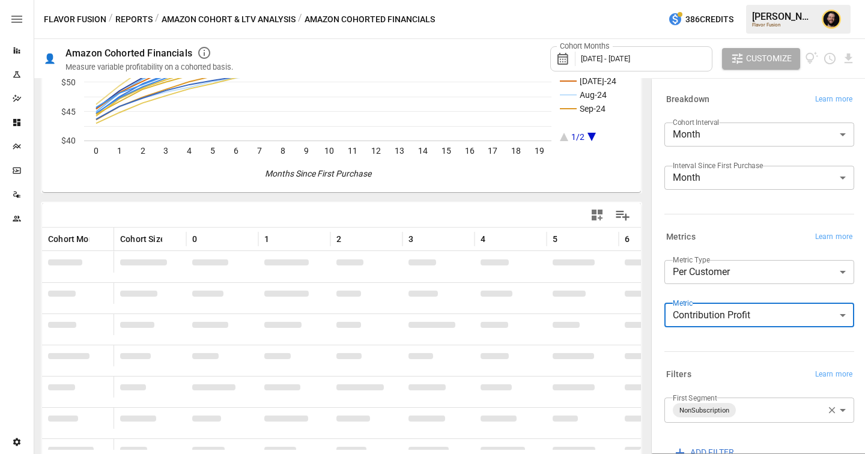
scroll to position [134, 0]
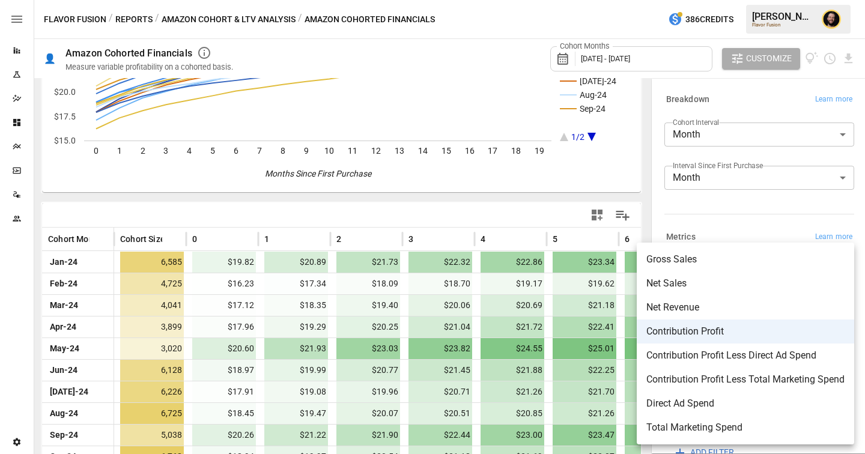
click at [727, 0] on body "Reports Experiments Dazzler Studio Dashboards Plans SmartModel ™ Data Sources T…" at bounding box center [432, 0] width 865 height 0
click at [725, 354] on span "Contribution Profit Less Direct Ad Spend" at bounding box center [745, 355] width 198 height 14
type input "**********"
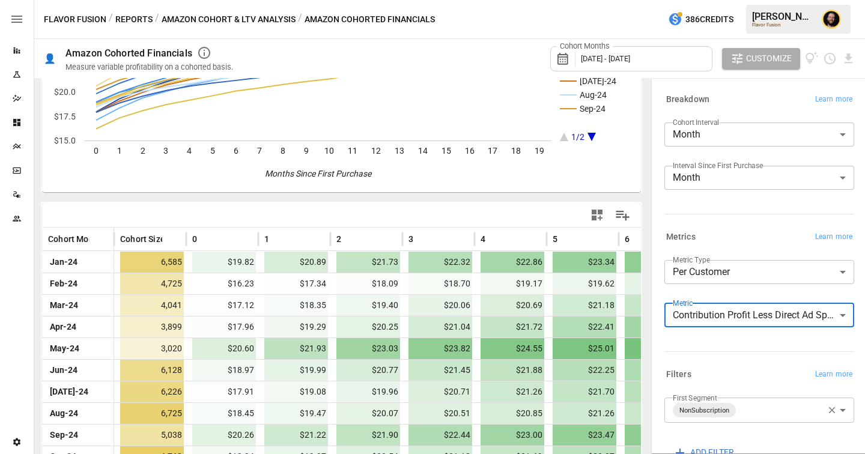
scroll to position [134, 0]
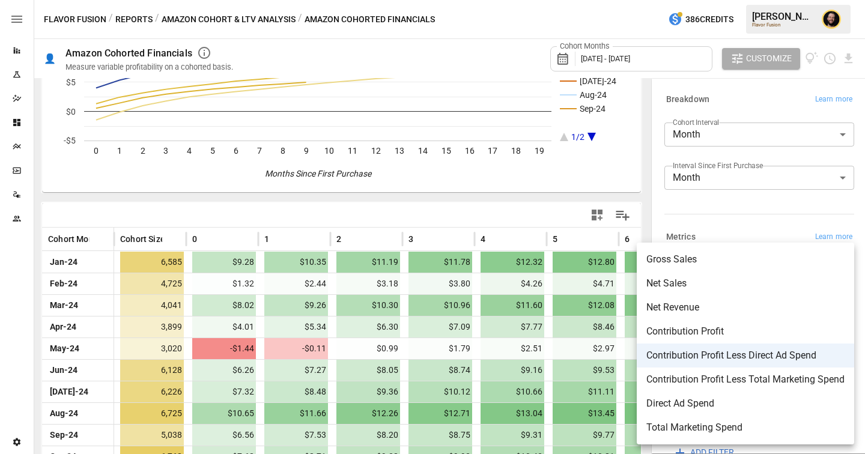
click at [727, 0] on body "Reports Experiments Dazzler Studio Dashboards Plans SmartModel ™ Data Sources T…" at bounding box center [432, 0] width 865 height 0
click at [524, 206] on div at bounding box center [432, 227] width 865 height 454
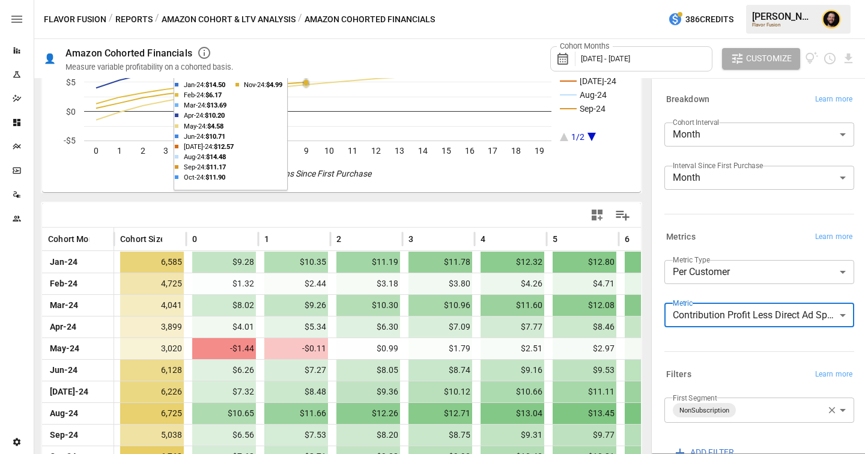
click at [128, 18] on button "Reports" at bounding box center [133, 19] width 37 height 15
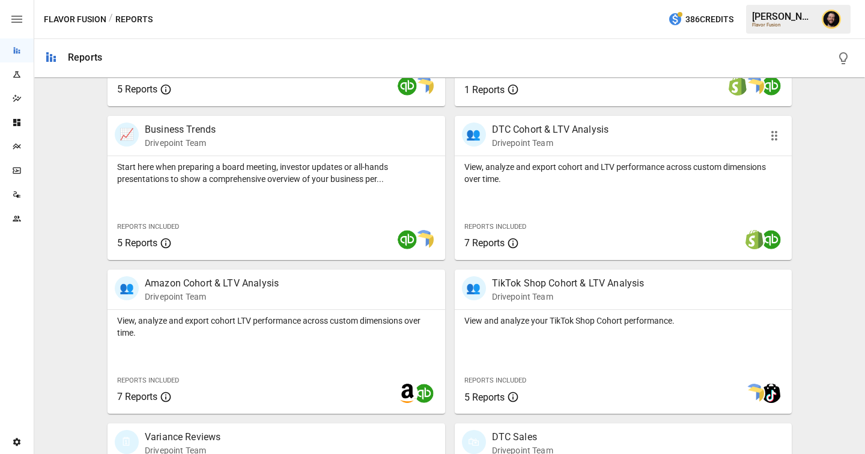
scroll to position [349, 0]
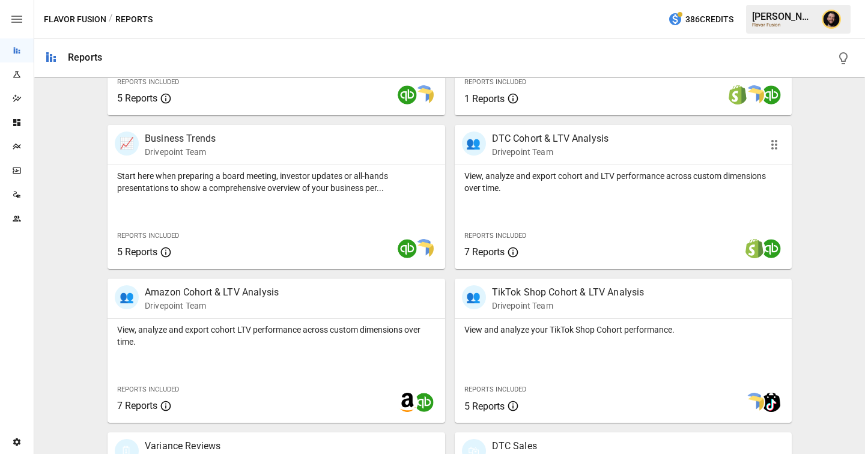
click at [603, 216] on div "View, analyze and export cohort and LTV performance across custom dimensions ov…" at bounding box center [623, 217] width 337 height 104
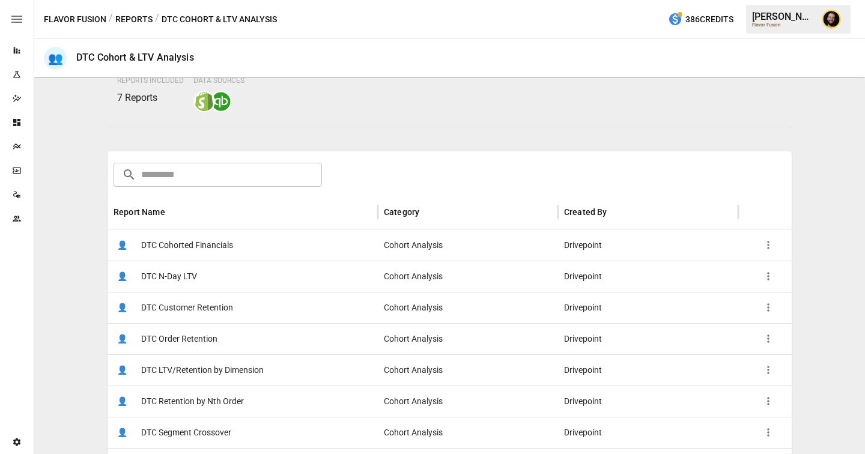
scroll to position [157, 0]
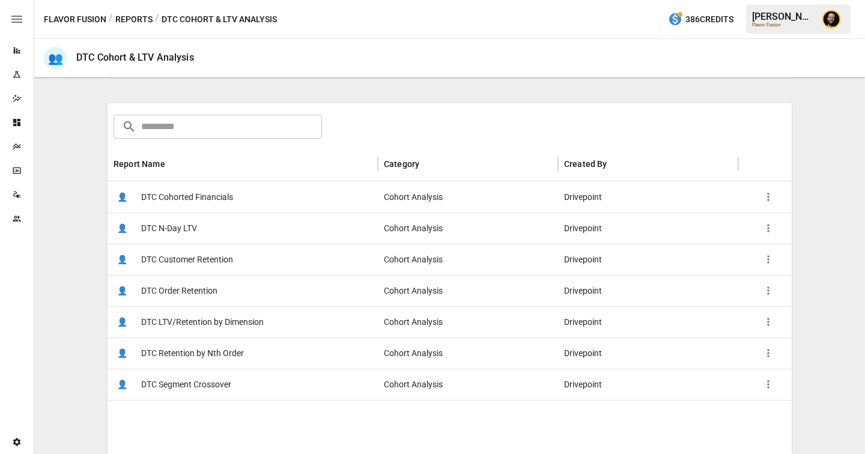
click at [246, 325] on span "DTC LTV/Retention by Dimension" at bounding box center [202, 322] width 122 height 31
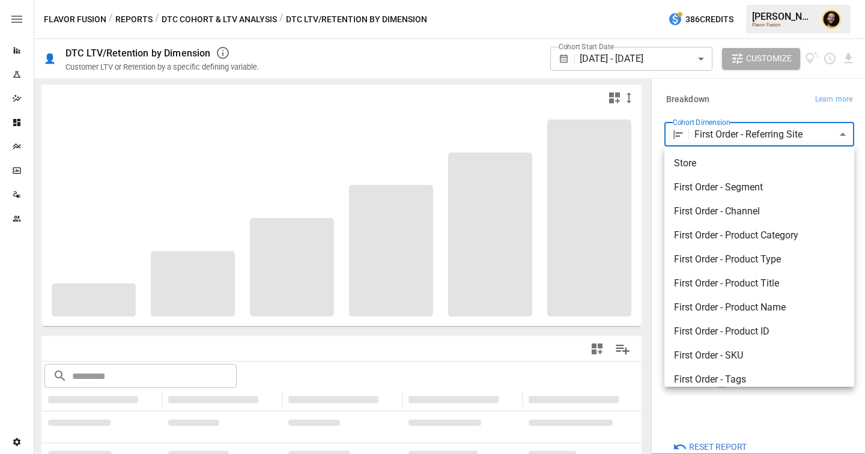
click at [745, 0] on body "**********" at bounding box center [432, 0] width 865 height 0
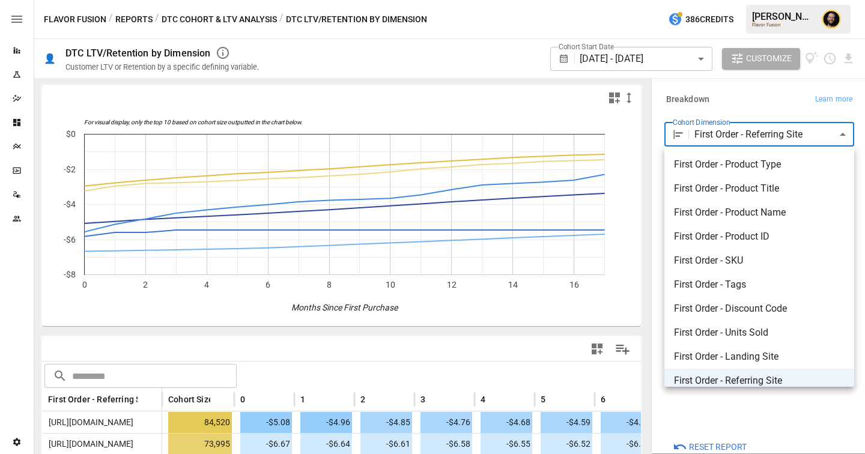
scroll to position [178, 0]
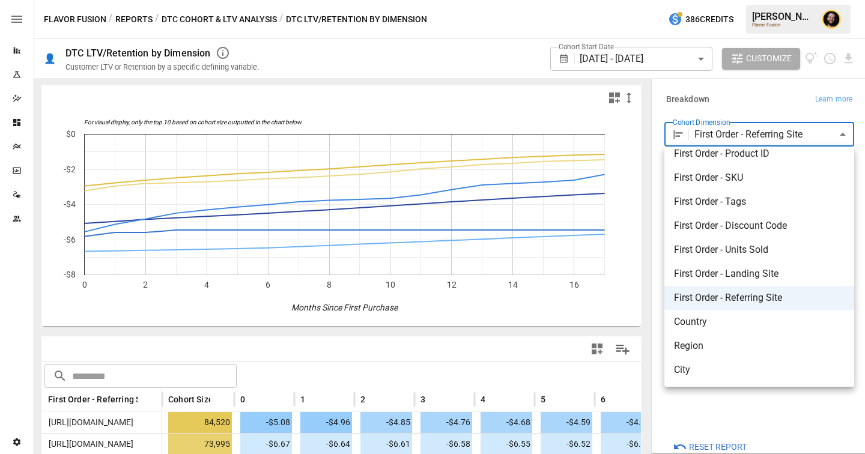
click at [718, 321] on span "Country" at bounding box center [759, 322] width 171 height 14
type input "*******"
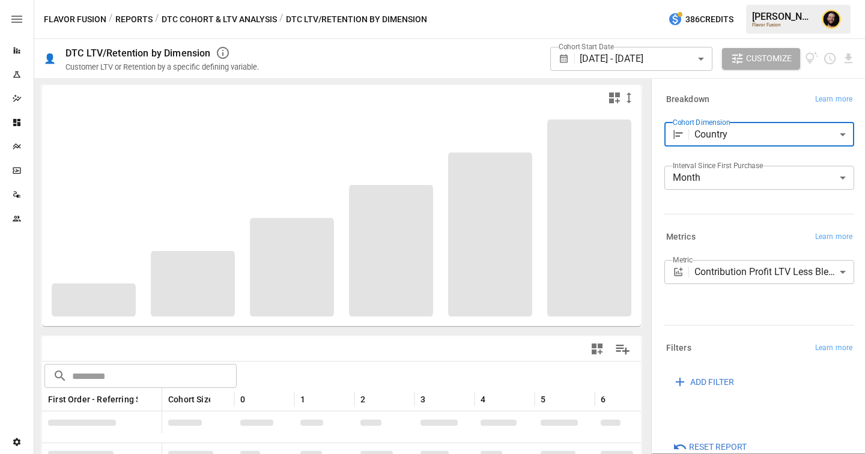
click at [740, 0] on body "Reports Experiments Dazzler Studio Dashboards Plans SmartModel ™ Data Sources T…" at bounding box center [432, 0] width 865 height 0
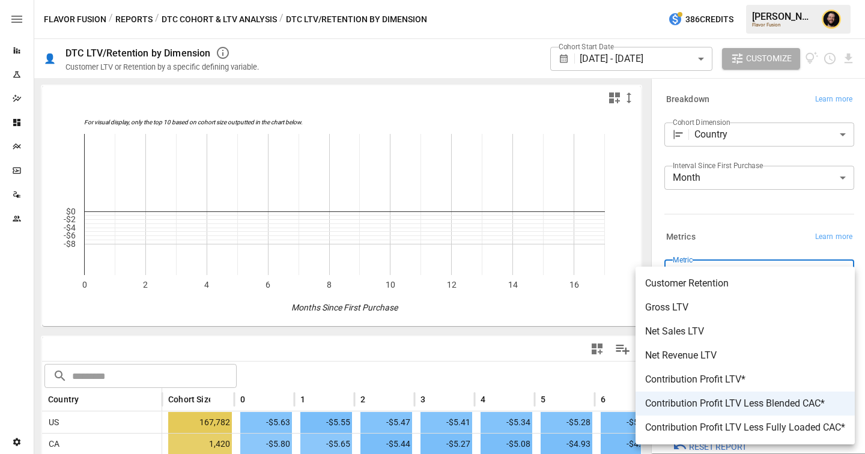
click at [721, 237] on div at bounding box center [432, 227] width 865 height 454
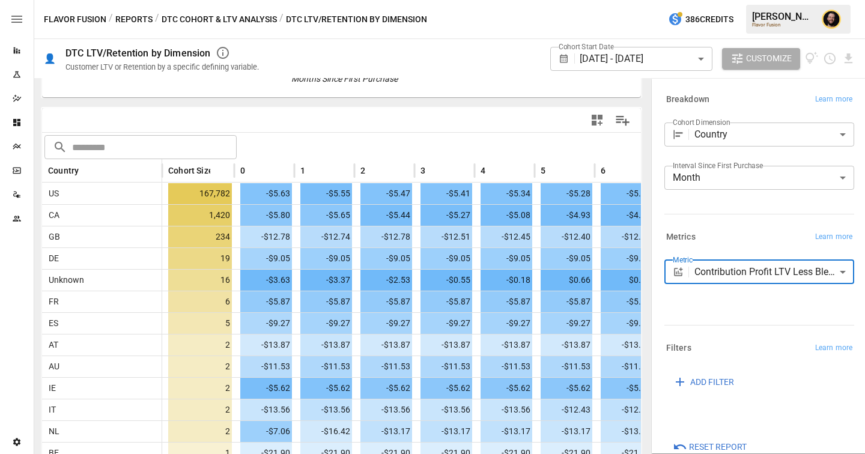
scroll to position [0, 5]
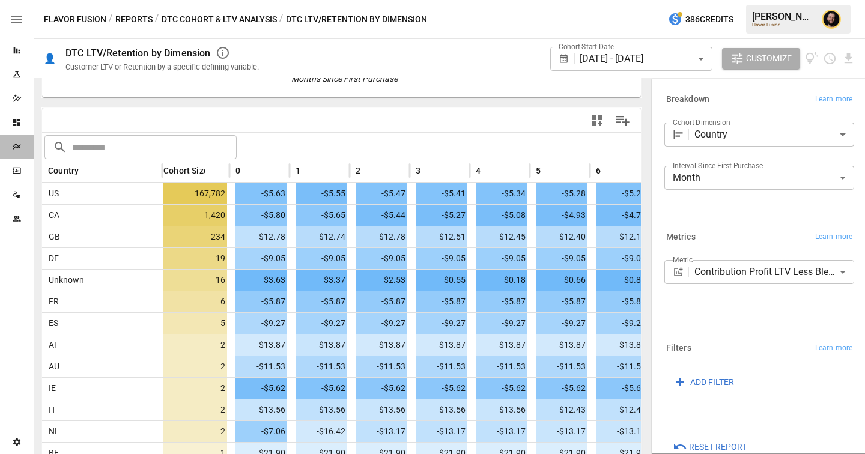
click at [13, 142] on icon "Plans" at bounding box center [17, 147] width 10 height 10
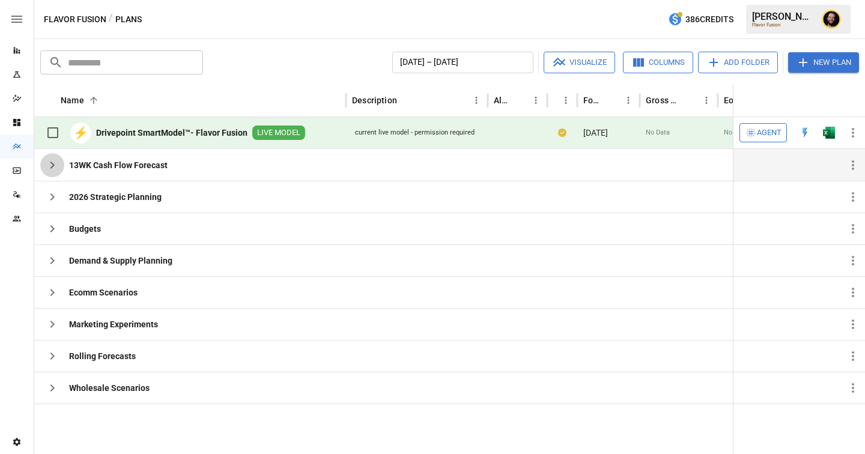
click at [47, 168] on icon "button" at bounding box center [52, 165] width 14 height 14
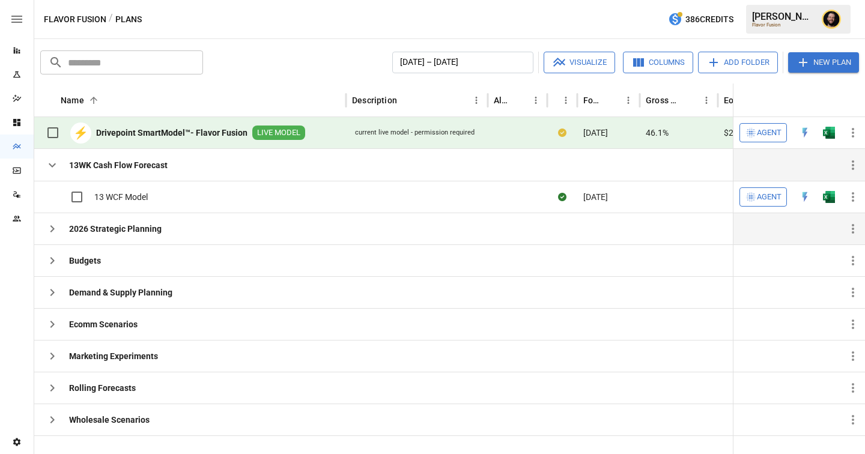
click at [52, 231] on icon "button" at bounding box center [52, 228] width 4 height 7
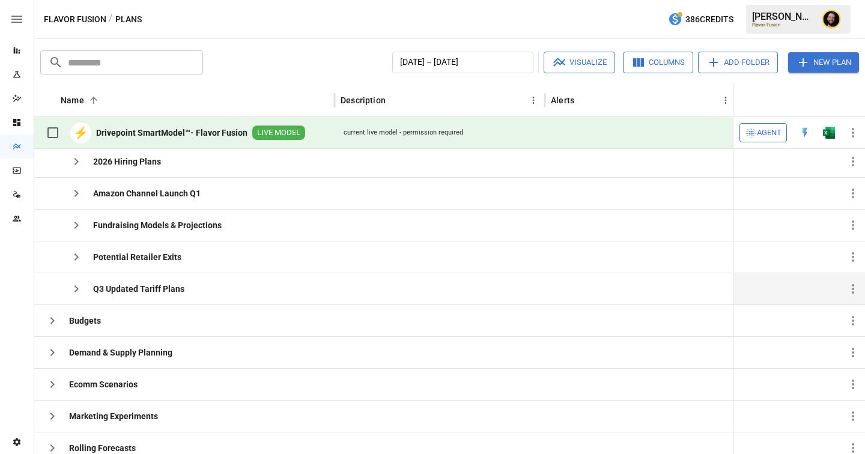
scroll to position [110, 0]
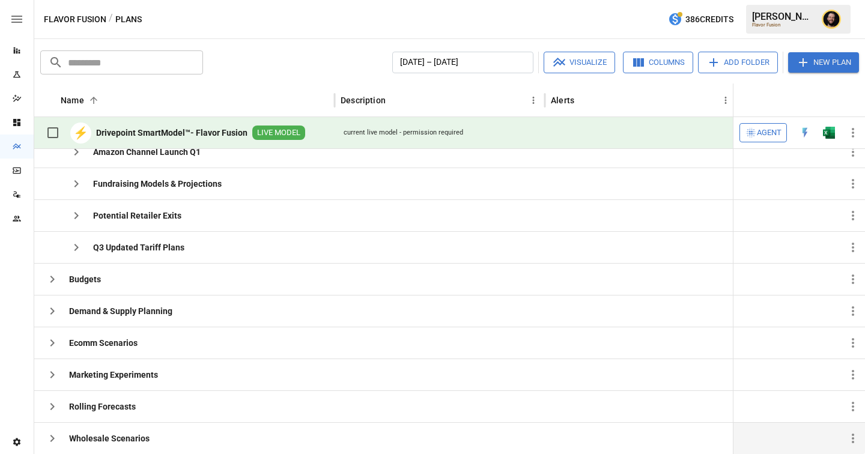
click at [54, 434] on icon "button" at bounding box center [52, 438] width 14 height 14
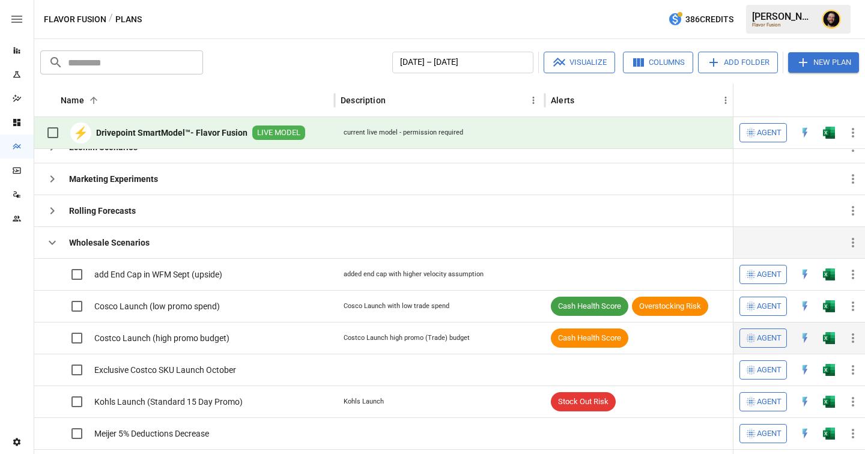
scroll to position [271, 0]
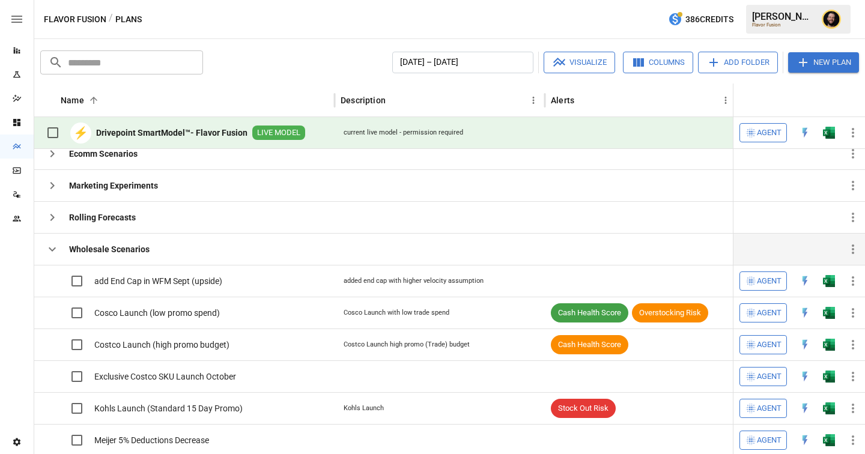
click at [53, 252] on icon "button" at bounding box center [52, 249] width 14 height 14
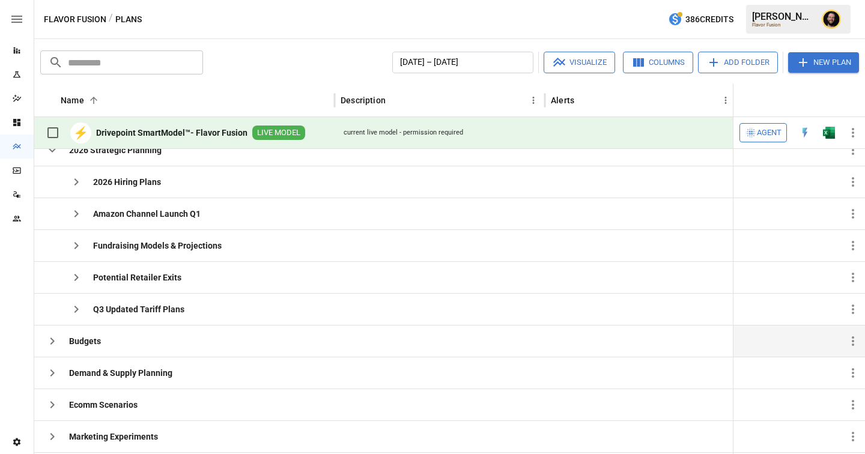
scroll to position [64, 0]
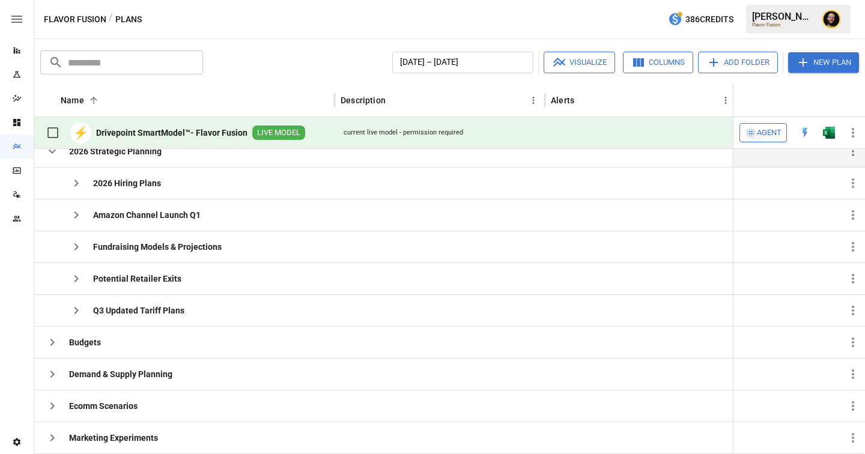
click at [50, 153] on icon "button" at bounding box center [52, 151] width 14 height 14
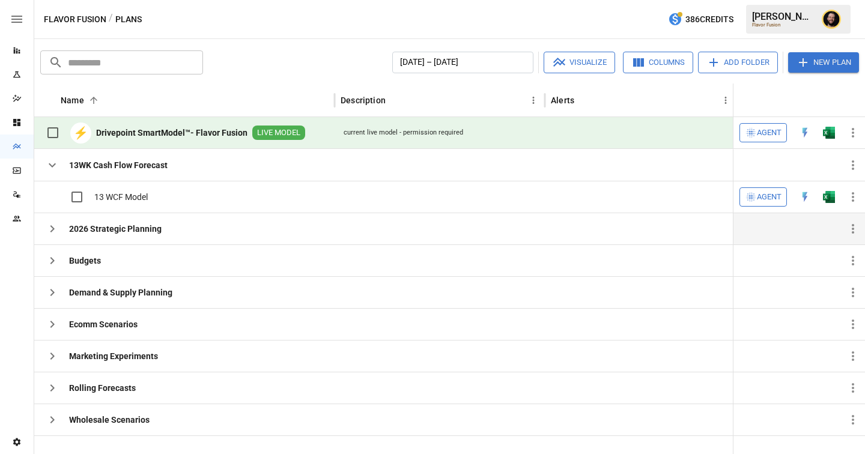
scroll to position [0, 0]
click at [51, 163] on icon "button" at bounding box center [52, 165] width 14 height 14
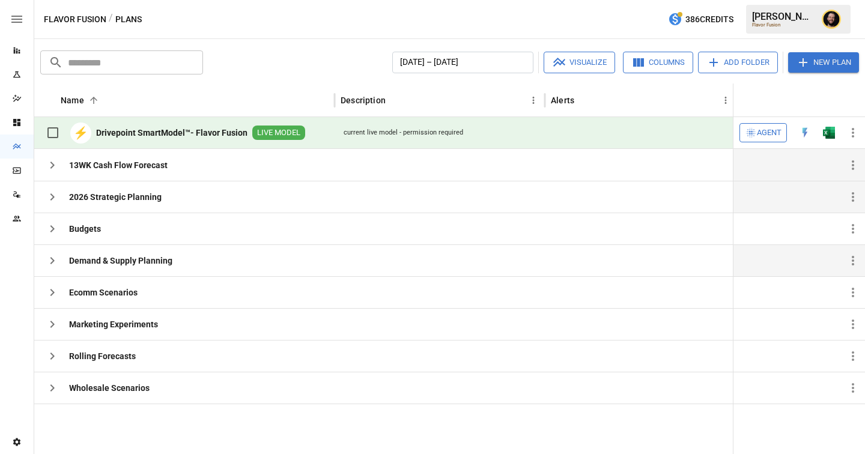
click at [53, 256] on icon "button" at bounding box center [52, 260] width 14 height 14
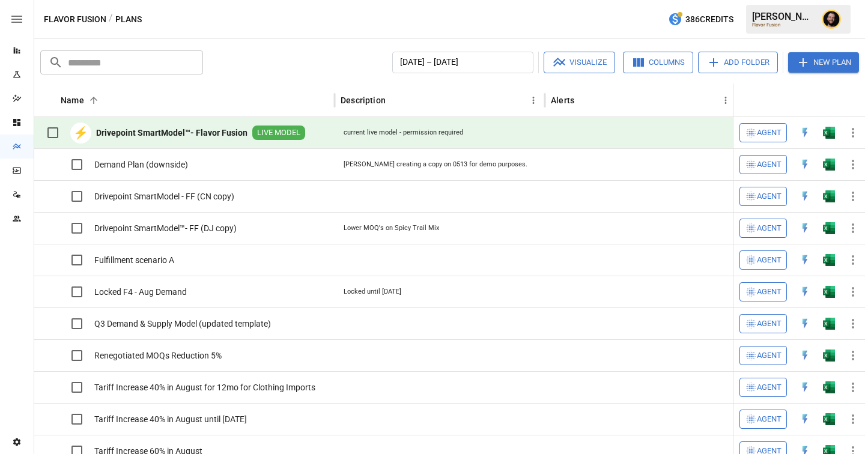
scroll to position [152, 0]
